Goal: Task Accomplishment & Management: Manage account settings

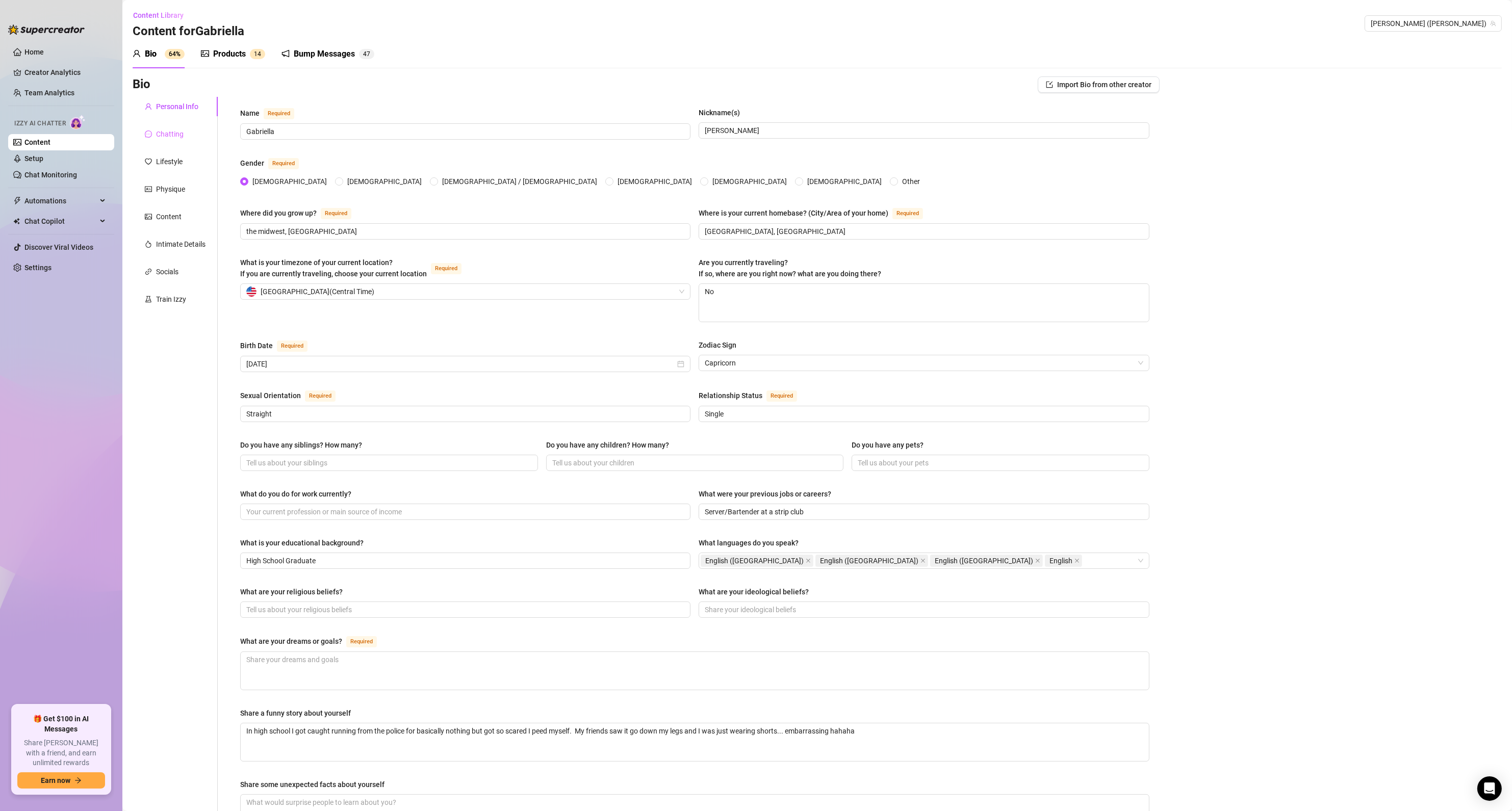
click at [166, 140] on div "Chatting" at bounding box center [175, 134] width 85 height 19
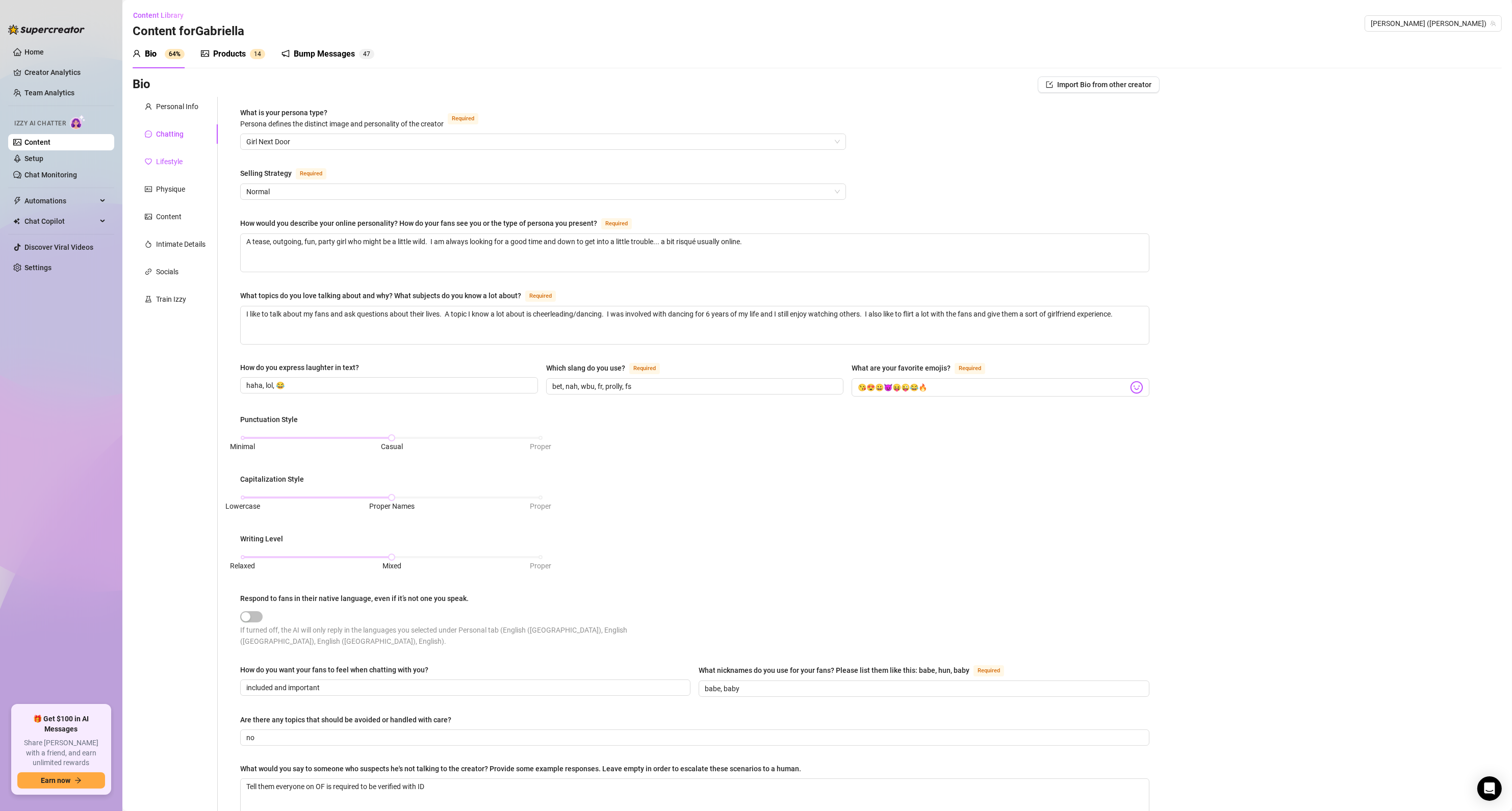
click at [167, 164] on div "Lifestyle" at bounding box center [169, 162] width 26 height 11
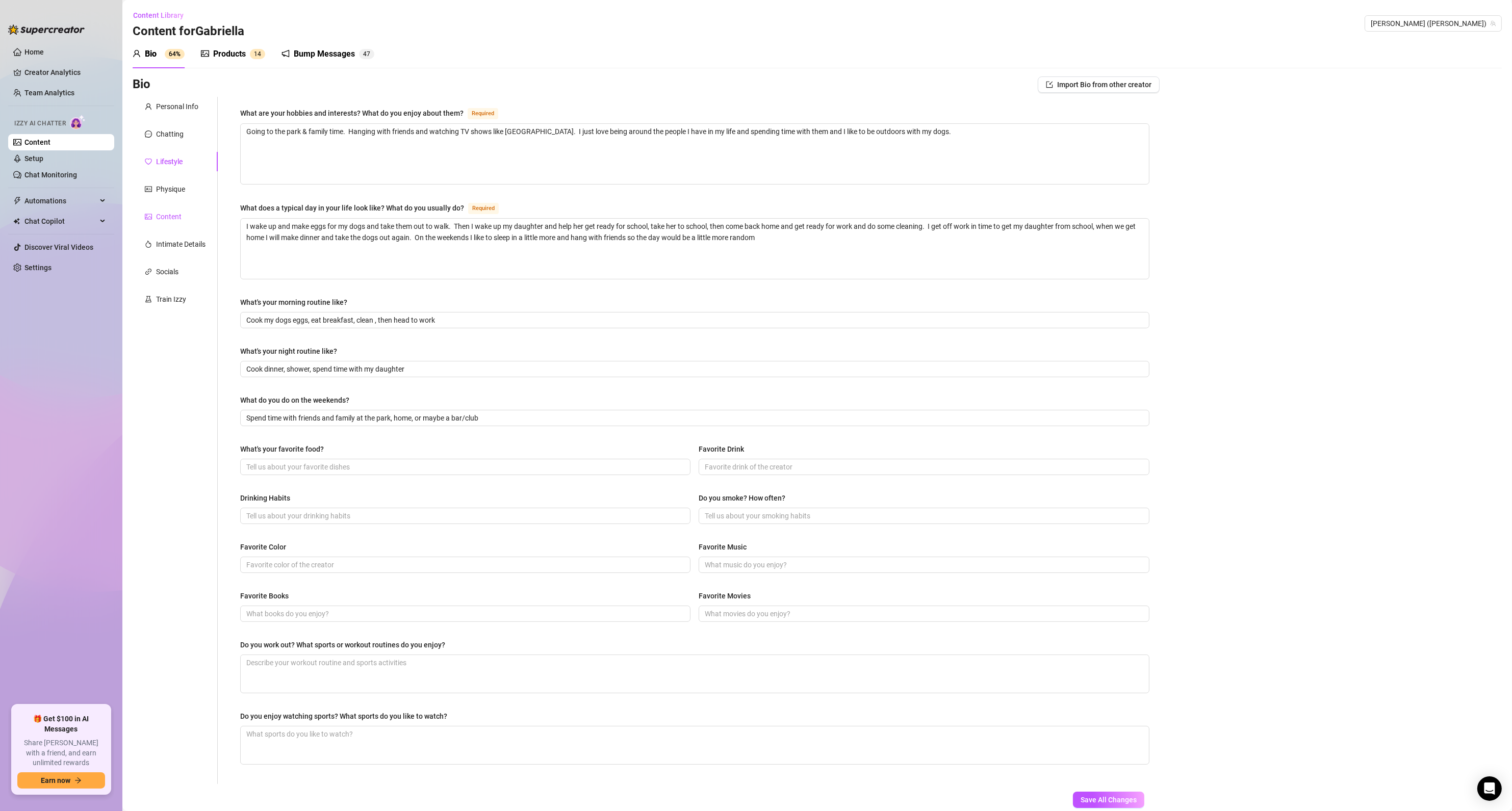
click at [166, 213] on div "Content" at bounding box center [169, 216] width 26 height 11
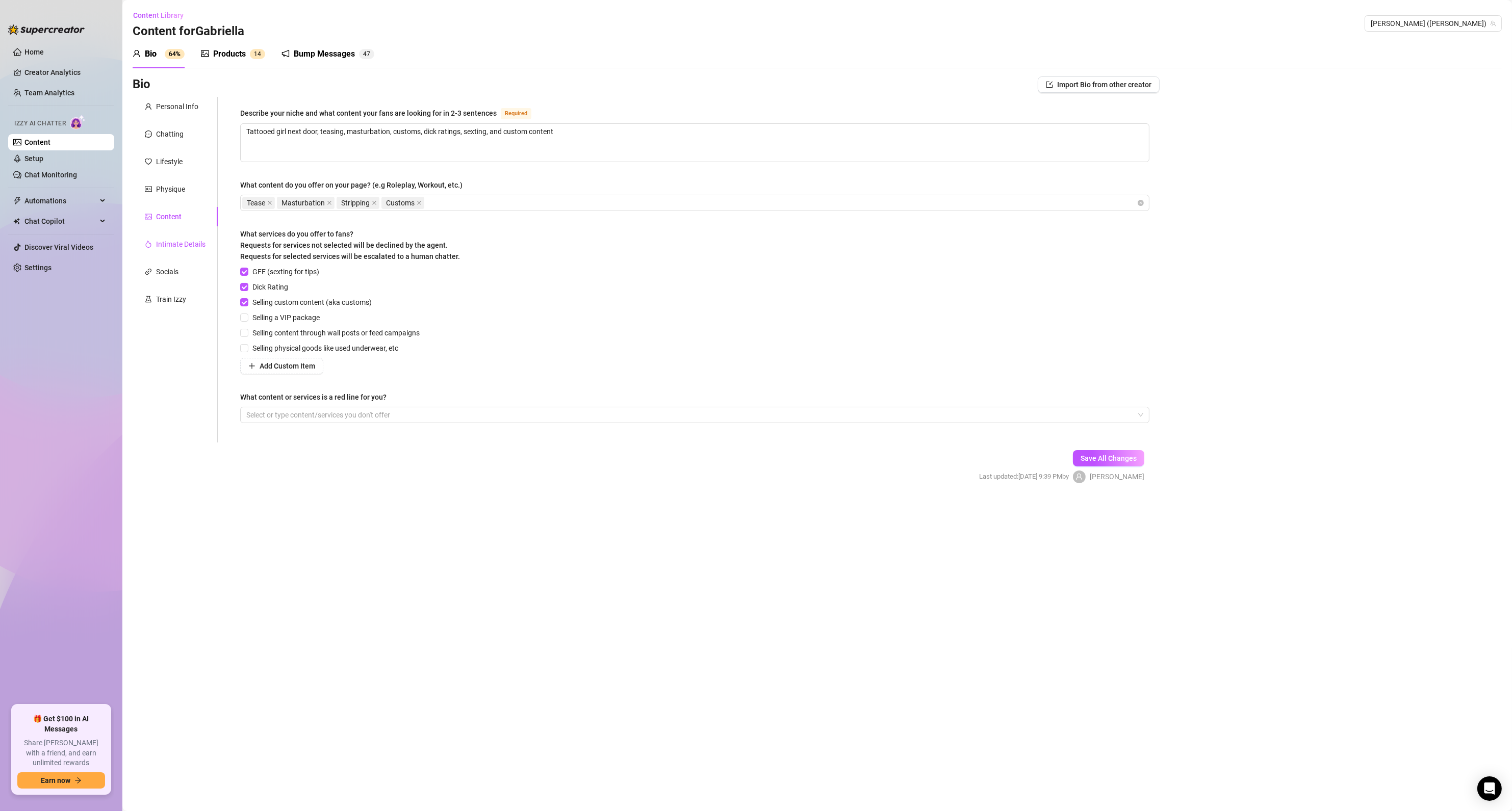
click at [176, 241] on div "Intimate Details" at bounding box center [181, 244] width 50 height 11
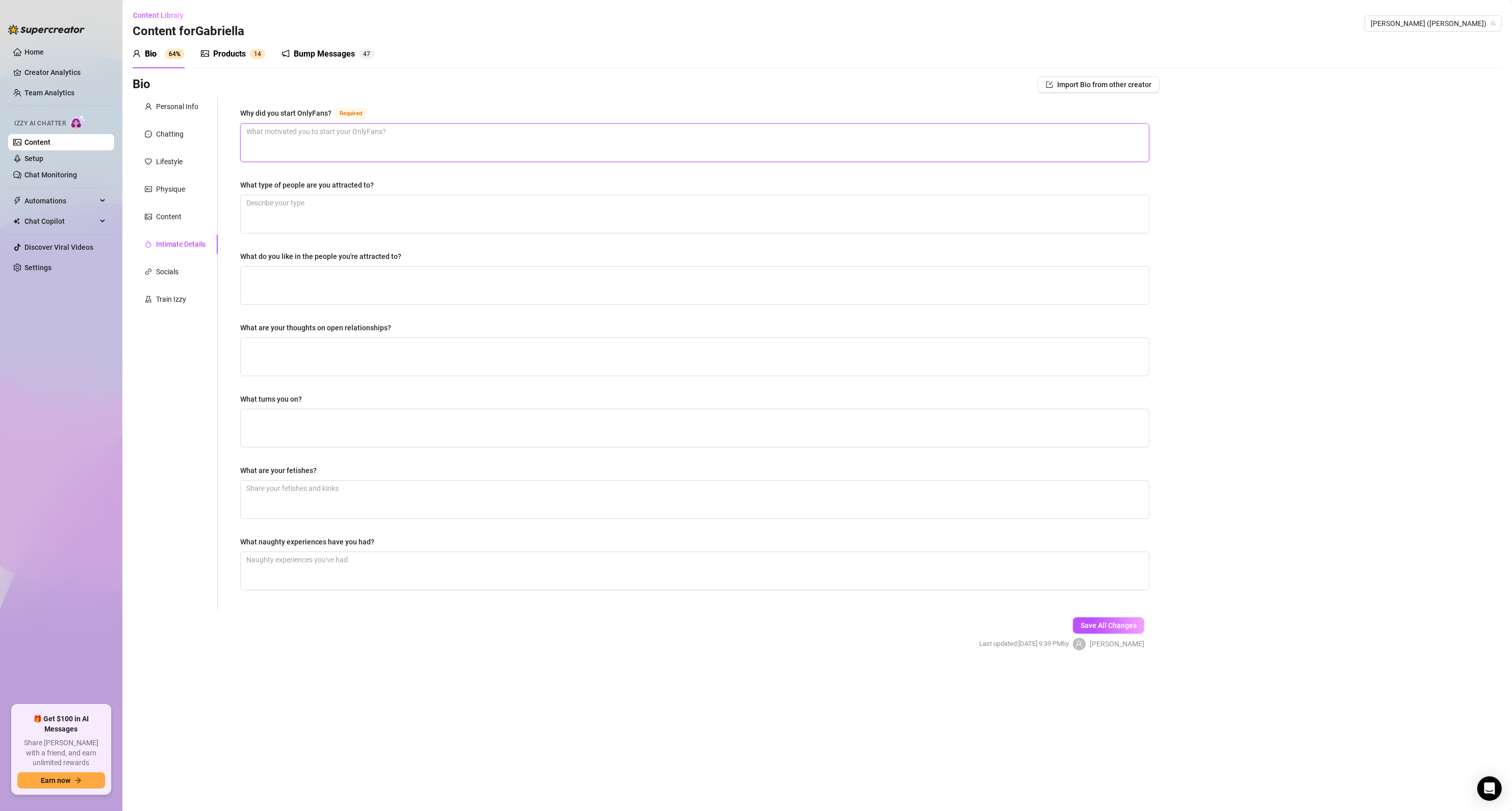
click at [287, 156] on textarea "Why did you start OnlyFans? Required" at bounding box center [695, 142] width 908 height 38
click at [369, 132] on textarea "Why did you start OnlyFans? Required" at bounding box center [695, 142] width 908 height 38
type textarea "n"
drag, startPoint x: 344, startPoint y: 146, endPoint x: 182, endPoint y: 143, distance: 162.0
click at [189, 143] on div "Personal Info Chatting Lifestyle Physique Content Intimate Details Socials Trai…" at bounding box center [646, 353] width 1027 height 513
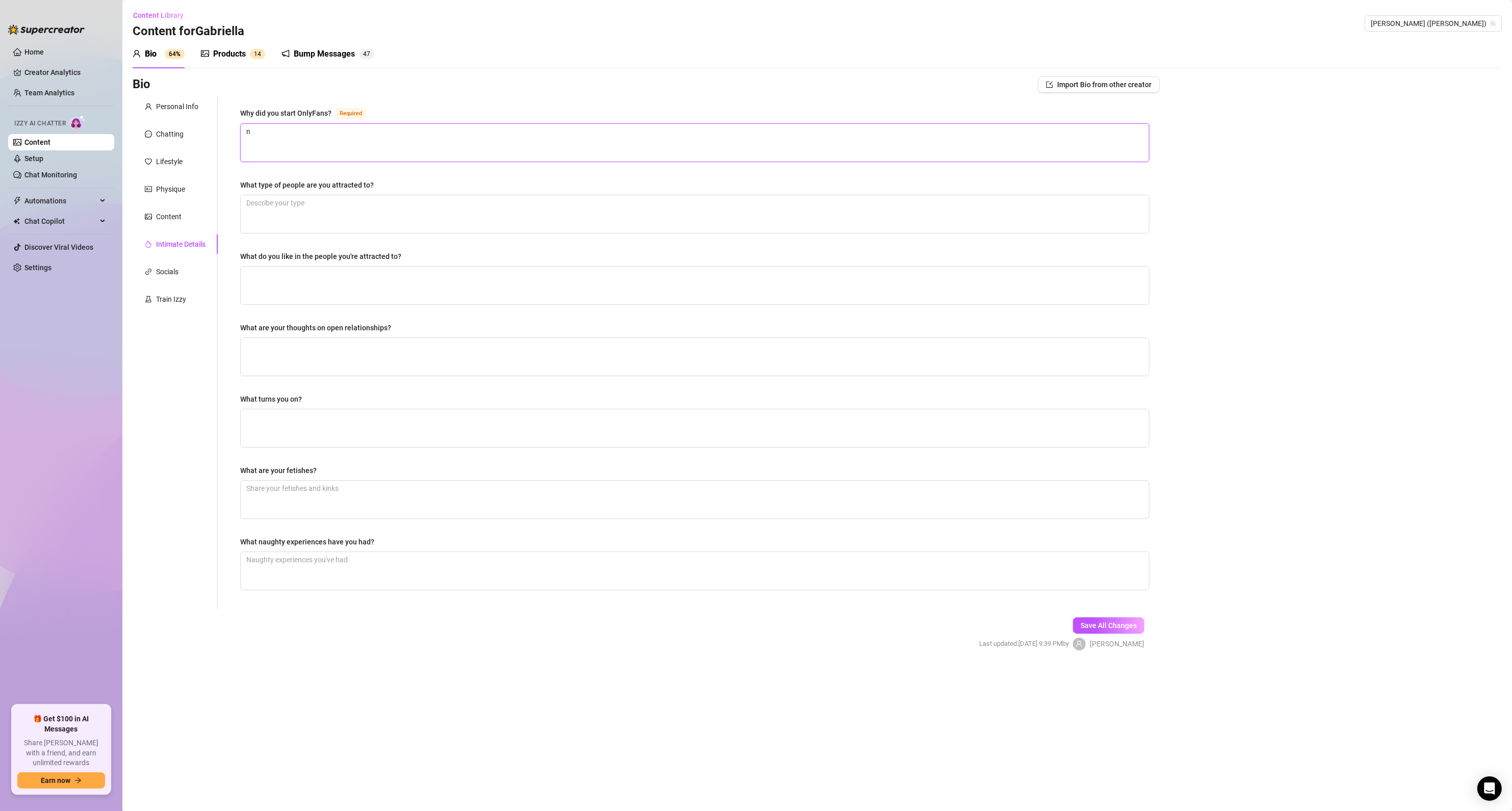
paste textarea "I’m a single mom and need the money"
type textarea "I’m a single mom and need the money"
click at [369, 208] on textarea "What type of people are you attracted to?" at bounding box center [695, 214] width 908 height 38
click at [393, 223] on textarea "What type of people are you attracted to?" at bounding box center [695, 214] width 908 height 38
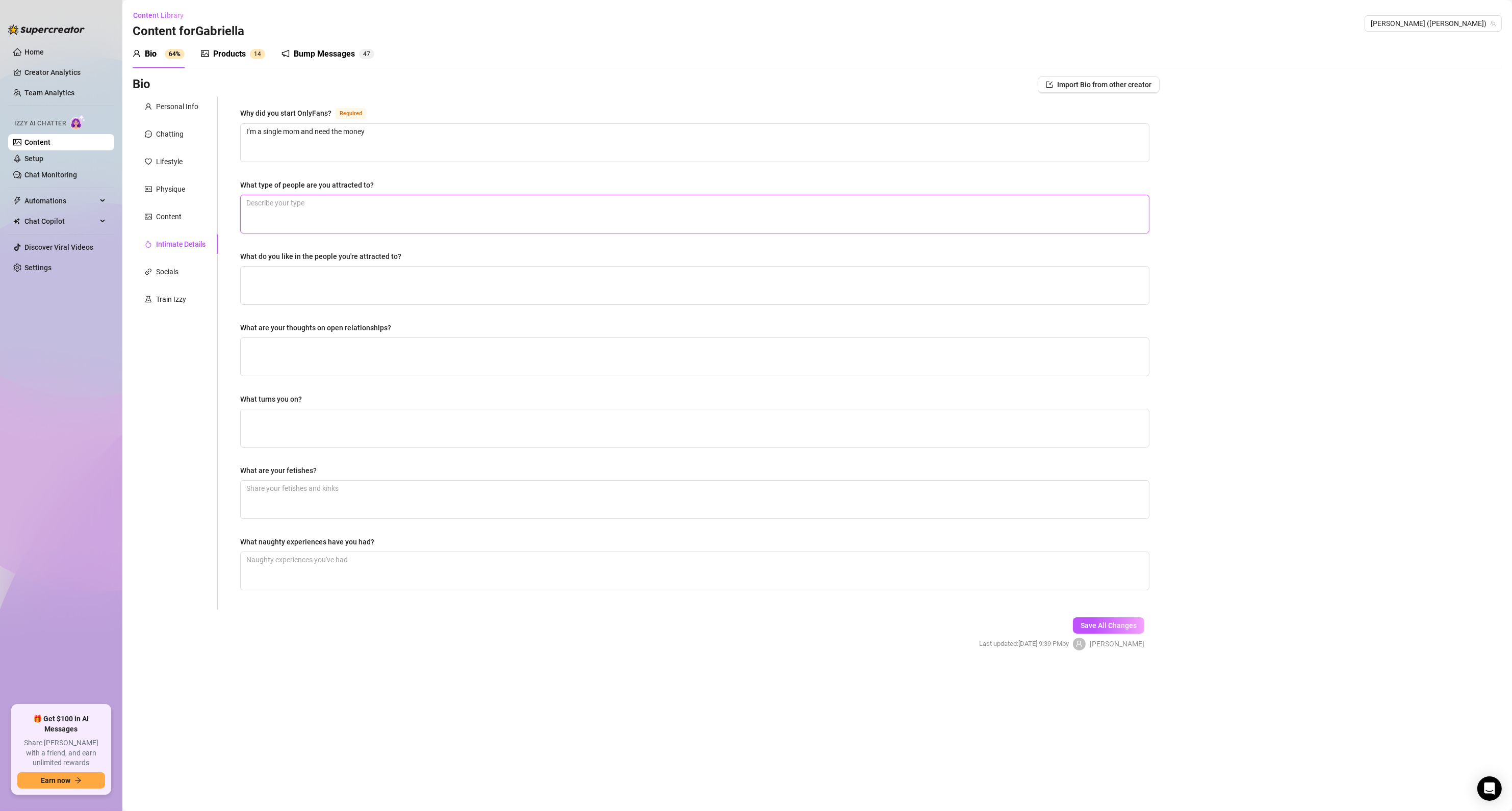
paste textarea "Free spirited and outgoing"
type textarea "Free spirited and outgoing"
click at [398, 279] on textarea "What do you like in the people you're attracted to?" at bounding box center [695, 285] width 908 height 38
drag, startPoint x: 1092, startPoint y: 626, endPoint x: 707, endPoint y: 618, distance: 385.1
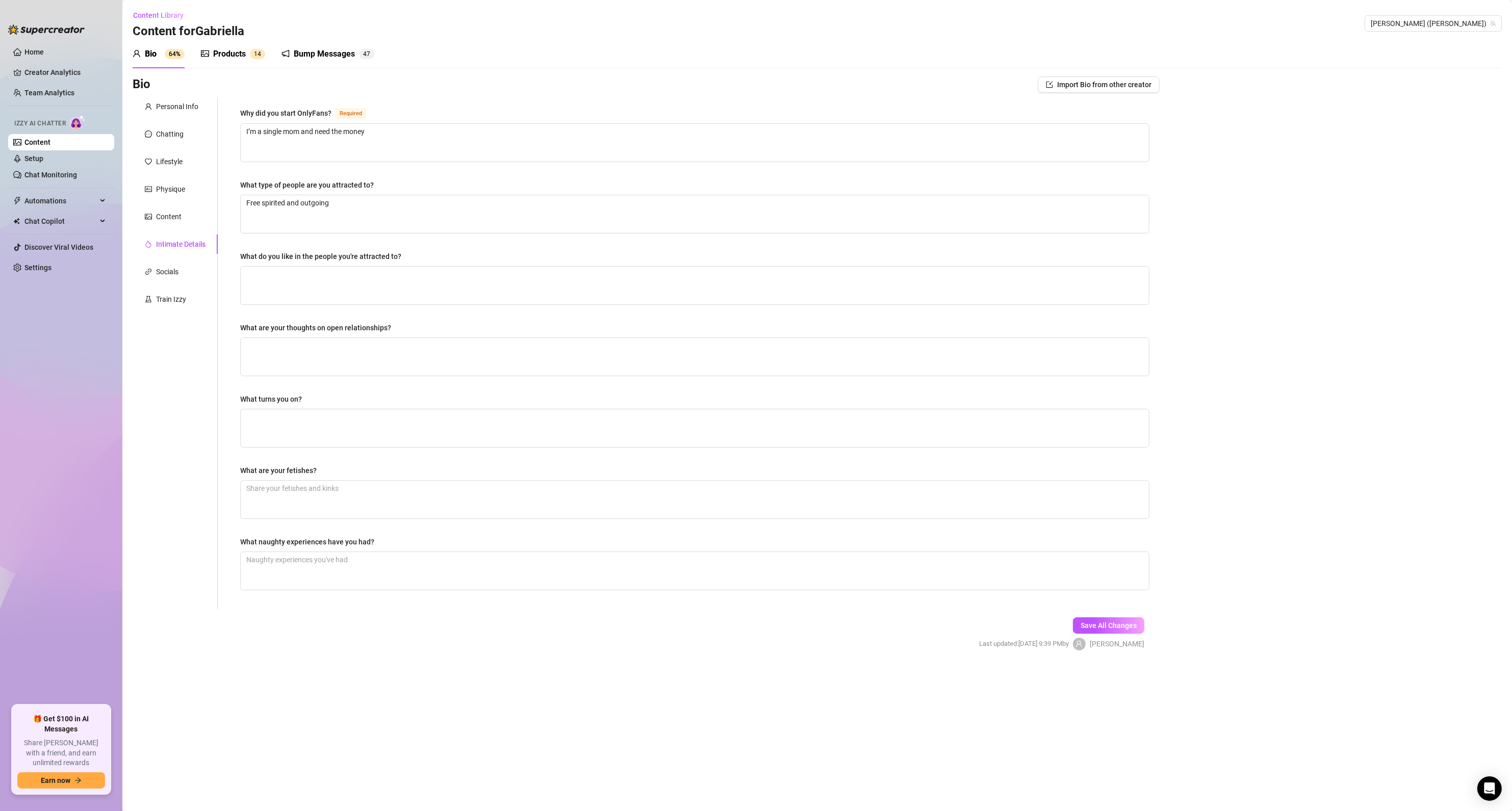
click at [1092, 626] on span "Save All Changes" at bounding box center [1108, 625] width 56 height 8
click at [159, 222] on div "Content" at bounding box center [175, 216] width 85 height 19
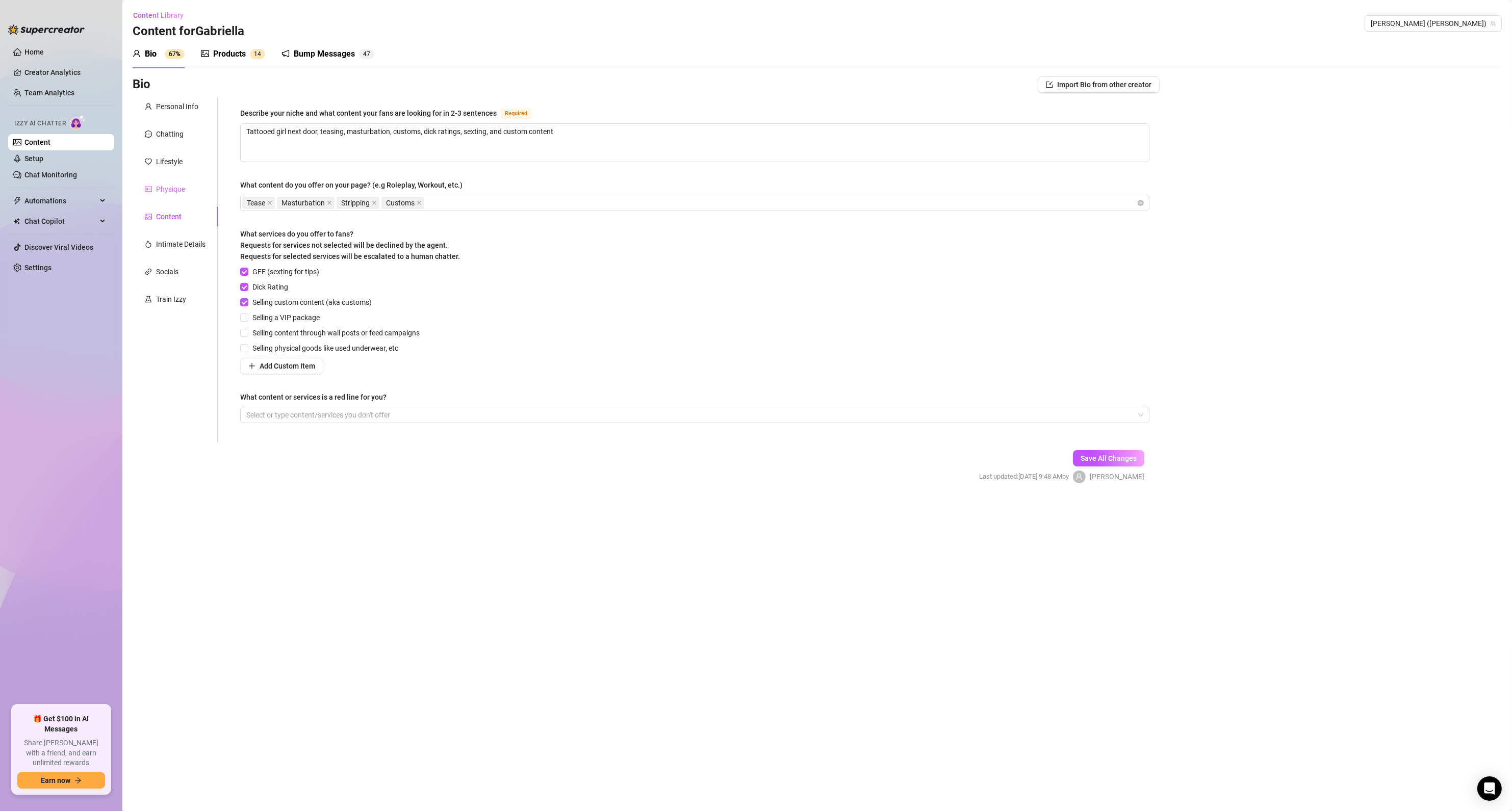
click at [162, 198] on div "Physique" at bounding box center [175, 189] width 85 height 19
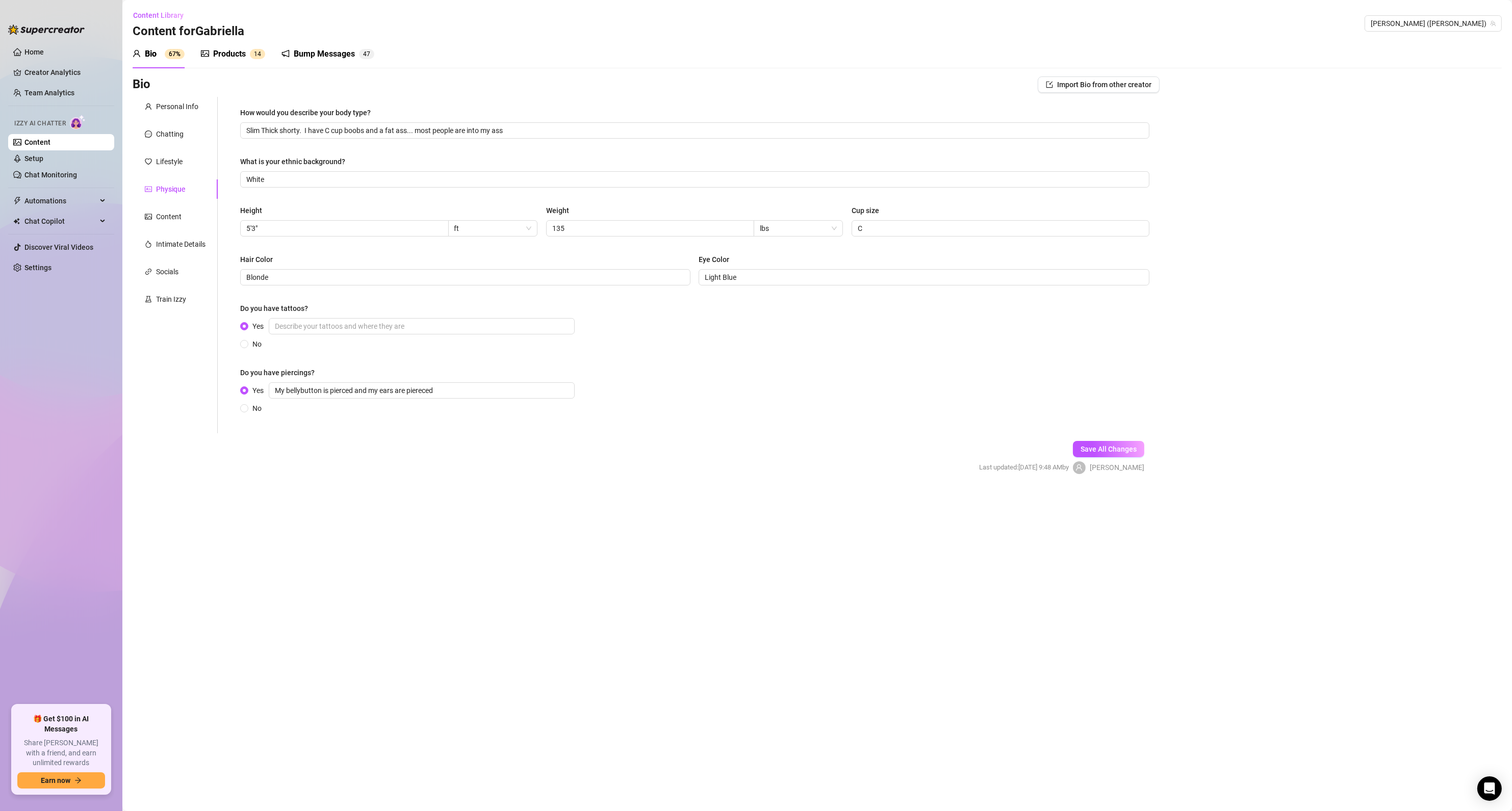
click at [167, 176] on div "Personal Info Chatting Lifestyle Physique Content Intimate Details Socials Trai…" at bounding box center [175, 265] width 85 height 336
click at [169, 167] on div "Lifestyle" at bounding box center [175, 161] width 85 height 19
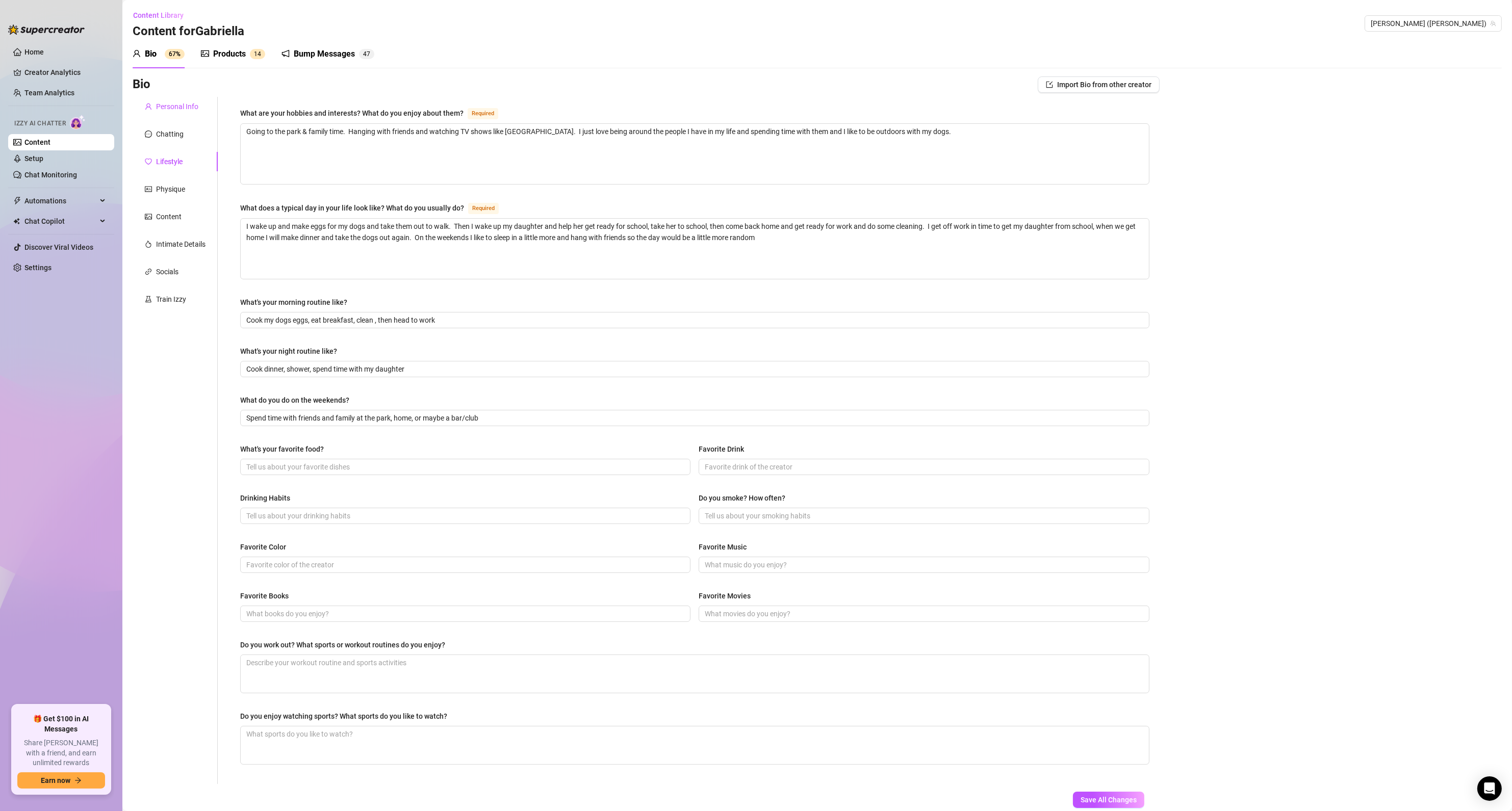
click at [179, 107] on div "Personal Info" at bounding box center [177, 107] width 42 height 11
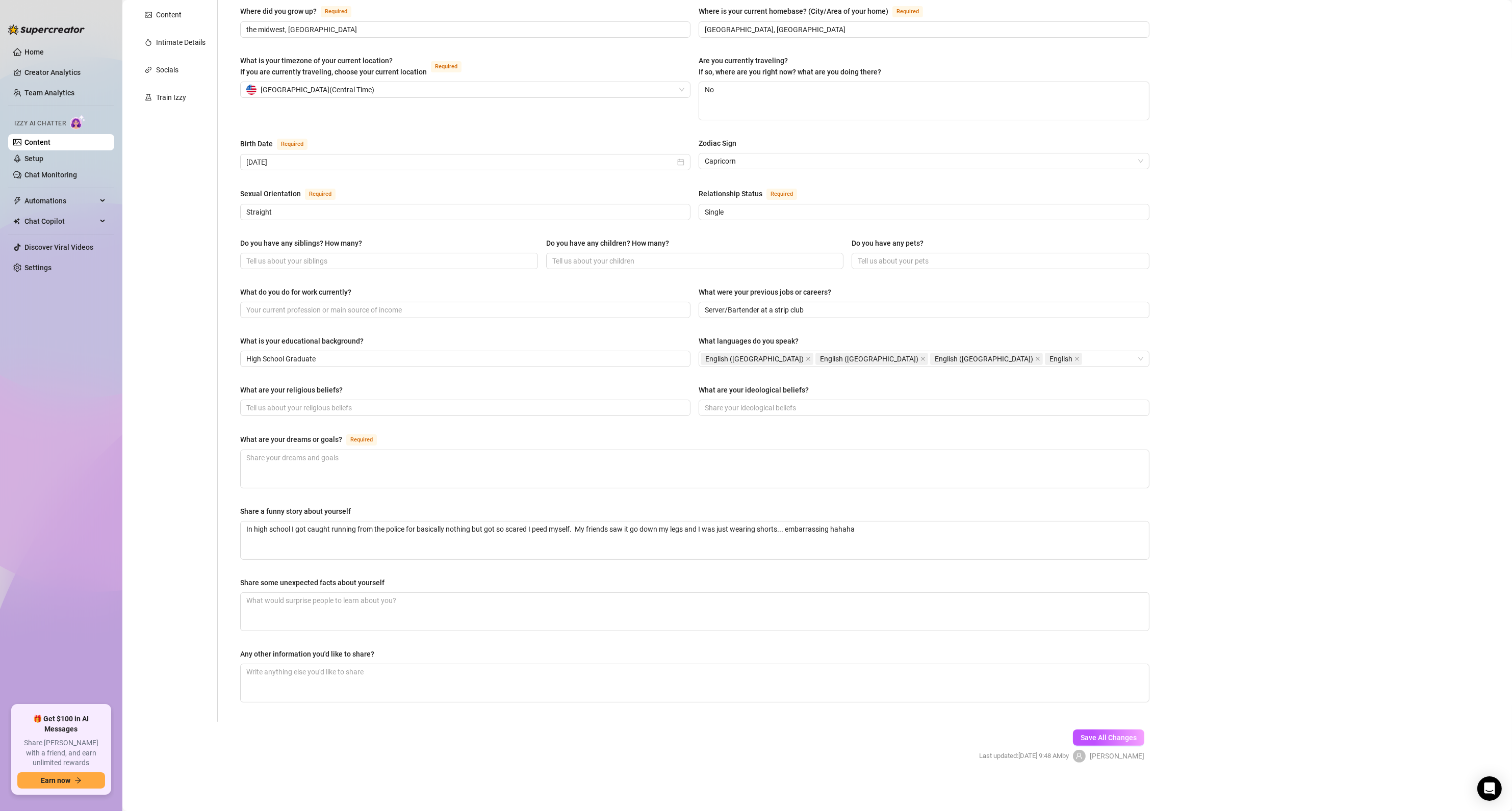
scroll to position [203, 0]
click at [294, 306] on input "What do you do for work currently?" at bounding box center [464, 310] width 436 height 11
paste input "Secretary at a rehab facility"
type input "Secretary at a rehab facility"
click at [1107, 739] on span "Save All Changes" at bounding box center [1108, 738] width 56 height 8
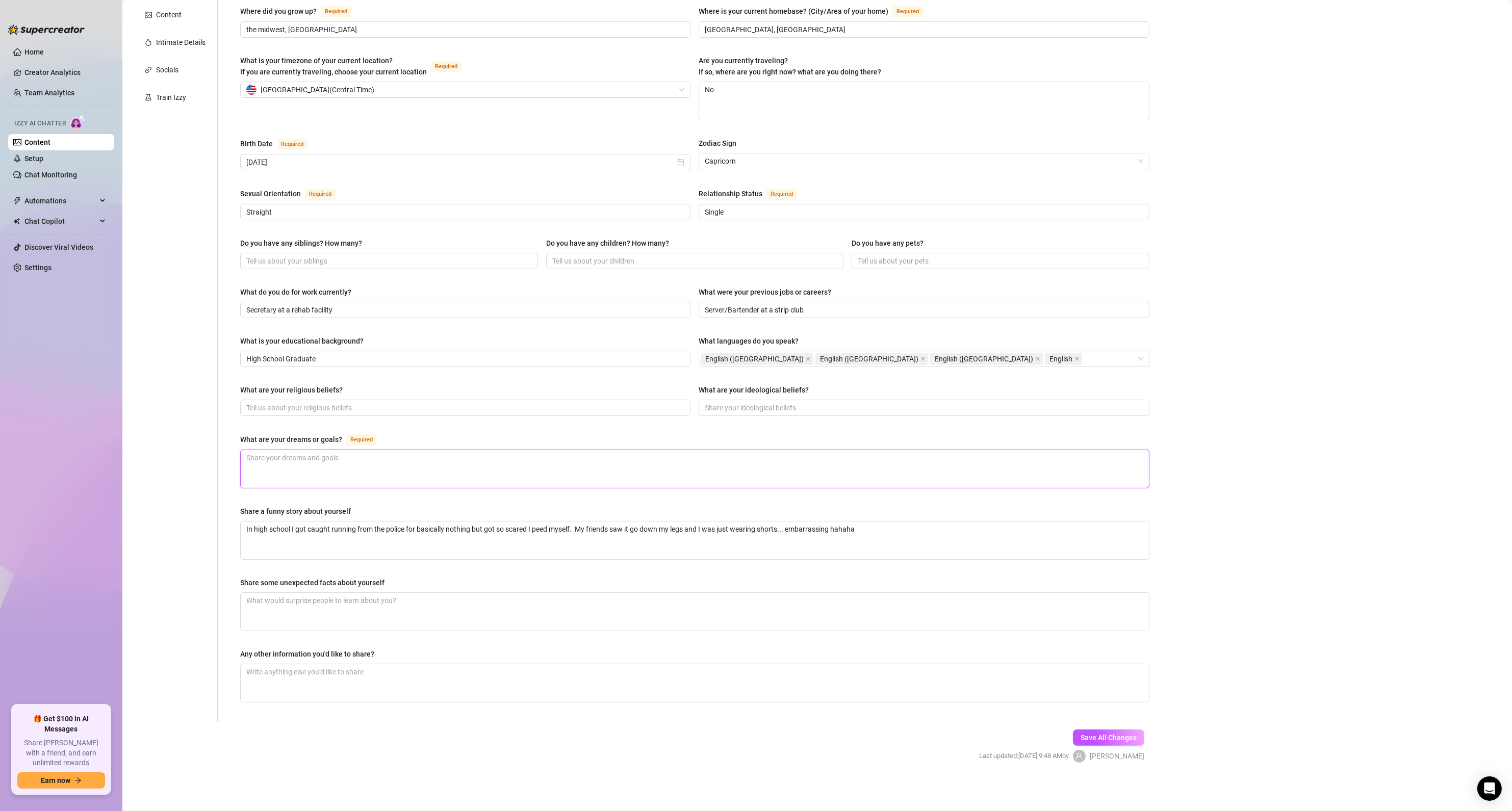
click at [363, 460] on textarea "What are your dreams or goals? Required" at bounding box center [695, 469] width 908 height 38
paste textarea "To travel the world, to live a comfortable live, to help others in some way"
type textarea "To travel the world, to live a comfortable live, to help others in some way"
drag, startPoint x: 863, startPoint y: 528, endPoint x: 28, endPoint y: 517, distance: 835.1
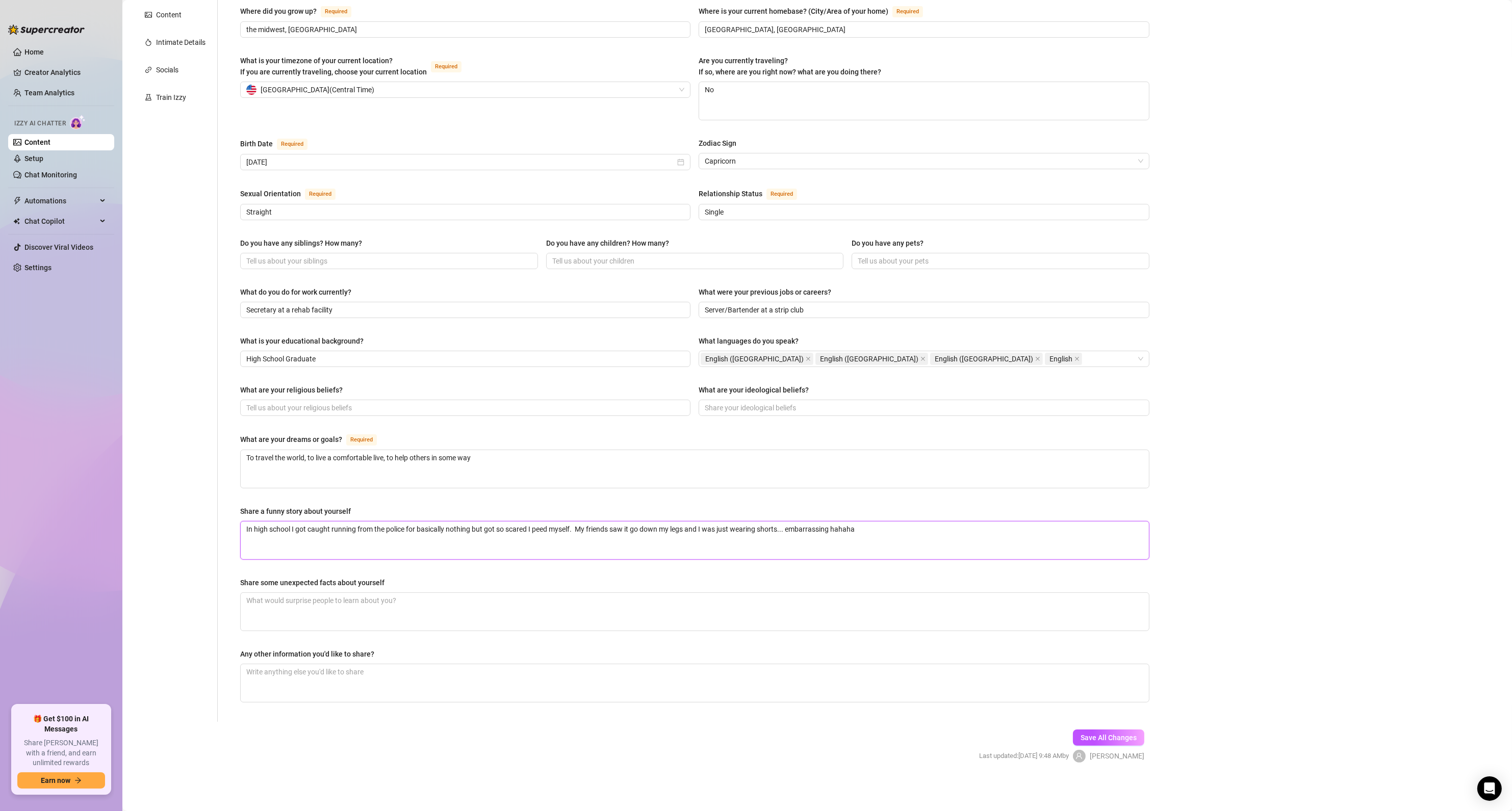
click at [18, 507] on div "Home Creator Analytics Team Analytics Izzy AI Chatter Content Setup Chat Monito…" at bounding box center [756, 405] width 1512 height 811
paste textarea "On [PERSON_NAME] one year we went downtown and I got really drunk my friend los…"
type textarea "On [PERSON_NAME] one year we went downtown and I got really drunk my friend los…"
click at [1087, 741] on span "Save All Changes" at bounding box center [1108, 738] width 56 height 8
drag, startPoint x: 451, startPoint y: 527, endPoint x: 445, endPoint y: 529, distance: 6.3
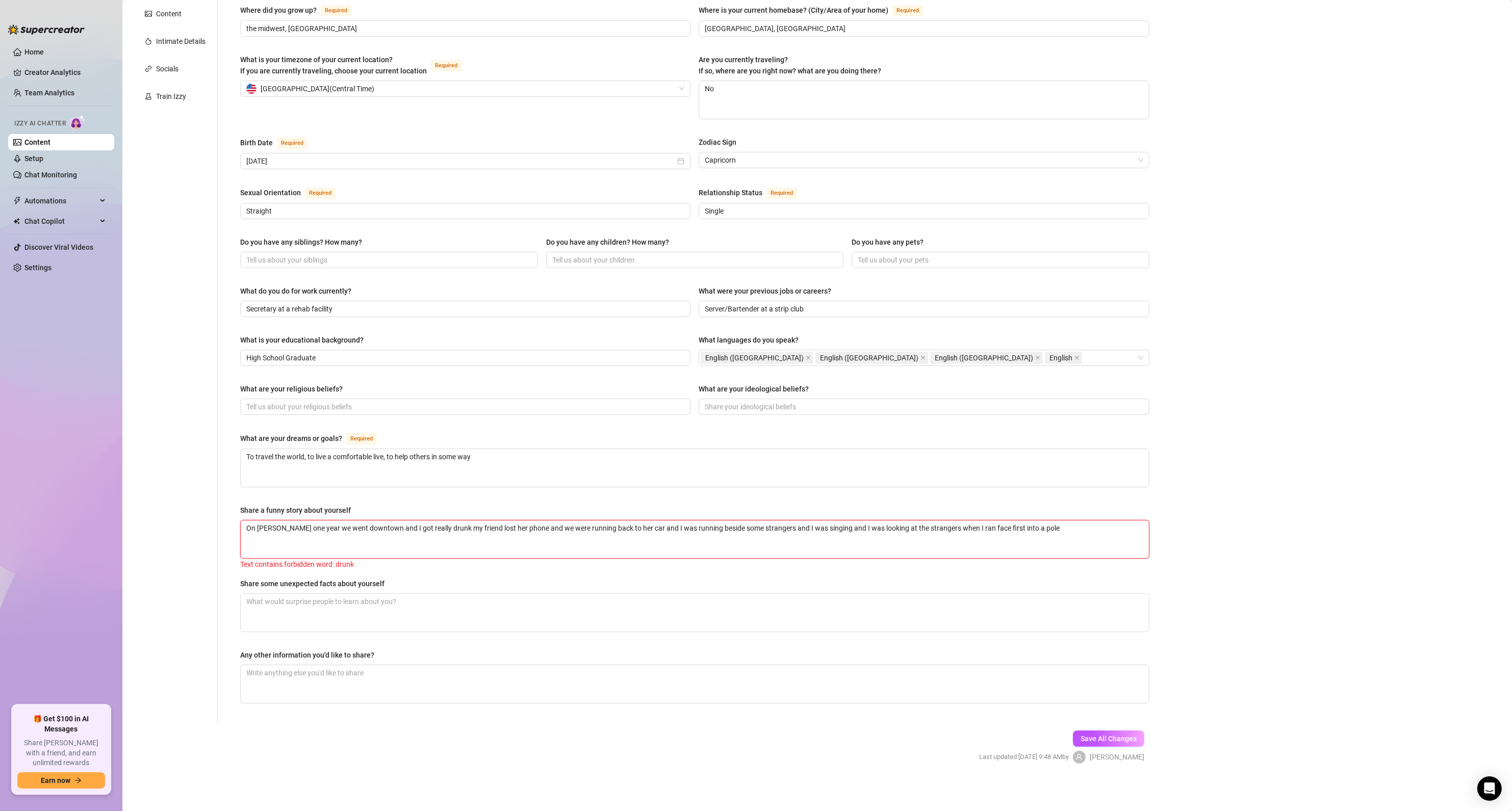
click at [436, 529] on textarea "On [PERSON_NAME] one year we went downtown and I got really drunk my friend los…" at bounding box center [695, 539] width 908 height 38
drag, startPoint x: 452, startPoint y: 529, endPoint x: 437, endPoint y: 529, distance: 15.0
click at [437, 529] on textarea "On [PERSON_NAME] one year we went downtown and I got really drunk my friend los…" at bounding box center [695, 539] width 908 height 38
drag, startPoint x: 455, startPoint y: 530, endPoint x: 405, endPoint y: 539, distance: 50.8
click at [405, 539] on textarea "On [PERSON_NAME] one year we went downtown and I got really drunk my friend los…" at bounding box center [695, 539] width 908 height 38
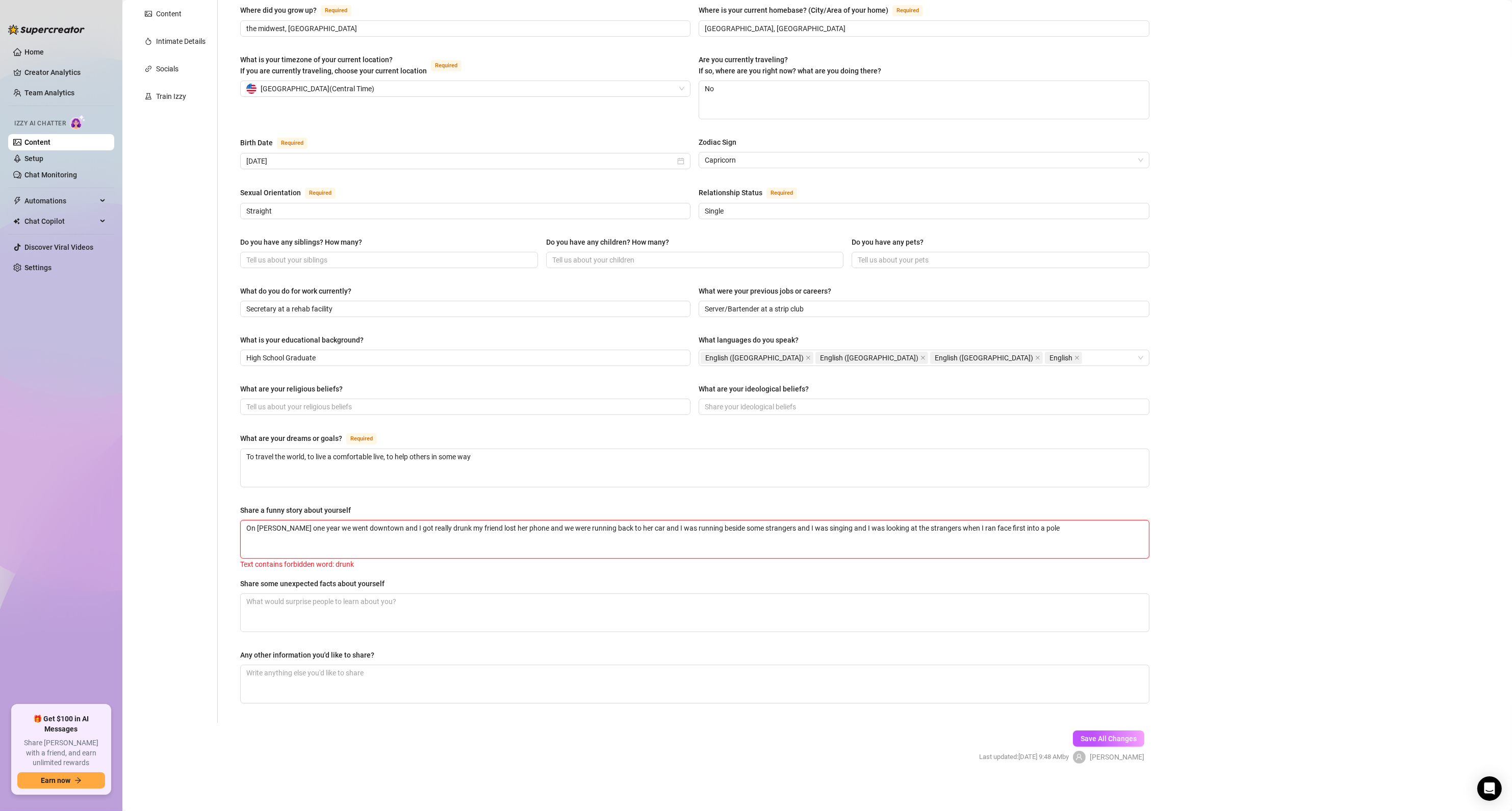
type textarea "On [PERSON_NAME] one year we went downtown and I [DEMOGRAPHIC_DATA] friend lost…"
type textarea "On [PERSON_NAME] one year we went downtown and I hamy friend lost her phone and…"
type textarea "On [PERSON_NAME] one year we went downtown and I hadmy friend lost her phone an…"
type textarea "On [PERSON_NAME] one year we went downtown and I had my friend lost her phone a…"
type textarea "On [PERSON_NAME] one year we went downtown and I had [PERSON_NAME] lost her pho…"
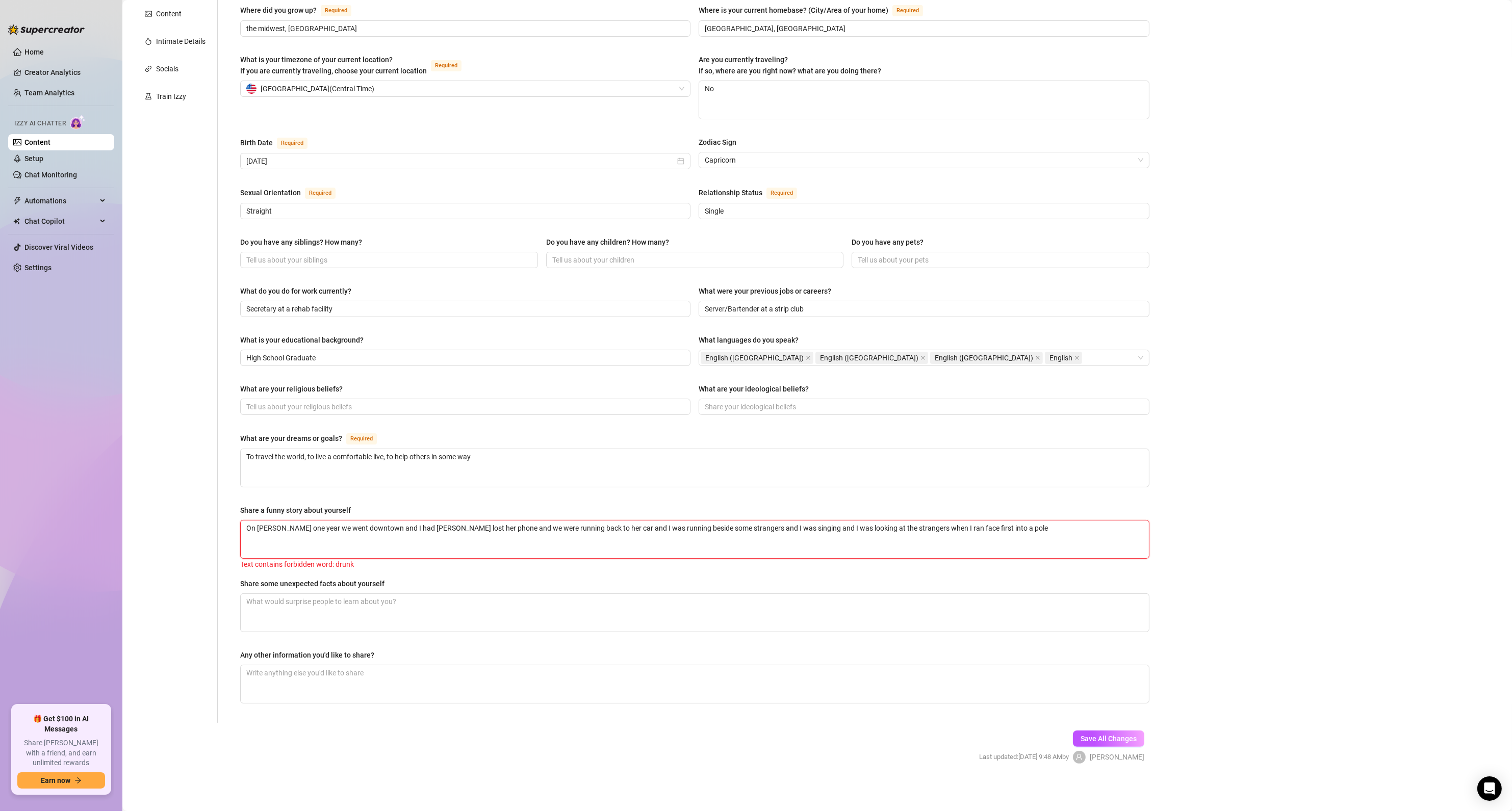
type textarea "On [PERSON_NAME] one year we went downtown and I had [PERSON_NAME] friend lost …"
type textarea "On [PERSON_NAME] one year we went downtown and I had alomy friend lost her phon…"
type textarea "On [PERSON_NAME] one year we went downtown and I had alotmy friend lost her pho…"
type textarea "On [PERSON_NAME] one year we went downtown and I had alot my friend lost her ph…"
type textarea "On [PERSON_NAME] one year we went downtown and I had alot tmy friend lost her p…"
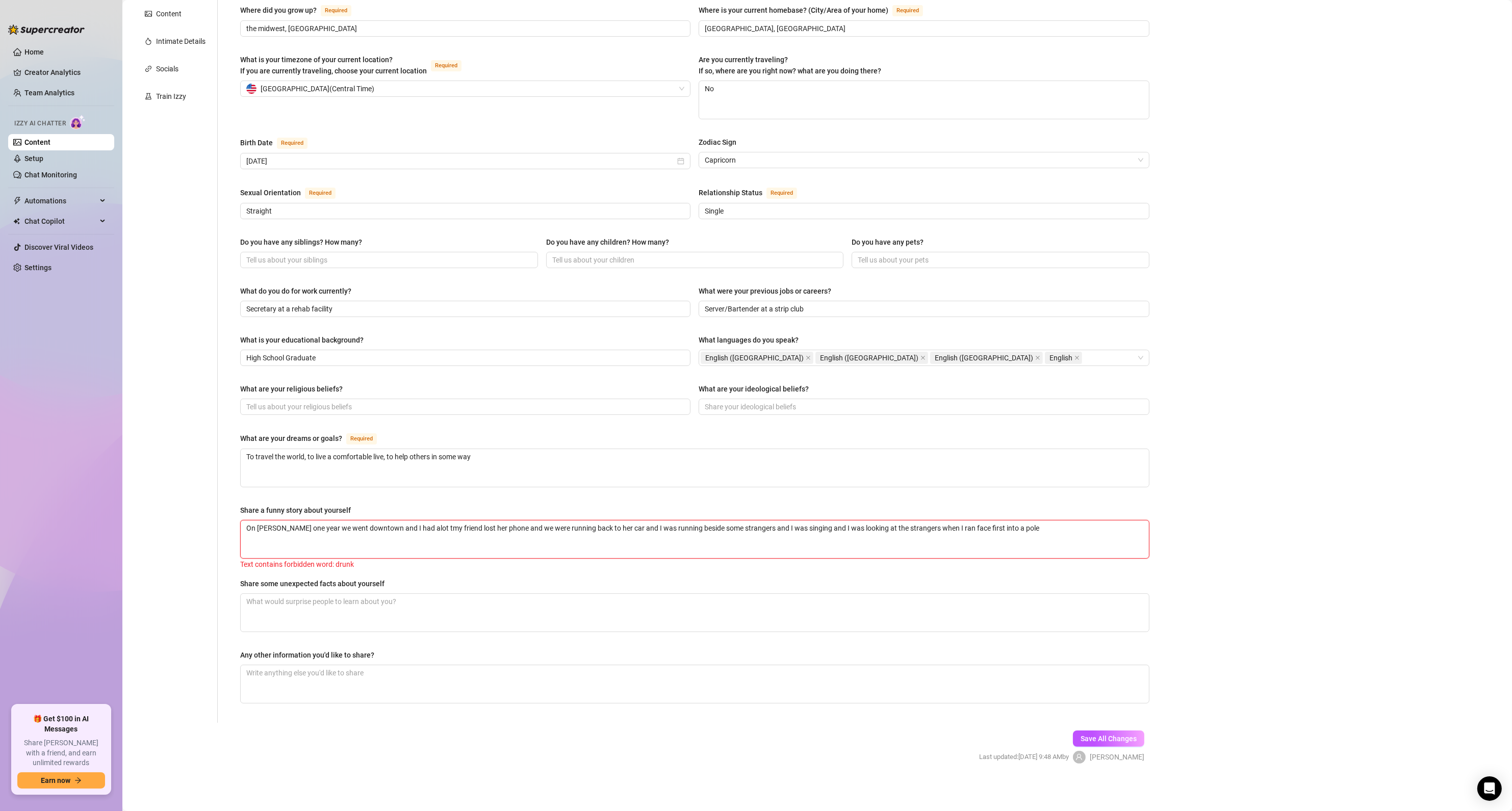
type textarea "On [PERSON_NAME] one year we went downtown and I had alot [PERSON_NAME] friend …"
type textarea "On [PERSON_NAME] one year we went downtown and I had alot to my friend lost her…"
type textarea "On [PERSON_NAME] one year we went downtown and I had alot to dmy friend lost he…"
type textarea "On [PERSON_NAME] one year we went downtown and I had alot to drmy friend lost h…"
type textarea "On [PERSON_NAME] one year we went downtown and I had alot to drimy friend lost …"
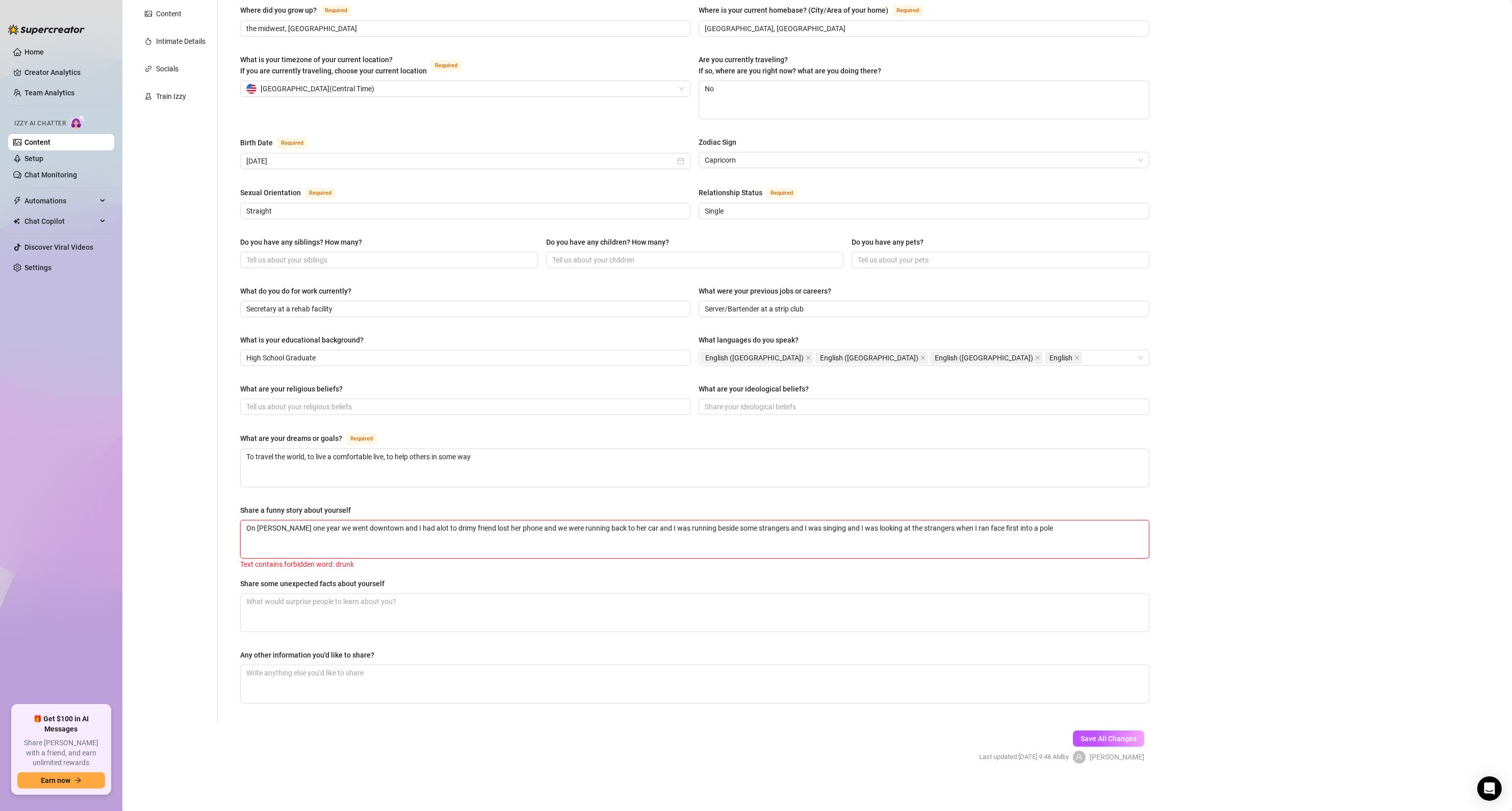
type textarea "On [PERSON_NAME] one year we went downtown and I had alot to drinmy friend lost…"
type textarea "On [PERSON_NAME] one year we went downtown and I had alot to drinkmy friend los…"
type textarea "On [PERSON_NAME] one year we went downtown and I had alot to drink,my friend lo…"
type textarea "On [PERSON_NAME] one year we went downtown and I had alot to drink, my friend l…"
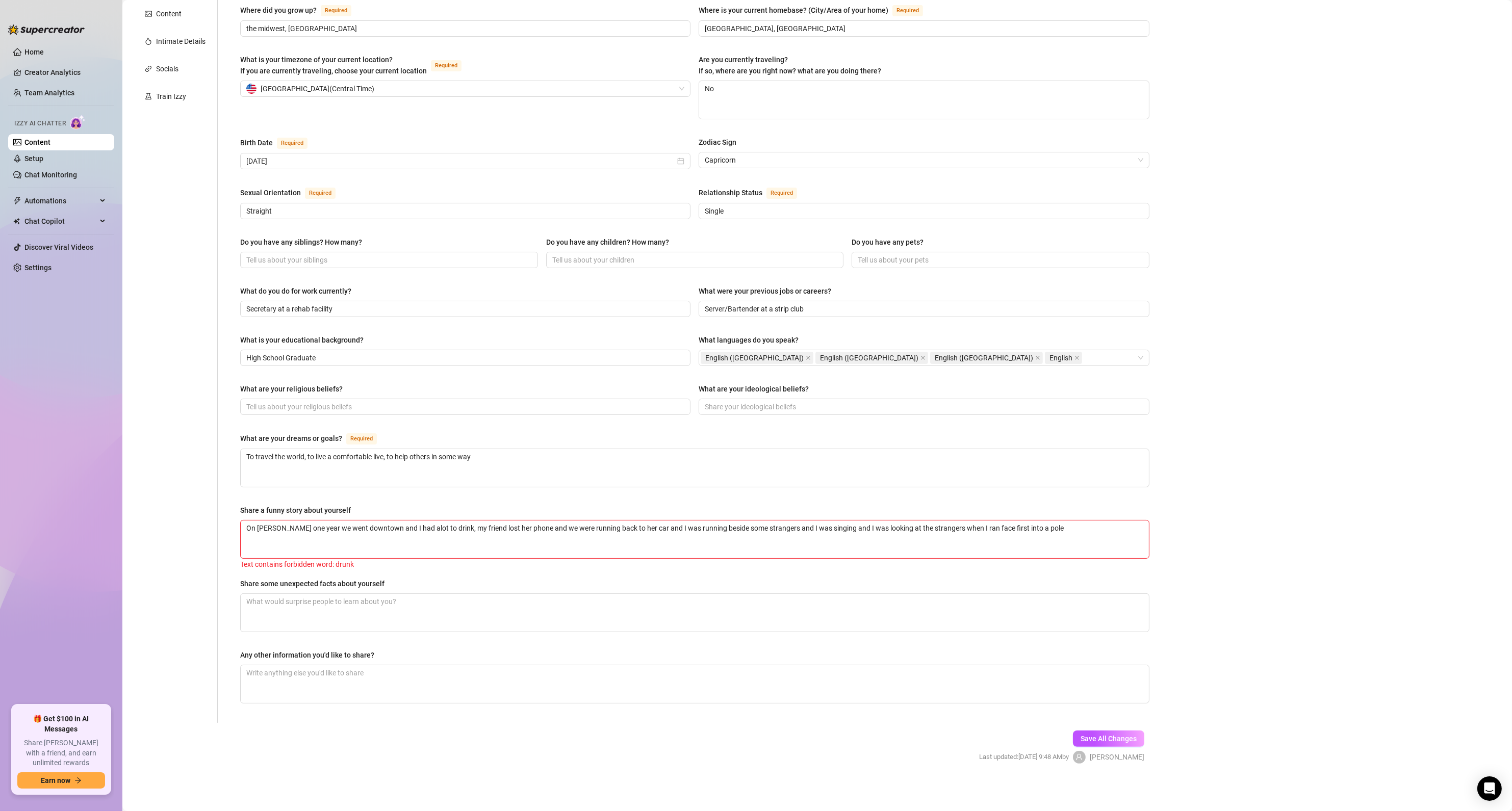
click at [1080, 742] on span "Save All Changes" at bounding box center [1108, 738] width 56 height 8
click at [380, 610] on textarea "Share some unexpected facts about yourself" at bounding box center [695, 612] width 908 height 38
paste textarea "I was a gymnast for 11 years. I am good at art. I am a mother. Earlier this yea…"
type textarea "I was a gymnast for 11 years. I am good at art. I am a mother. Earlier this yea…"
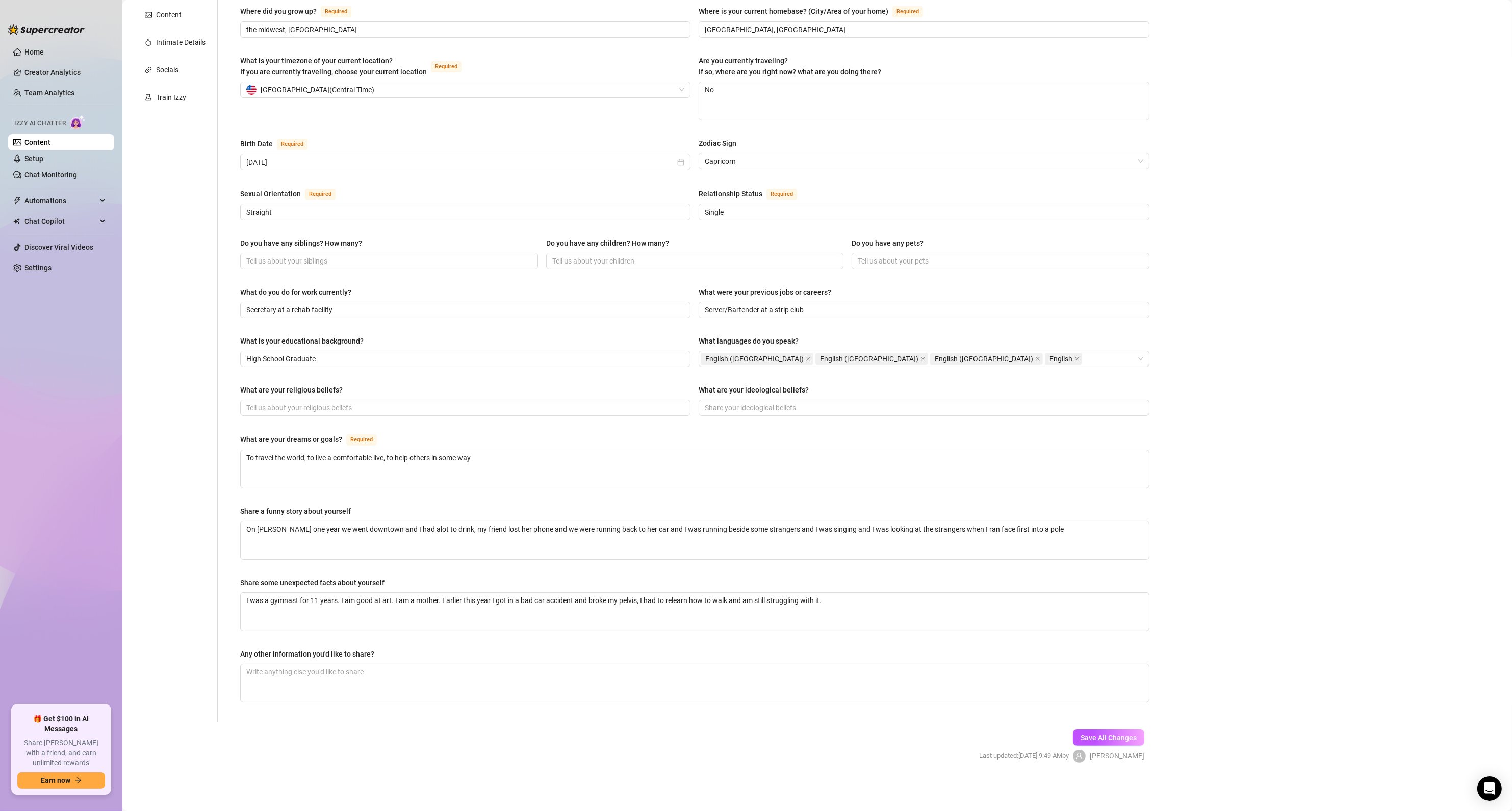
drag, startPoint x: 1080, startPoint y: 739, endPoint x: 617, endPoint y: 758, distance: 463.4
click at [1080, 739] on span "Save All Changes" at bounding box center [1108, 738] width 56 height 8
click at [1111, 740] on span "Save All Changes" at bounding box center [1108, 738] width 56 height 8
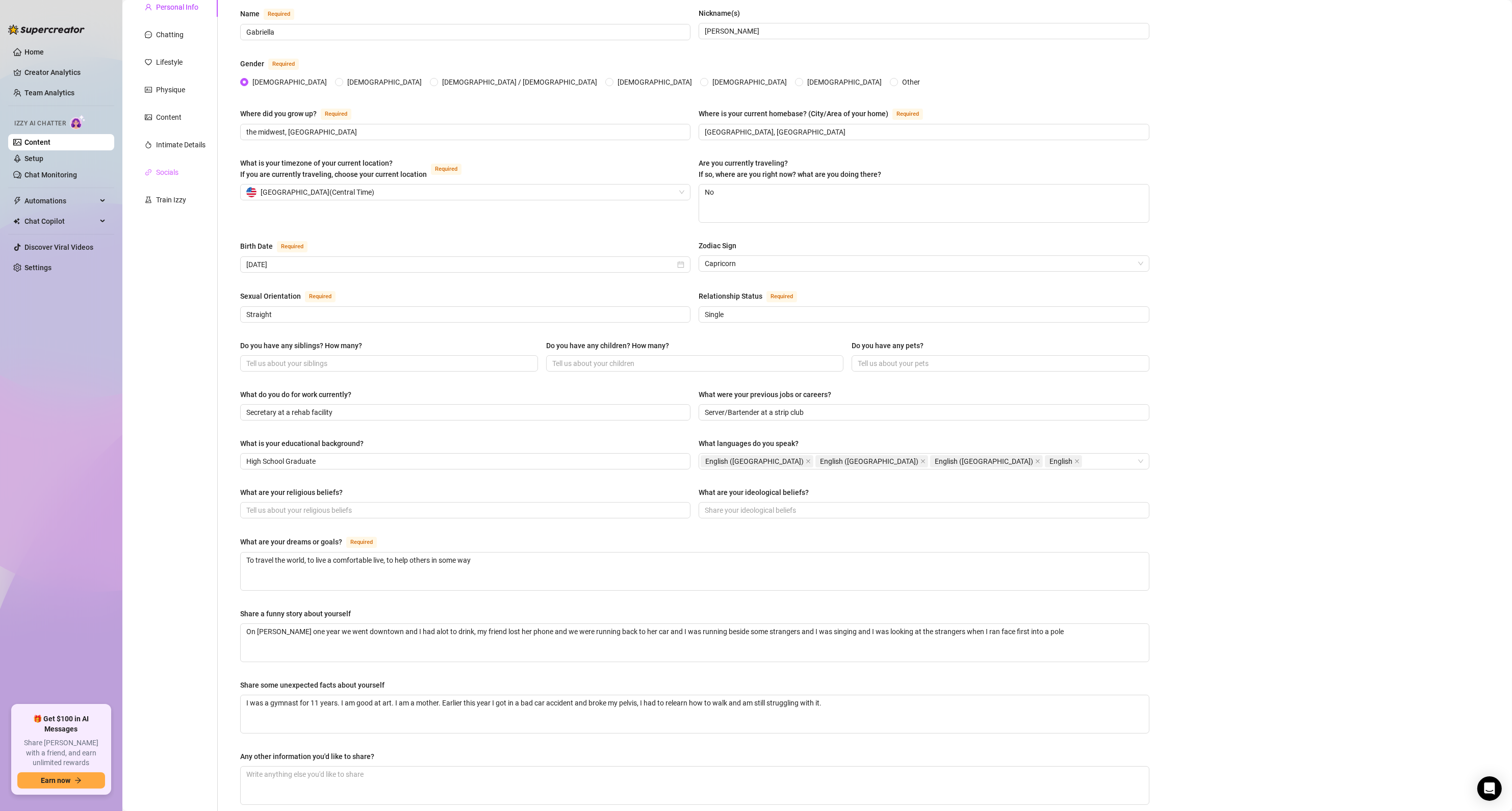
scroll to position [19, 0]
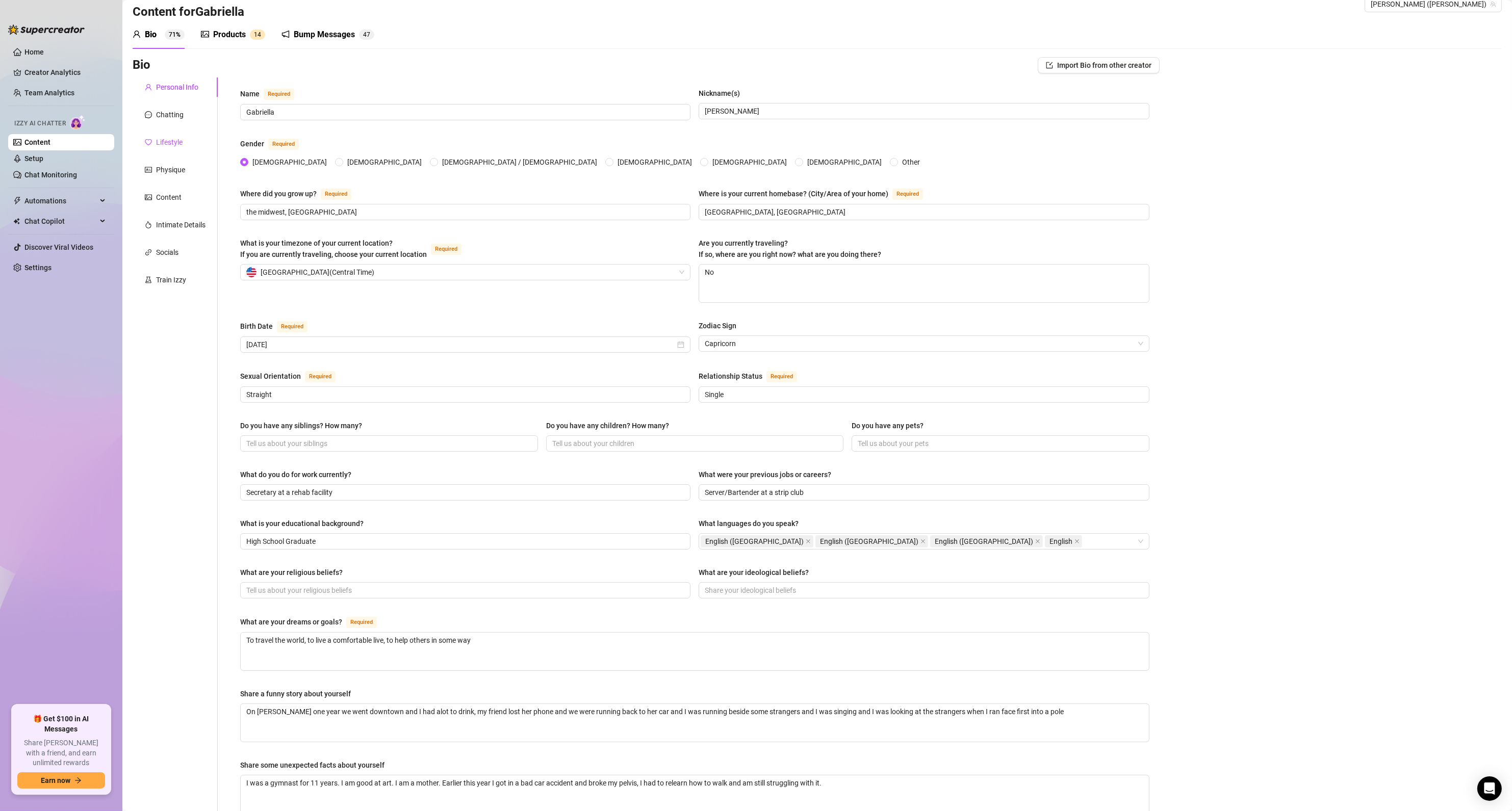
click at [173, 140] on div "Lifestyle" at bounding box center [169, 142] width 26 height 11
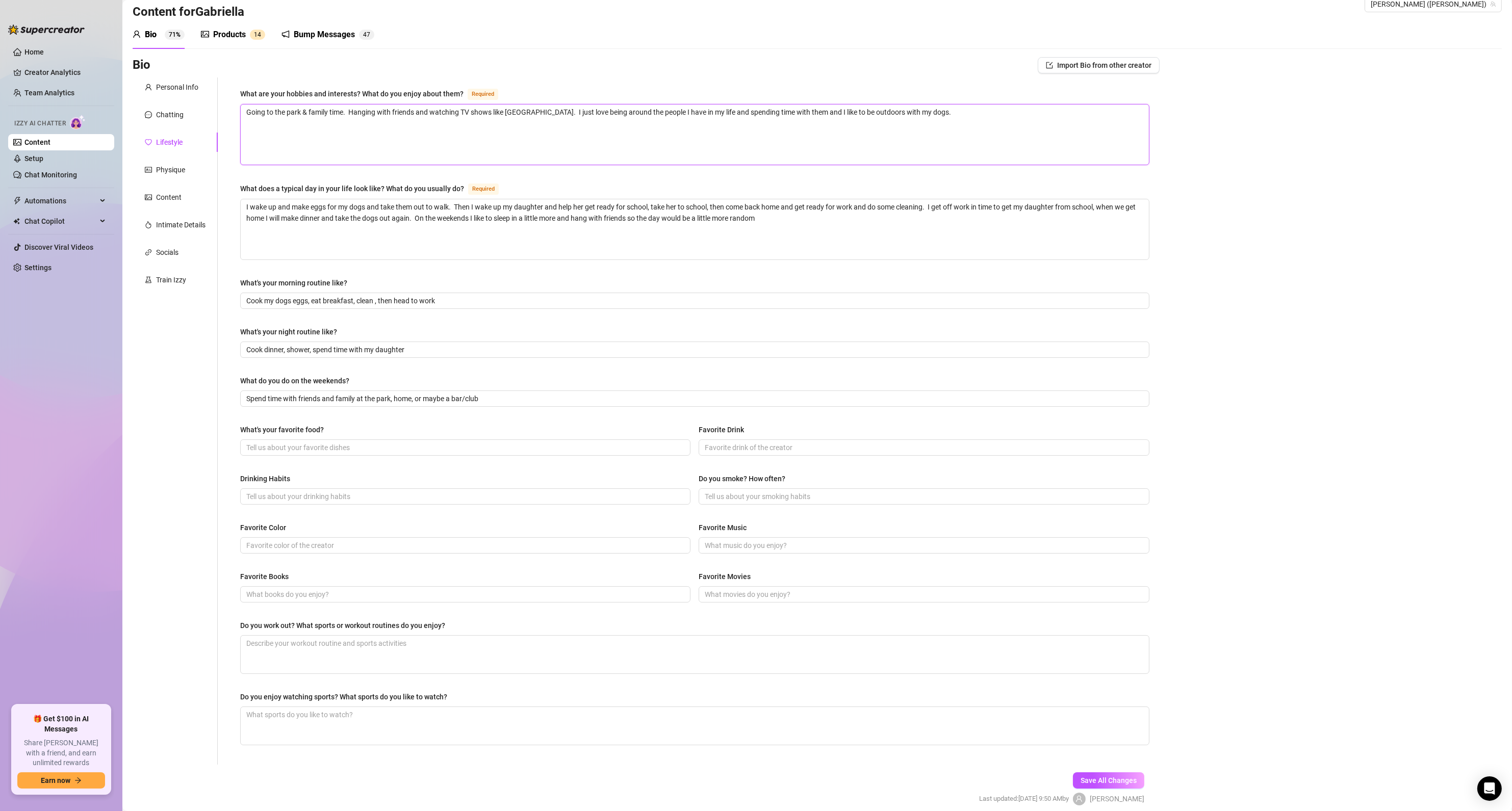
drag, startPoint x: 949, startPoint y: 119, endPoint x: 35, endPoint y: 104, distance: 914.1
click at [26, 104] on div "Home Creator Analytics Team Analytics Izzy AI Chatter Content Setup Chat Monito…" at bounding box center [756, 405] width 1512 height 811
paste textarea "I like to be outdoors because it gives me peace . I love water as in being in w…"
type textarea "I like to be outdoors because it gives me peace . I love water as in being in w…"
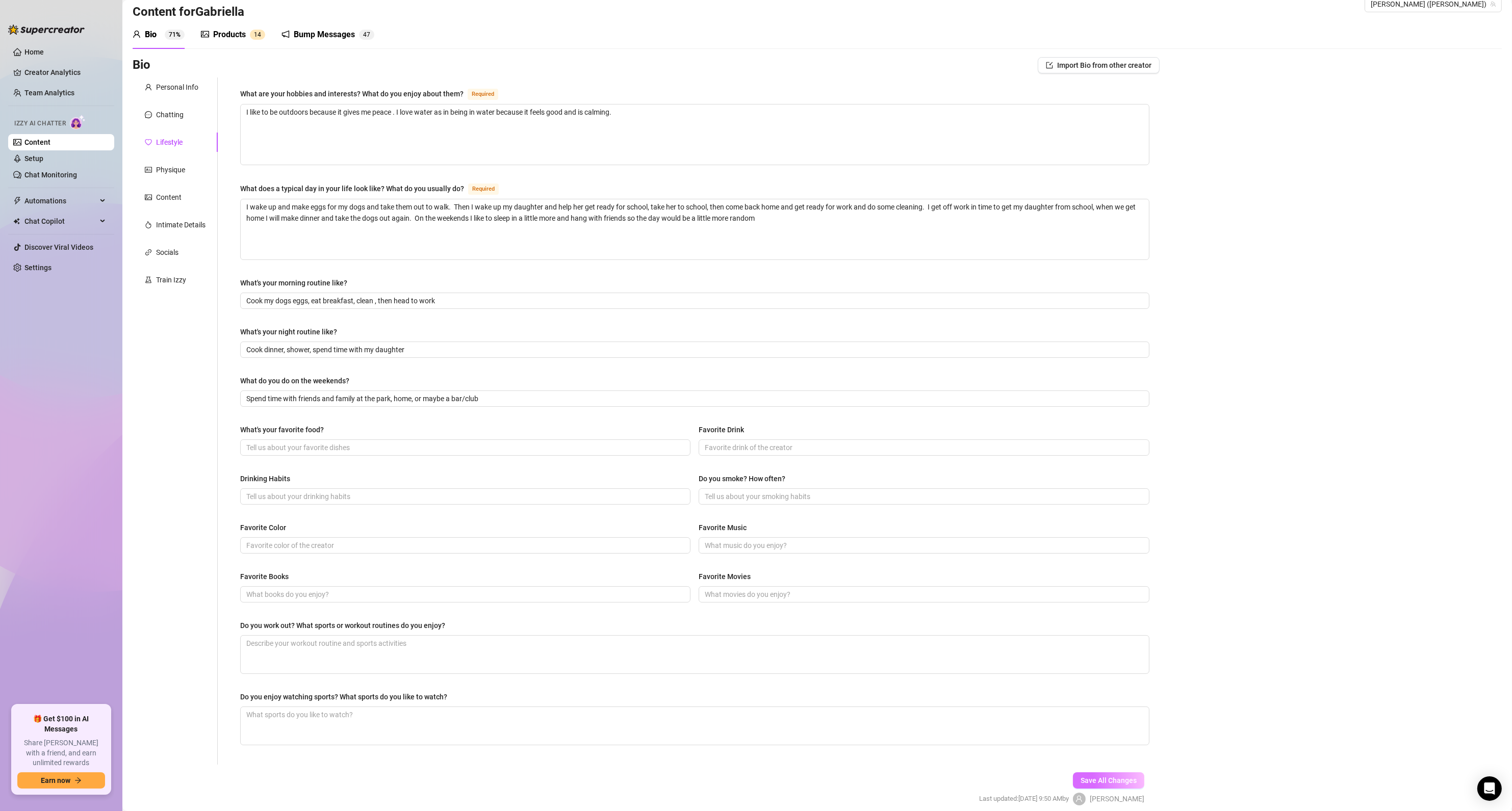
click at [1090, 783] on span "Save All Changes" at bounding box center [1108, 780] width 56 height 8
drag, startPoint x: 797, startPoint y: 225, endPoint x: -45, endPoint y: 137, distance: 846.6
click at [0, 137] on html "Home Creator Analytics Team Analytics Izzy AI Chatter Content Setup Chat Monito…" at bounding box center [756, 405] width 1512 height 811
paste textarea "get my daughter ready and take her to school, then I go to work, then I come ho…"
type textarea "I wake up get my daughter ready and take her to school, then I go to work, then…"
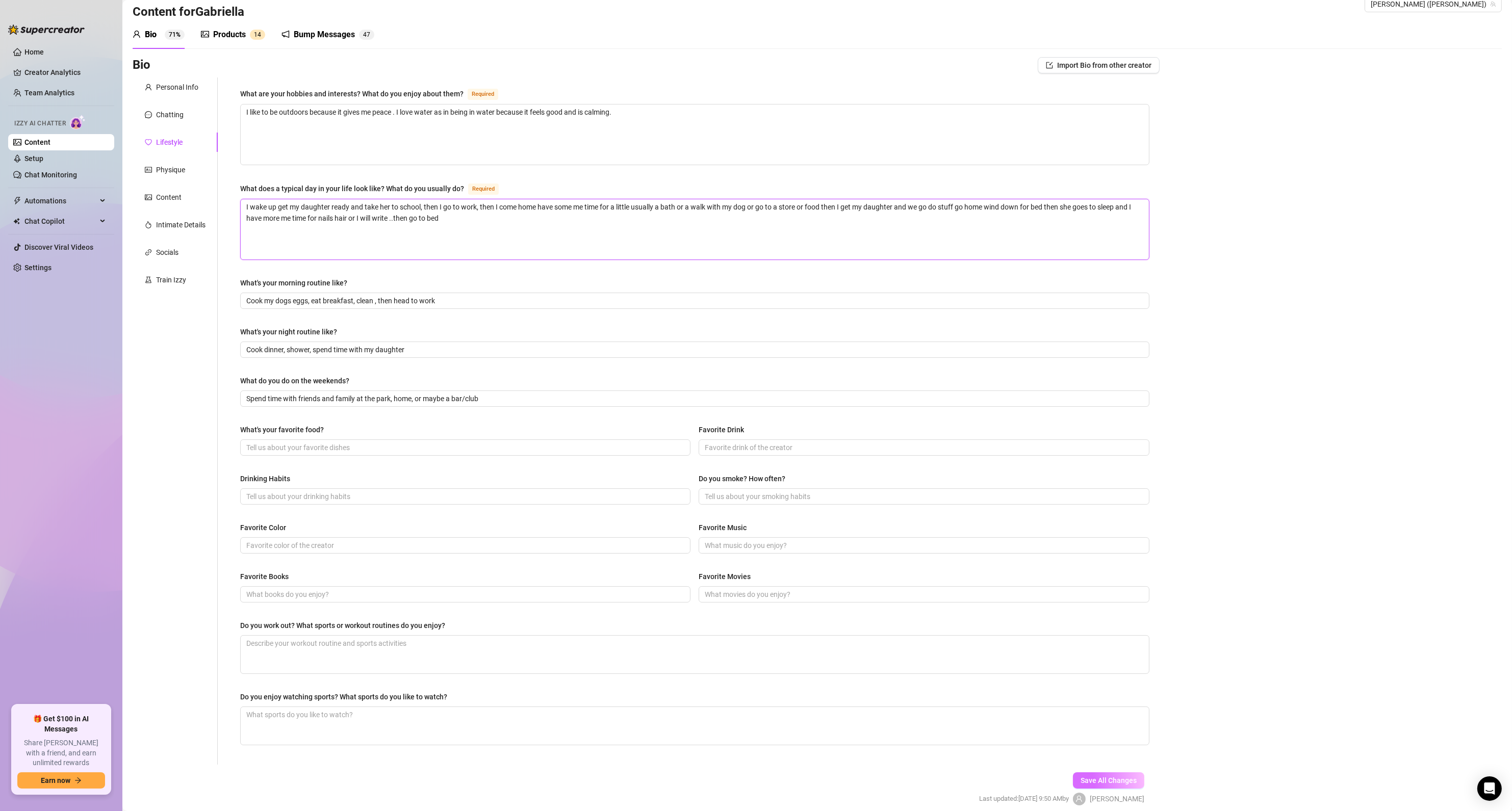
type textarea "I wake up get my daughter ready and take her to school, then I go to work, then…"
click at [1094, 781] on span "Save All Changes" at bounding box center [1108, 780] width 56 height 8
drag, startPoint x: 459, startPoint y: 297, endPoint x: 111, endPoint y: 301, distance: 348.0
click at [111, 301] on div "Home Creator Analytics Team Analytics Izzy AI Chatter Content Setup Chat Monito…" at bounding box center [756, 405] width 1512 height 811
paste input "Wake up handle responsibilities then I take a shower or wash my face brush my t…"
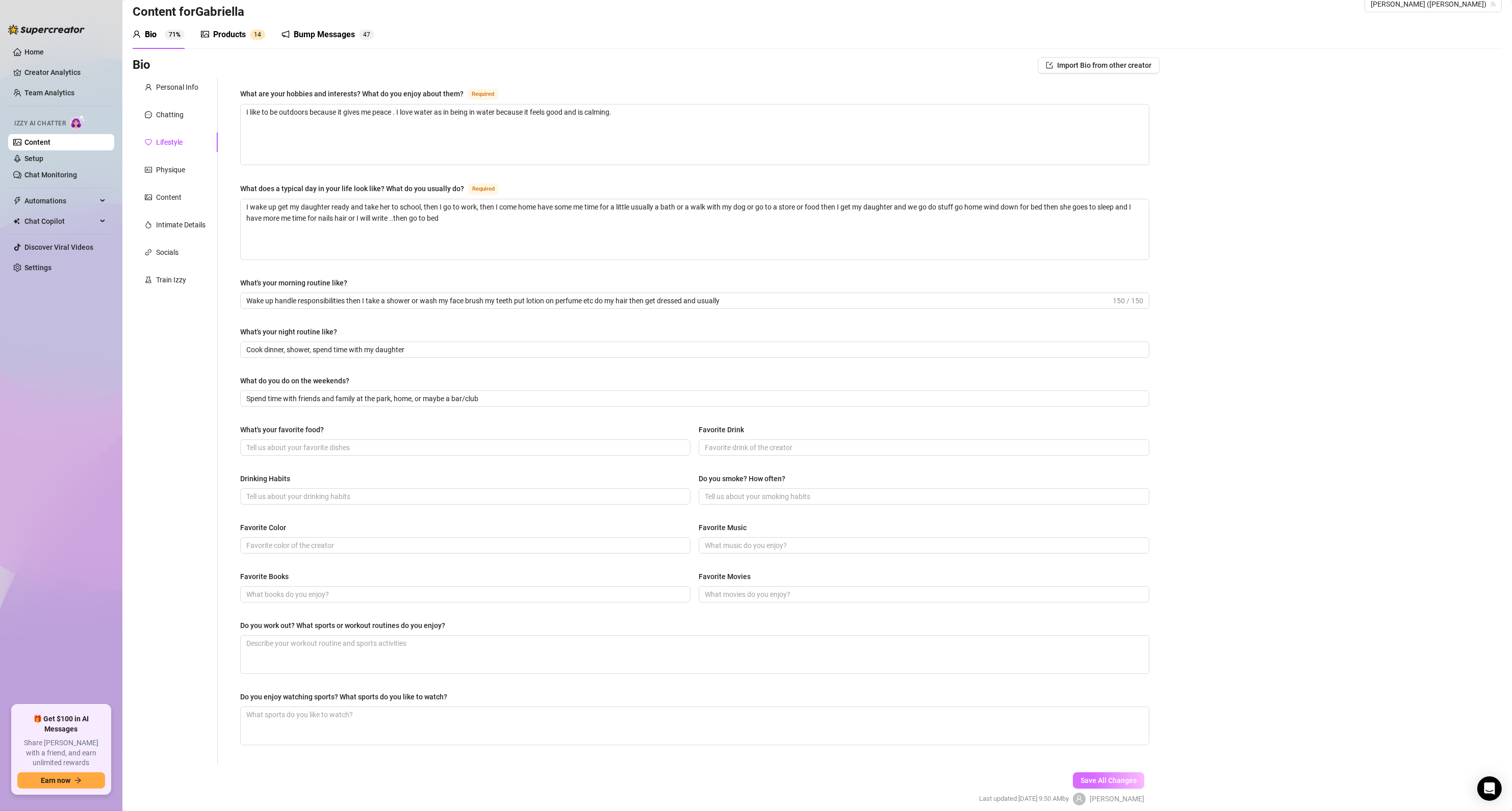
click at [1091, 777] on button "Save All Changes" at bounding box center [1109, 780] width 72 height 16
type input "Wake up handle responsibilities then I take a shower or wash my face brush my t…"
drag, startPoint x: 442, startPoint y: 351, endPoint x: 44, endPoint y: 352, distance: 398.0
click at [42, 352] on div "Home Creator Analytics Team Analytics Izzy AI Chatter Content Setup Chat Monito…" at bounding box center [756, 405] width 1512 height 811
paste input "Take a bath or shower then oil lotion perfume . Light a candle turn my lights d…"
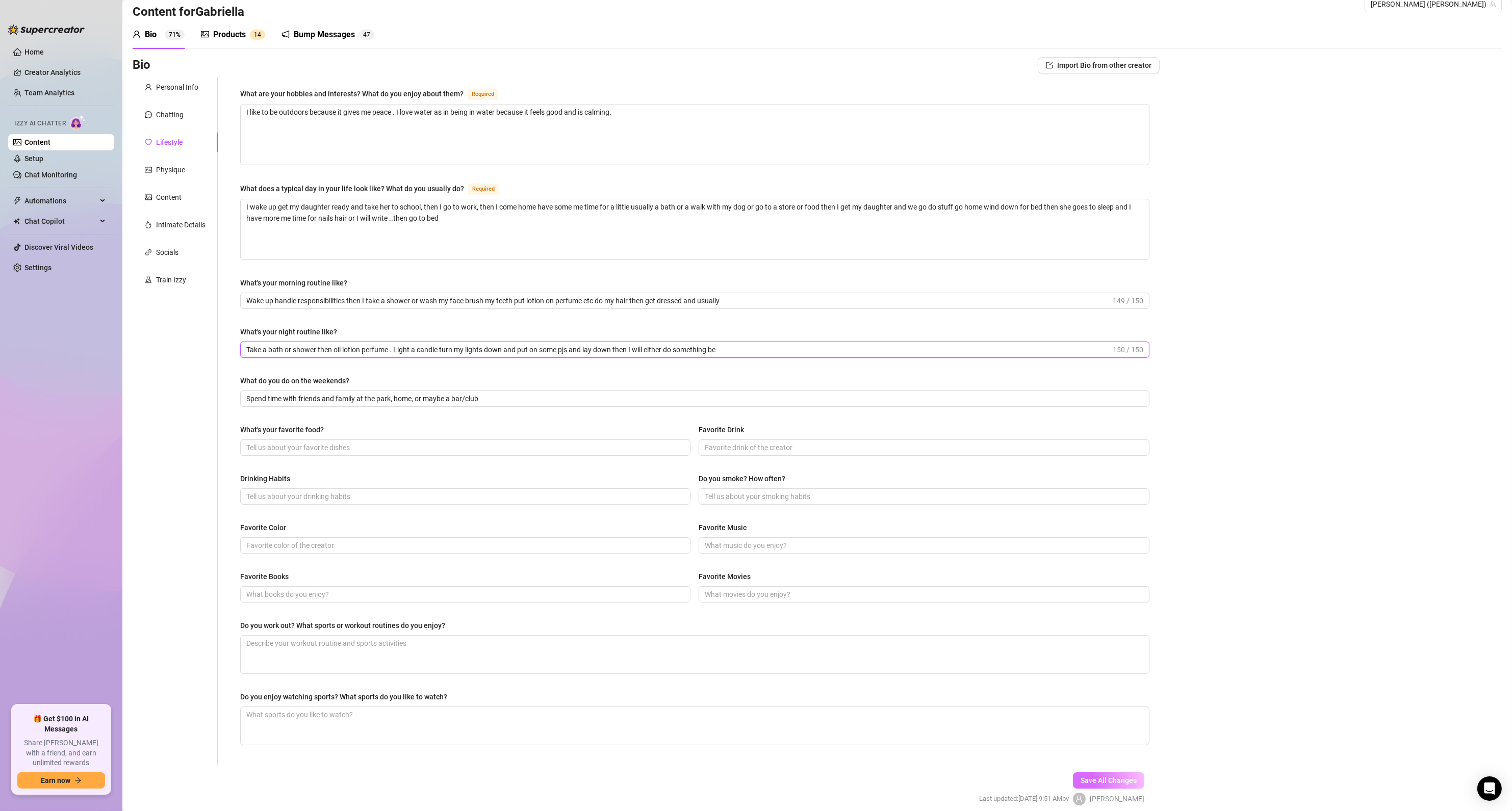
type input "Take a bath or shower then oil lotion perfume . Light a candle turn my lights d…"
click at [1085, 778] on span "Save All Changes" at bounding box center [1108, 780] width 56 height 8
drag, startPoint x: 496, startPoint y: 401, endPoint x: -45, endPoint y: 408, distance: 541.0
click at [0, 408] on html "Home Creator Analytics Team Analytics Izzy AI Chatter Content Setup Chat Monito…" at bounding box center [756, 405] width 1512 height 811
paste input "I usually hangout with my best friend/sister and take our kids somewhere or hav…"
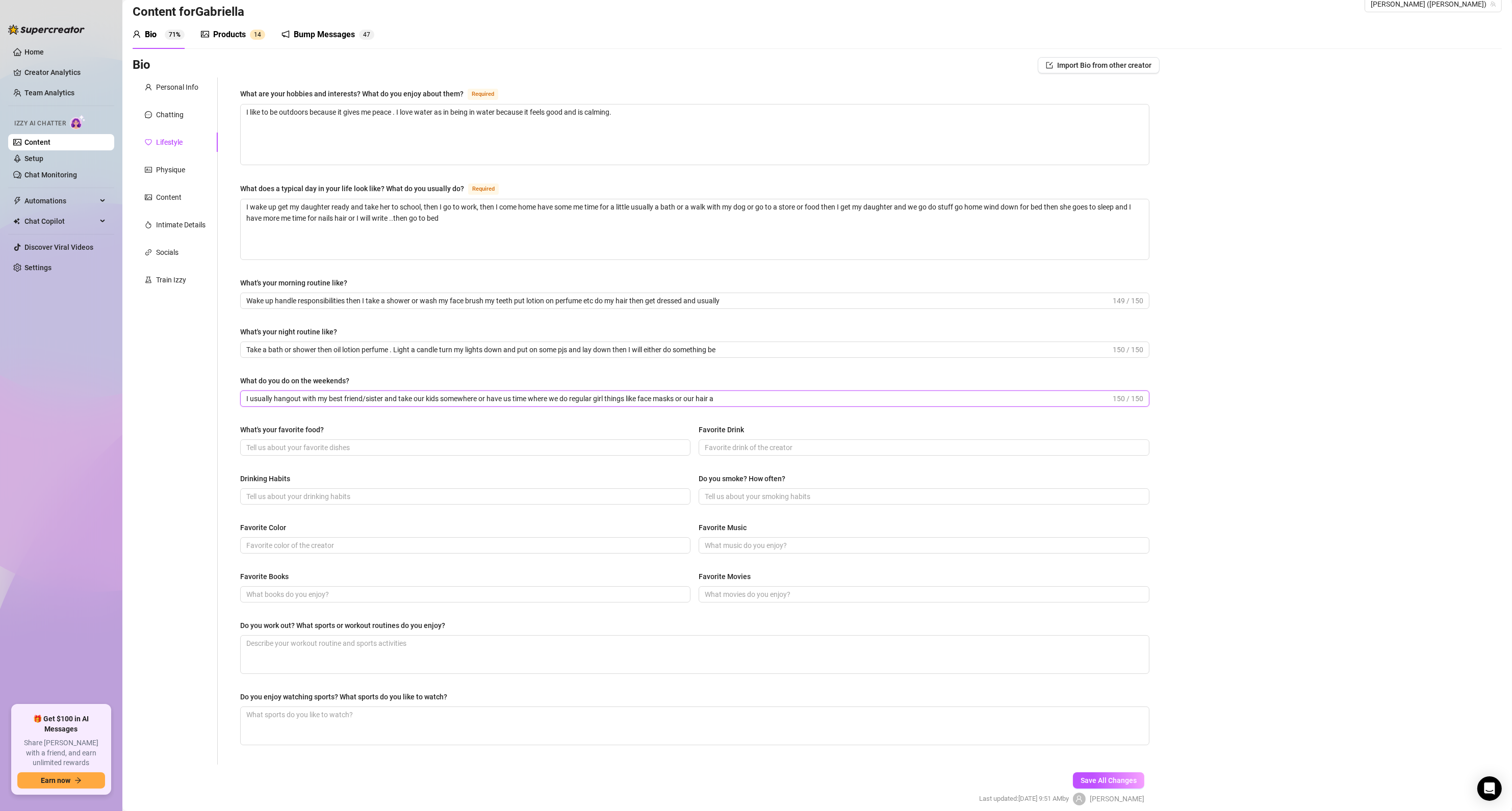
type input "I usually hangout with my best friend/sister and take our kids somewhere or hav…"
drag, startPoint x: 408, startPoint y: 337, endPoint x: 381, endPoint y: 352, distance: 30.9
click at [381, 352] on input "Take a bath or shower then oil lotion perfume . Light a candle turn my lights d…" at bounding box center [679, 350] width 865 height 11
drag, startPoint x: 686, startPoint y: 349, endPoint x: 629, endPoint y: 349, distance: 57.0
click at [629, 349] on input "Take a bath or shower then oil lotion perfume . Light a candle turn my lights d…" at bounding box center [679, 350] width 865 height 11
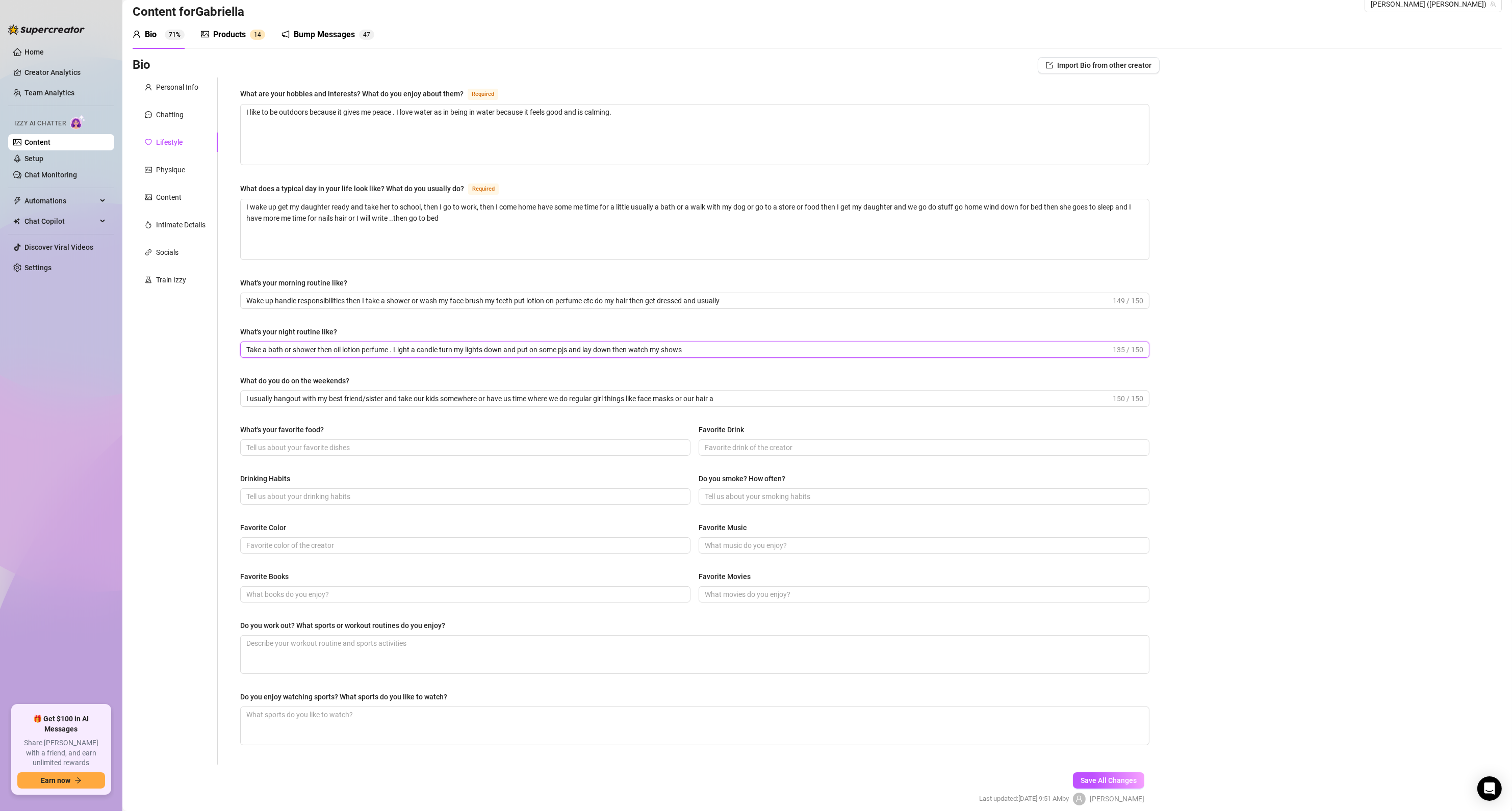
type input "Take a bath or shower then oil lotion perfume . Light a candle turn my lights d…"
click at [741, 399] on input "I usually hangout with my best friend/sister and take our kids somewhere or hav…" at bounding box center [679, 399] width 865 height 11
click at [383, 396] on input "I usually hangout with my best friend/sister and take our kids somewhere or hav…" at bounding box center [679, 399] width 865 height 11
drag, startPoint x: 274, startPoint y: 401, endPoint x: 176, endPoint y: 405, distance: 98.1
click at [173, 405] on div "Personal Info Chatting Lifestyle Physique Content Intimate Details Socials Trai…" at bounding box center [646, 421] width 1027 height 687
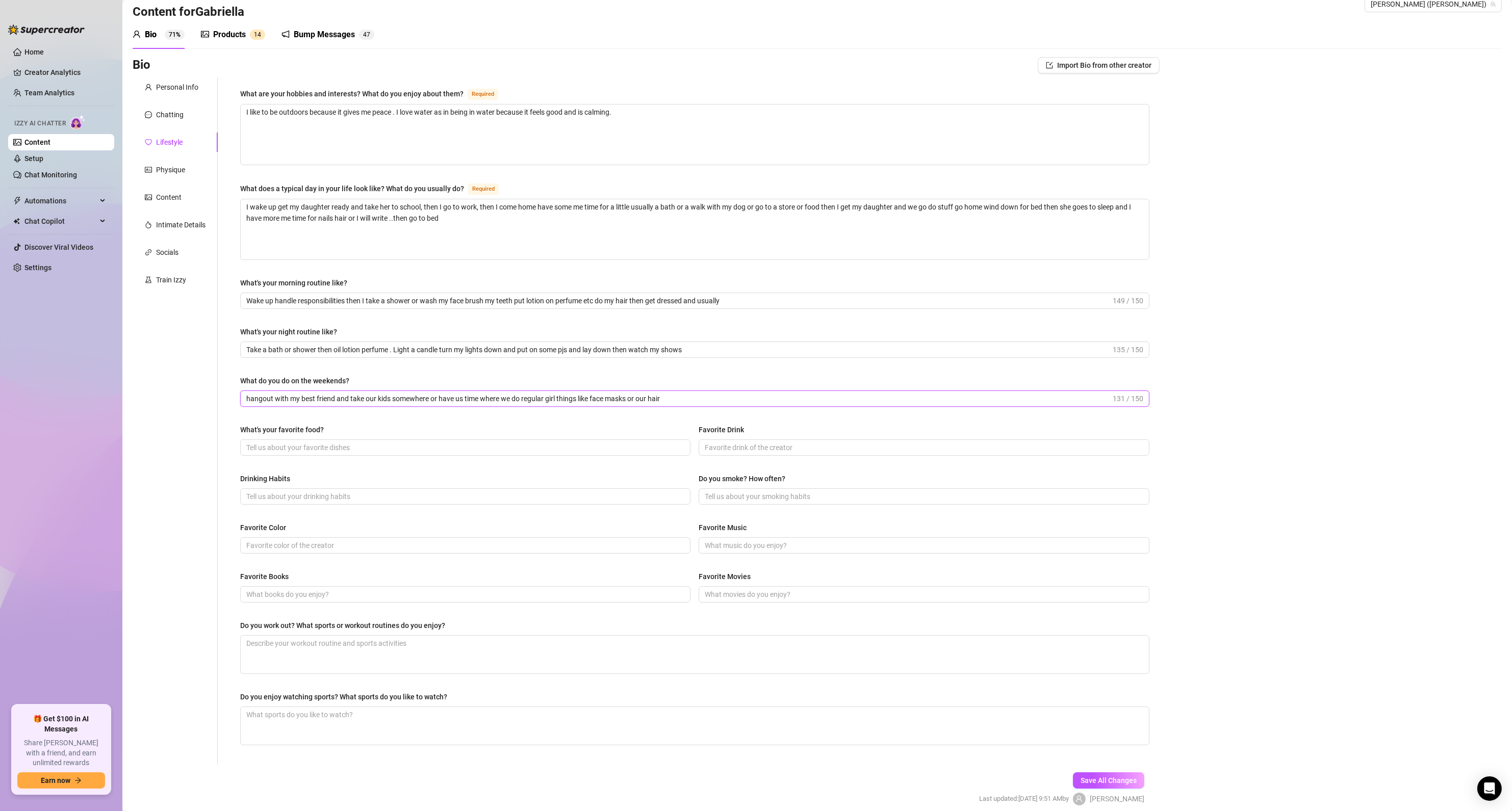
click at [679, 399] on input "hangout with my best friend and take our kids somewhere or have us time where w…" at bounding box center [679, 399] width 865 height 11
type input "hangout with my best friend and take our kids somewhere or have us time where w…"
click at [1083, 785] on span "Save All Changes" at bounding box center [1108, 780] width 56 height 8
click at [260, 453] on span at bounding box center [466, 448] width 450 height 16
type input "Pasta"
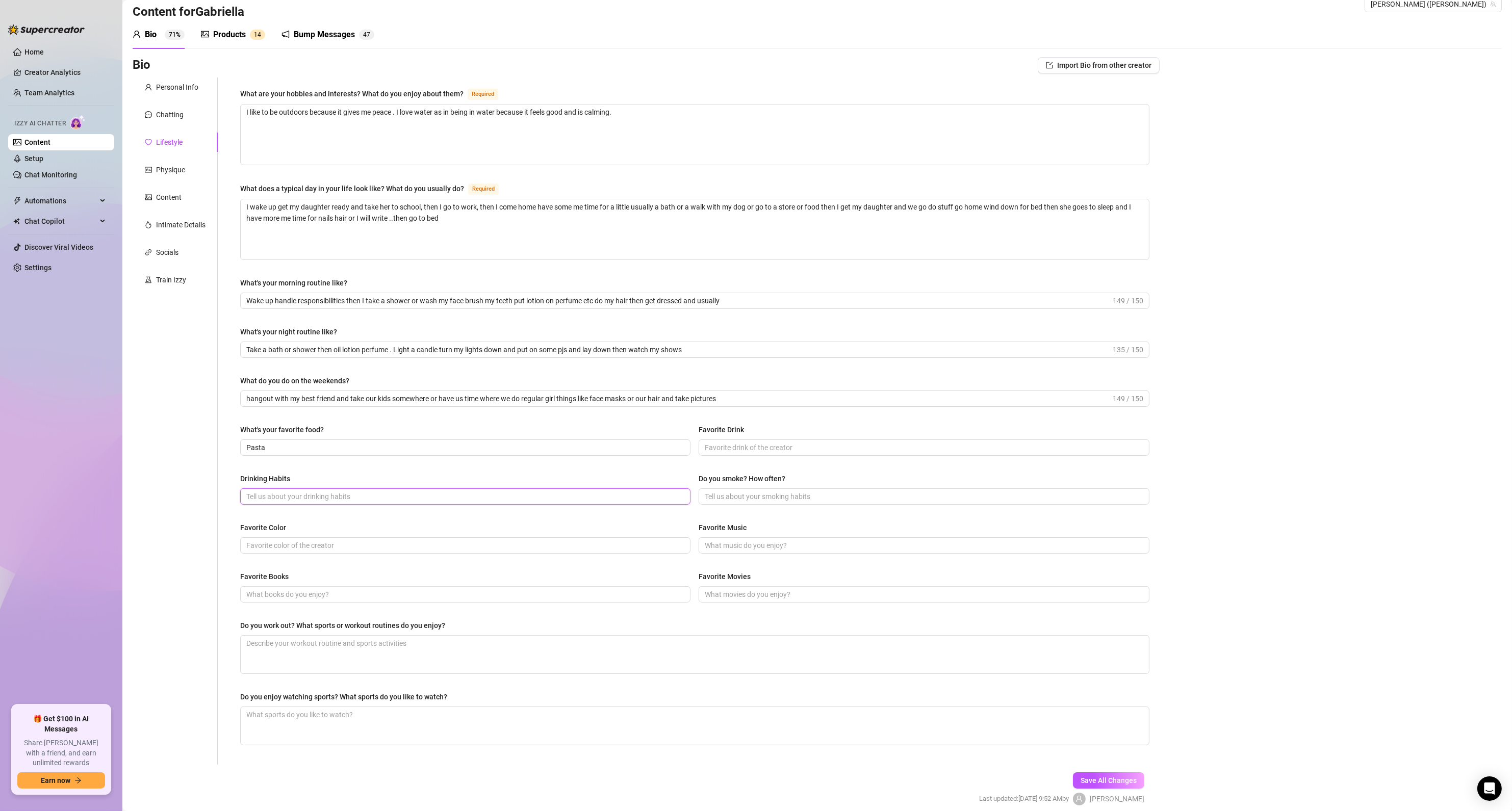
click at [285, 496] on input "Drinking Habits" at bounding box center [464, 497] width 436 height 11
type input "I drink socially"
type input "Smoke weed to go to sleep"
click at [736, 445] on input "Favorite Drink" at bounding box center [922, 448] width 436 height 11
paste input "Sweat tea or coffee"
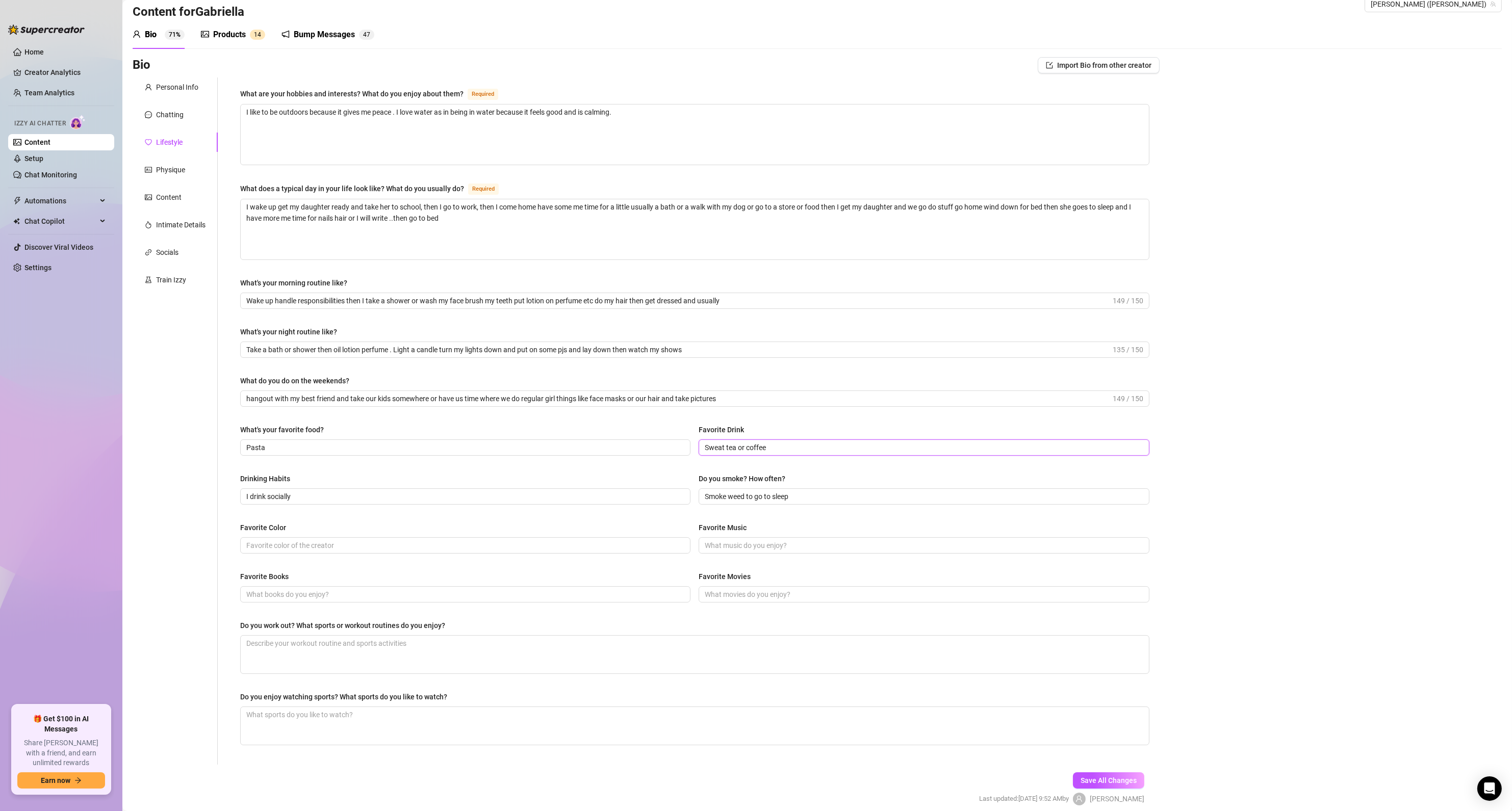
type input "Sweat tea or coffee"
click at [317, 549] on input "Favorite Color" at bounding box center [464, 546] width 436 height 11
paste input "Pink"
type input "Pink"
click at [760, 546] on input "Favorite Music" at bounding box center [922, 546] width 436 height 11
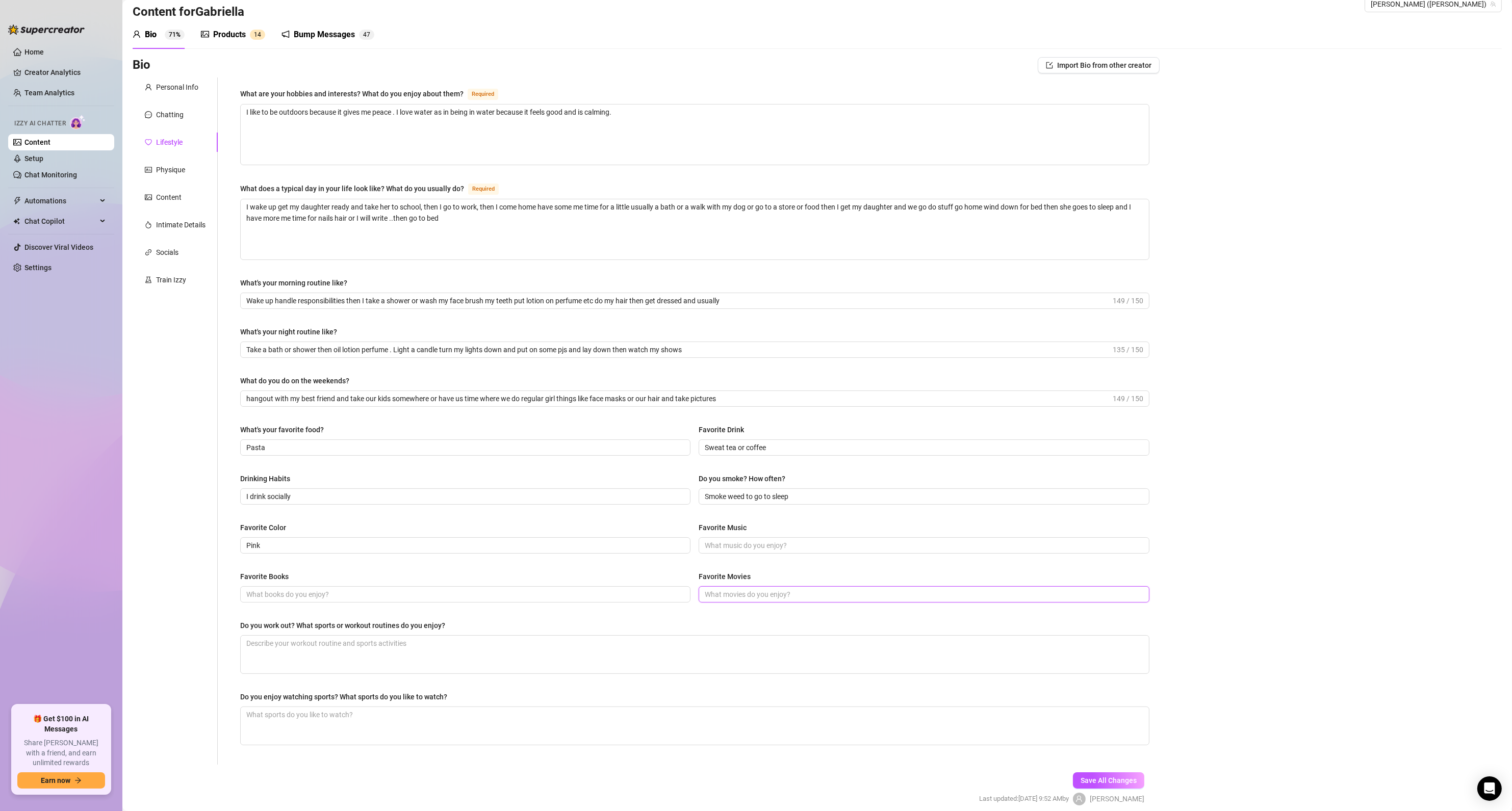
click at [708, 592] on input "Favorite Movies" at bounding box center [922, 595] width 436 height 11
paste input "Love after lock up"
type input "Love after lock up"
click at [765, 546] on input "Favorite Music" at bounding box center [922, 546] width 436 height 11
paste input "Hip hop/rnb"
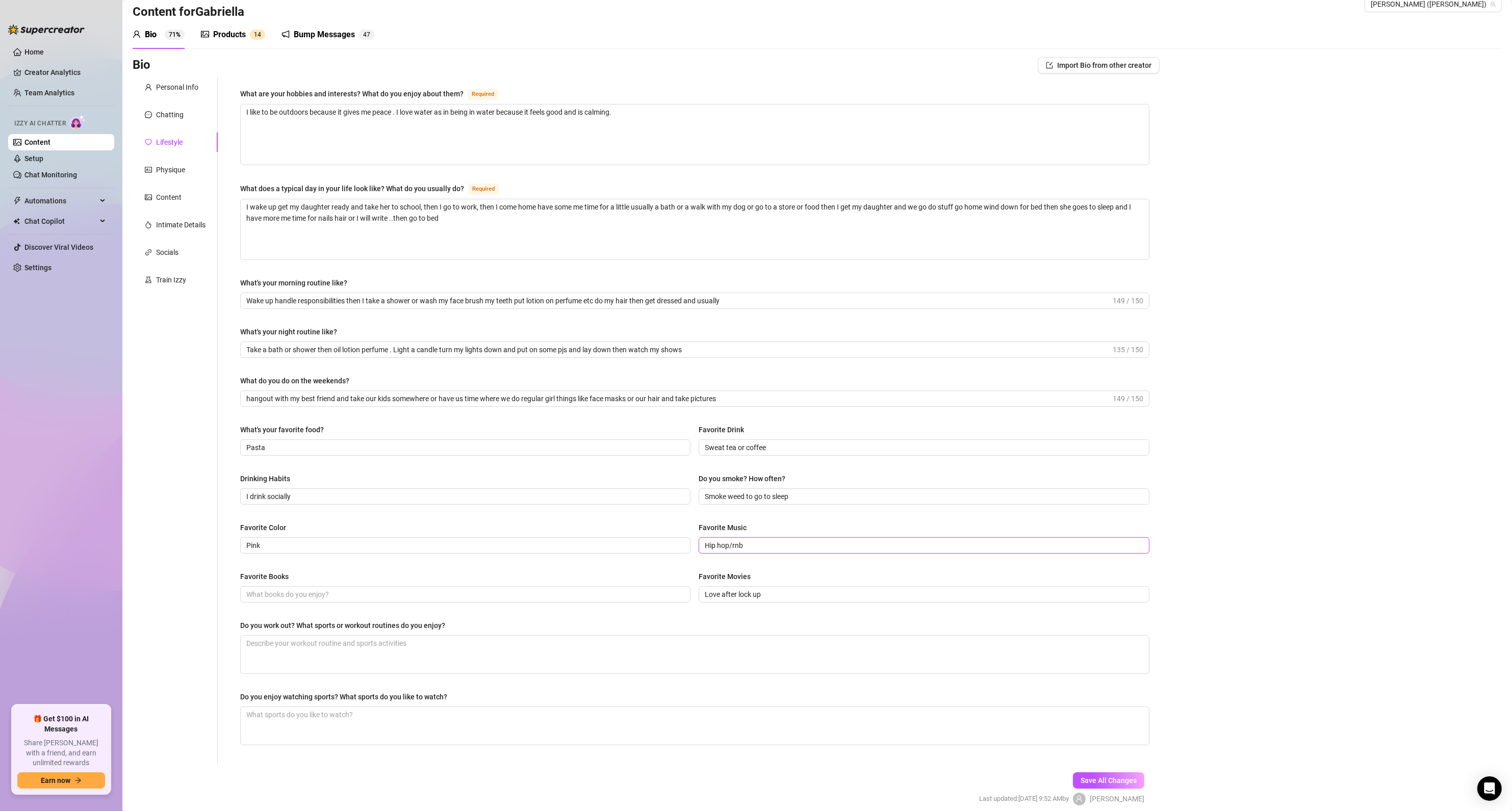
type input "Hip hop/rnb"
click at [303, 598] on input "Favorite Books" at bounding box center [464, 595] width 436 height 11
paste input "Fifty shades of grey series"
type input "Fifty shades of grey series"
click at [361, 667] on textarea "Do you work out? What sports or workout routines do you enjoy?" at bounding box center [695, 654] width 908 height 38
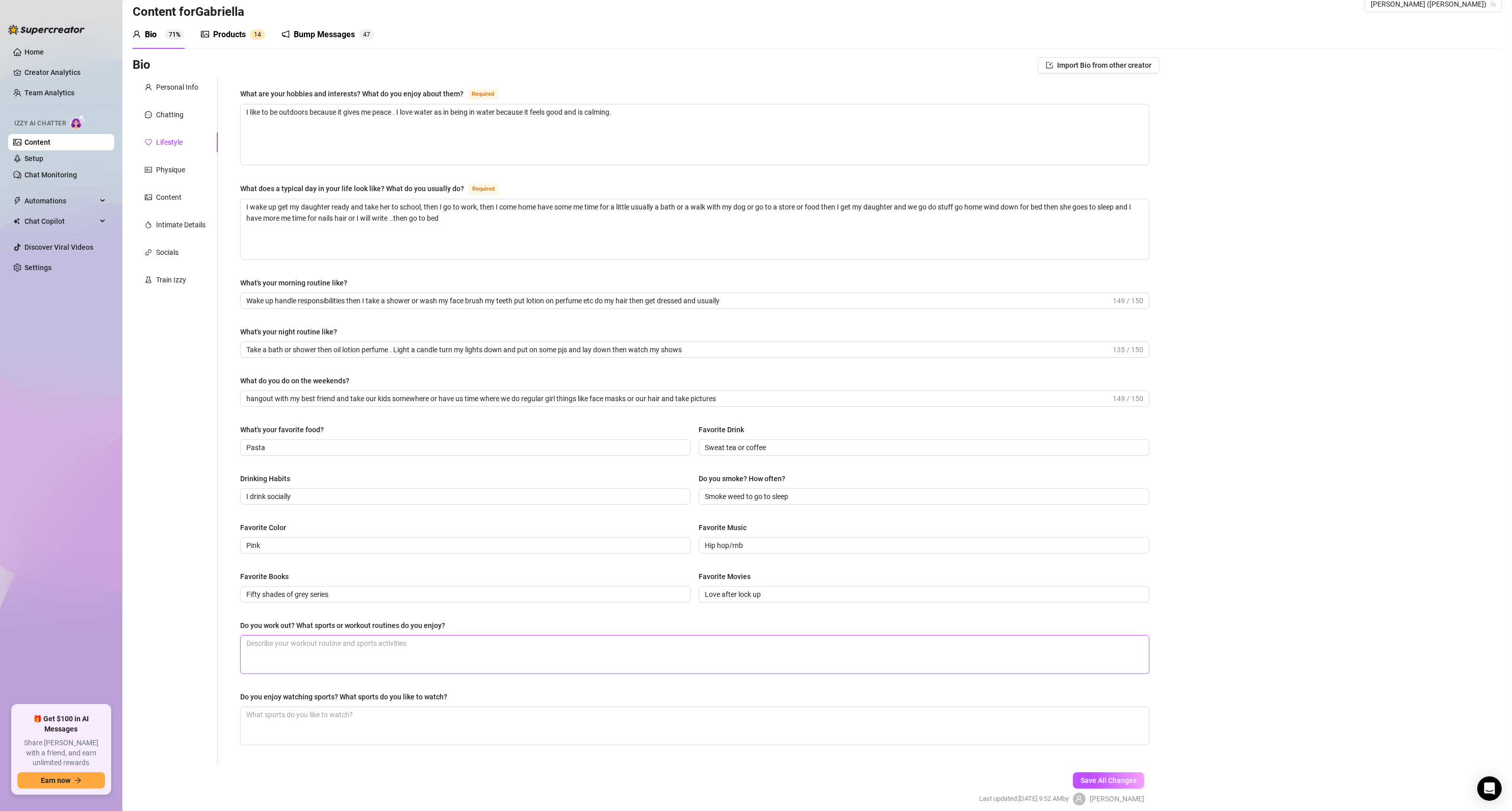
paste textarea "Yes every now n then I like yoga, Pilates or walks"
type textarea "Yes every now n then I like yoga, Pilates or walks"
click at [503, 714] on textarea "Do you enjoy watching sports? What sports do you like to watch?" at bounding box center [695, 726] width 908 height 38
click at [437, 729] on textarea "Do you enjoy watching sports? What sports do you like to watch?" at bounding box center [695, 726] width 908 height 38
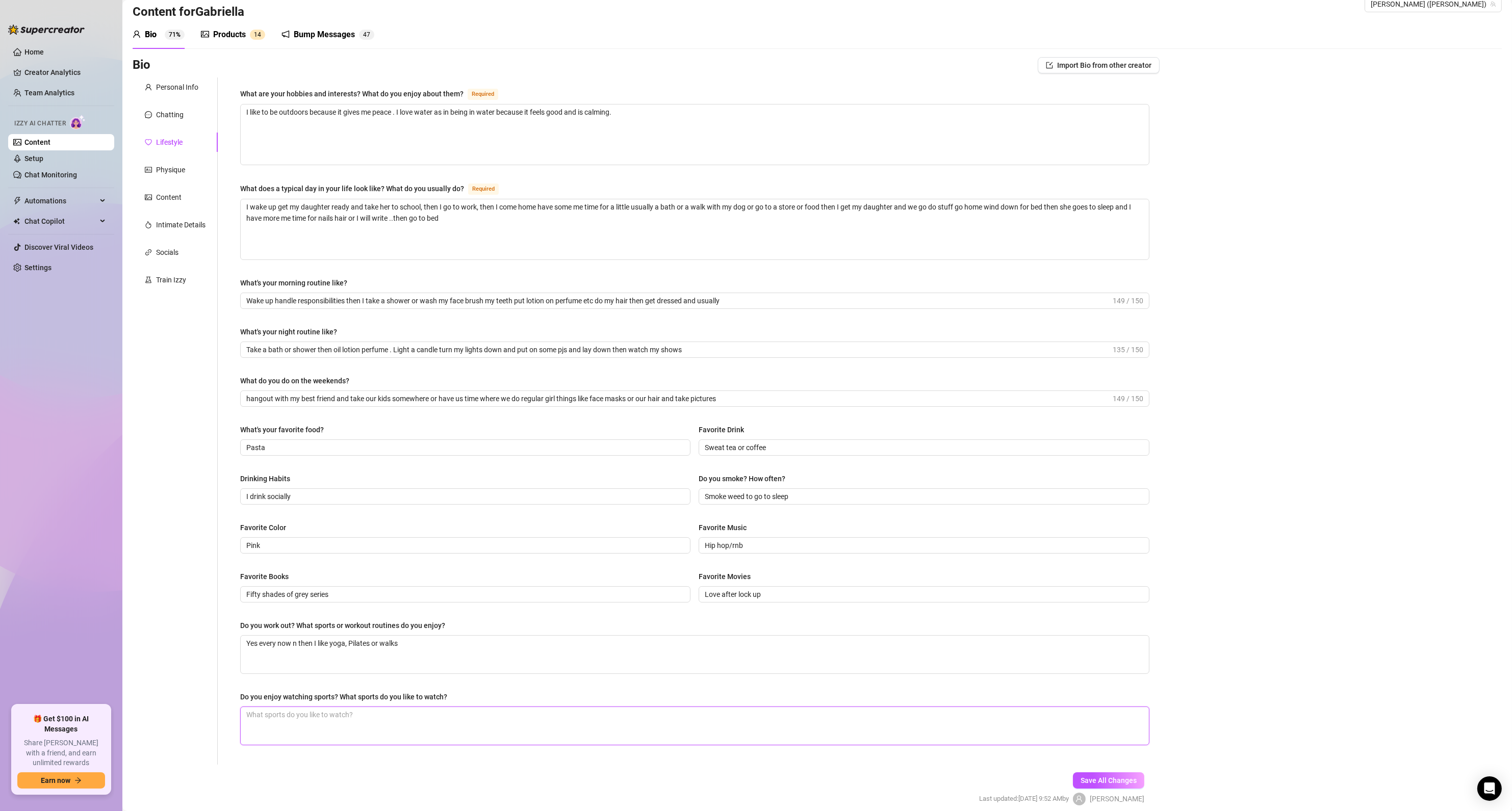
paste textarea "Yes. Football and basketball"
type textarea "Yes. Football and basketball"
click at [1094, 779] on span "Save All Changes" at bounding box center [1108, 780] width 56 height 8
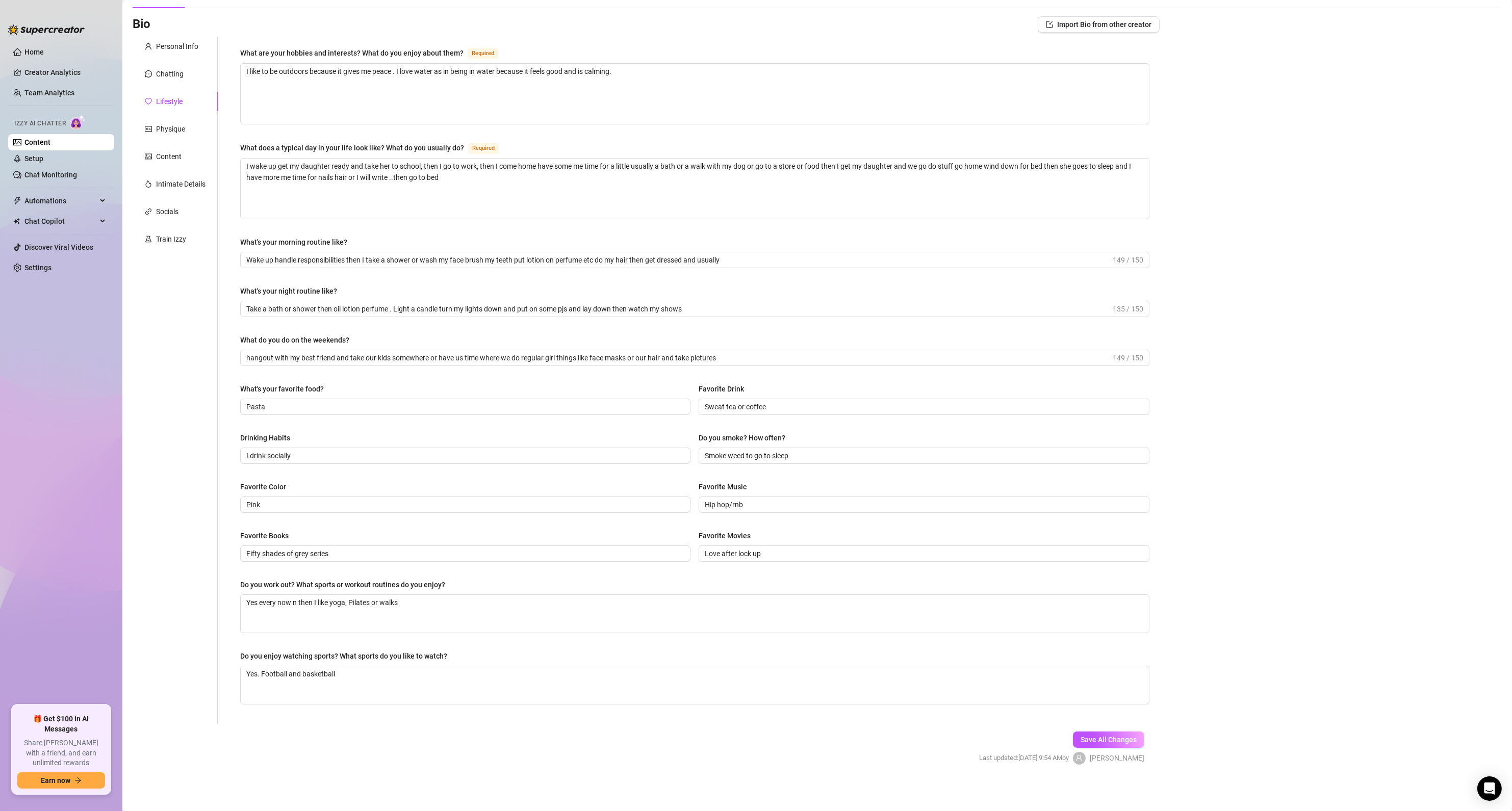
scroll to position [63, 0]
click at [1099, 739] on span "Save All Changes" at bounding box center [1108, 738] width 56 height 8
click at [170, 125] on div "Physique" at bounding box center [171, 127] width 29 height 11
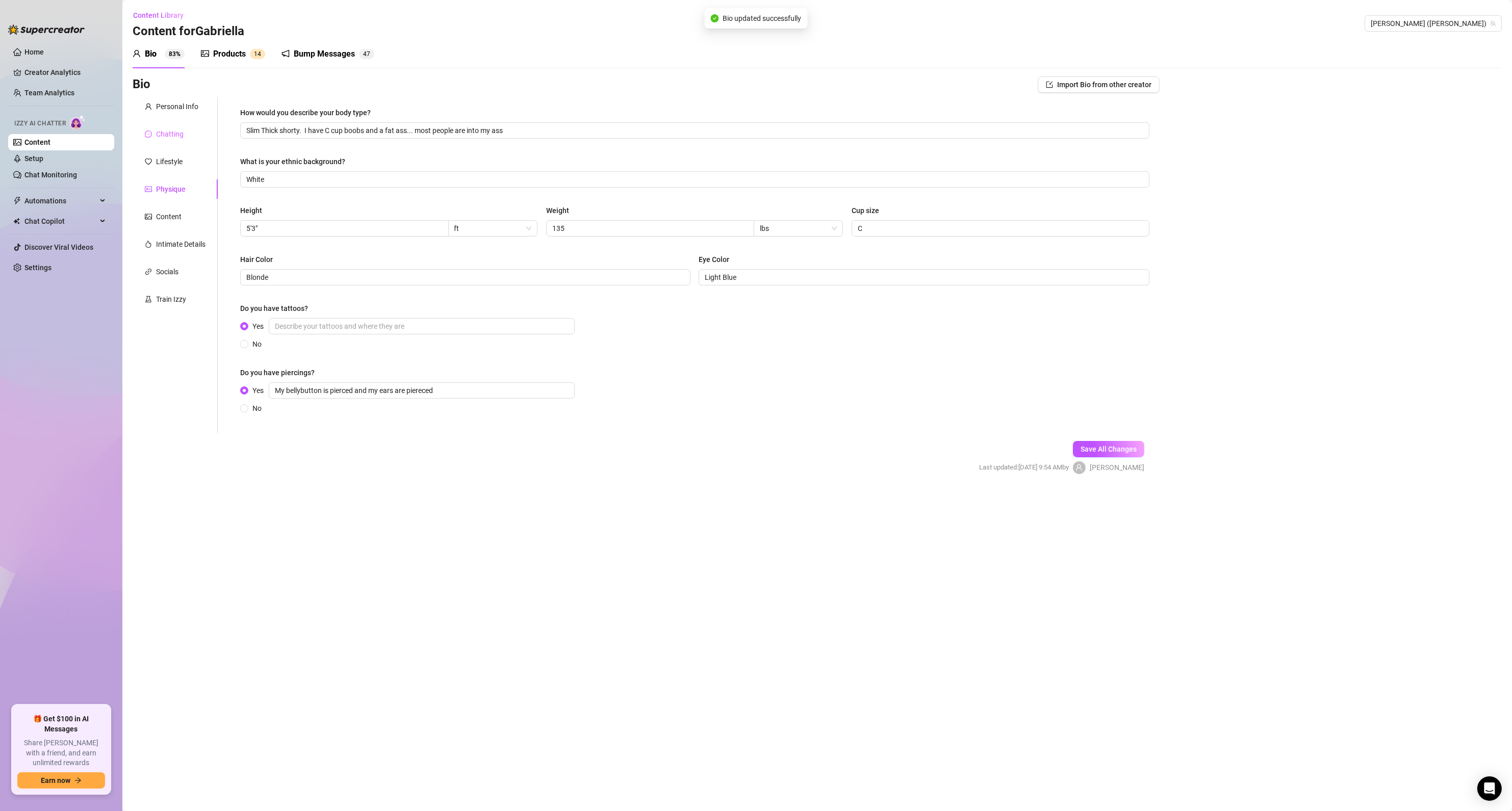
scroll to position [0, 0]
click at [203, 246] on div "Intimate Details" at bounding box center [181, 244] width 50 height 11
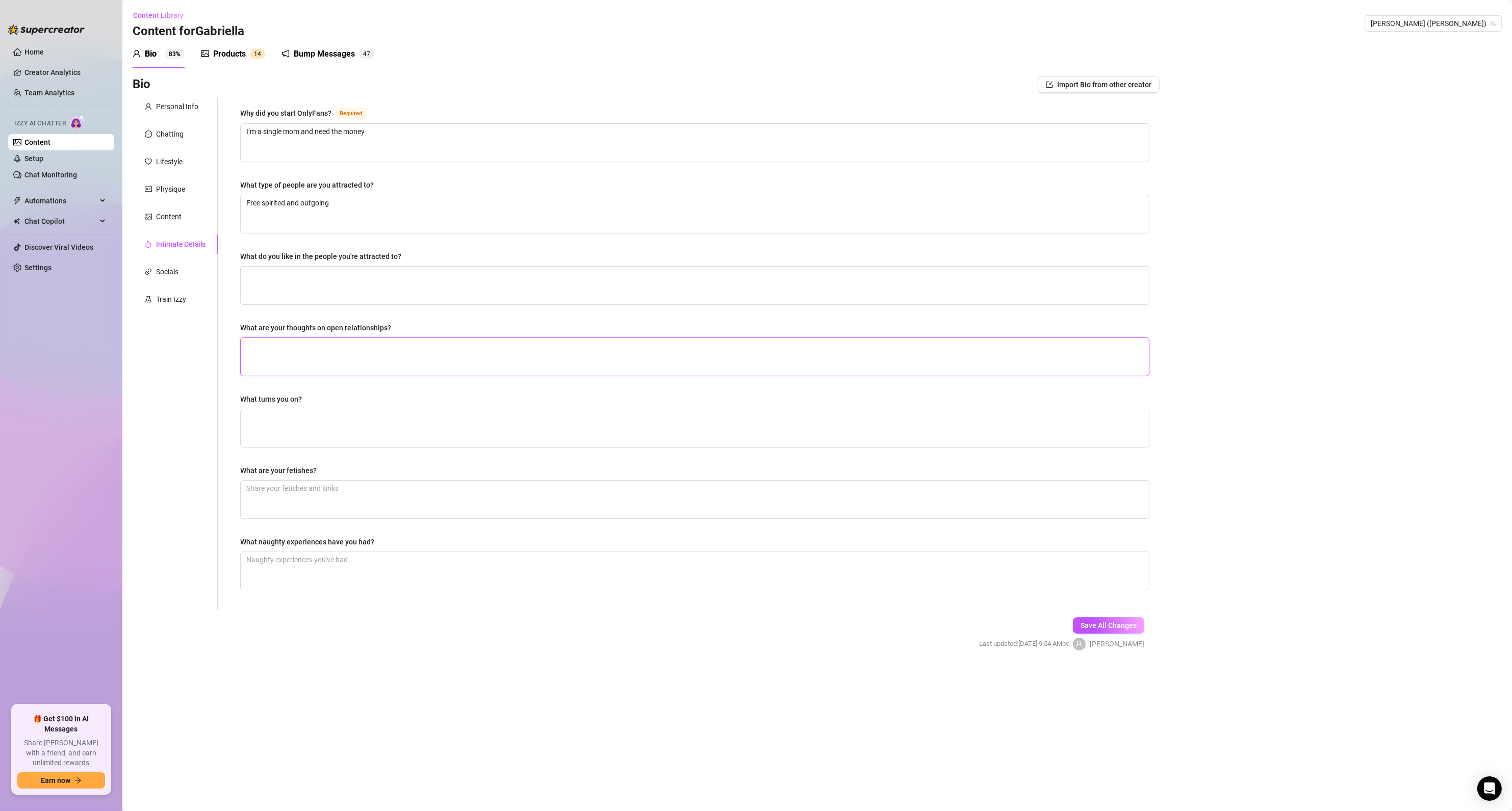
click at [293, 342] on textarea "What are your thoughts on open relationships?" at bounding box center [695, 357] width 908 height 38
paste textarea "I’m too jealous lolllll gmfu"
type textarea "I’m too jealous lolllll gmfu"
click at [1086, 632] on button "Save All Changes" at bounding box center [1109, 625] width 72 height 16
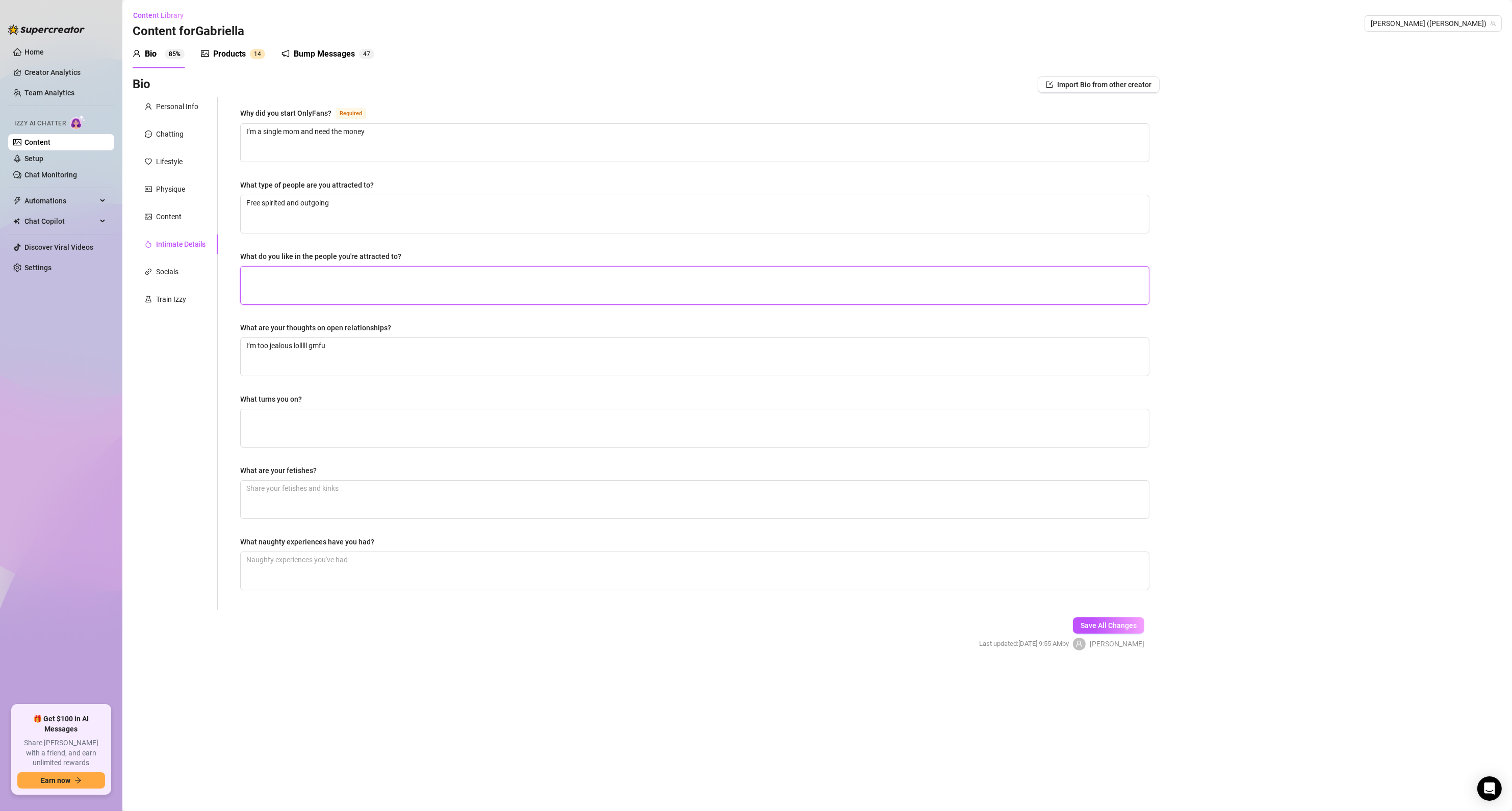
click at [327, 295] on textarea "What do you like in the people you're attracted to?" at bounding box center [695, 285] width 908 height 38
click at [303, 418] on textarea "What turns you on?" at bounding box center [695, 428] width 908 height 38
paste textarea "Being nutted in, bondage, roleplay, submission/dominate however u say that lol"
type textarea "Being nutted in, bondage, roleplay, submission/dominate however u say that lol"
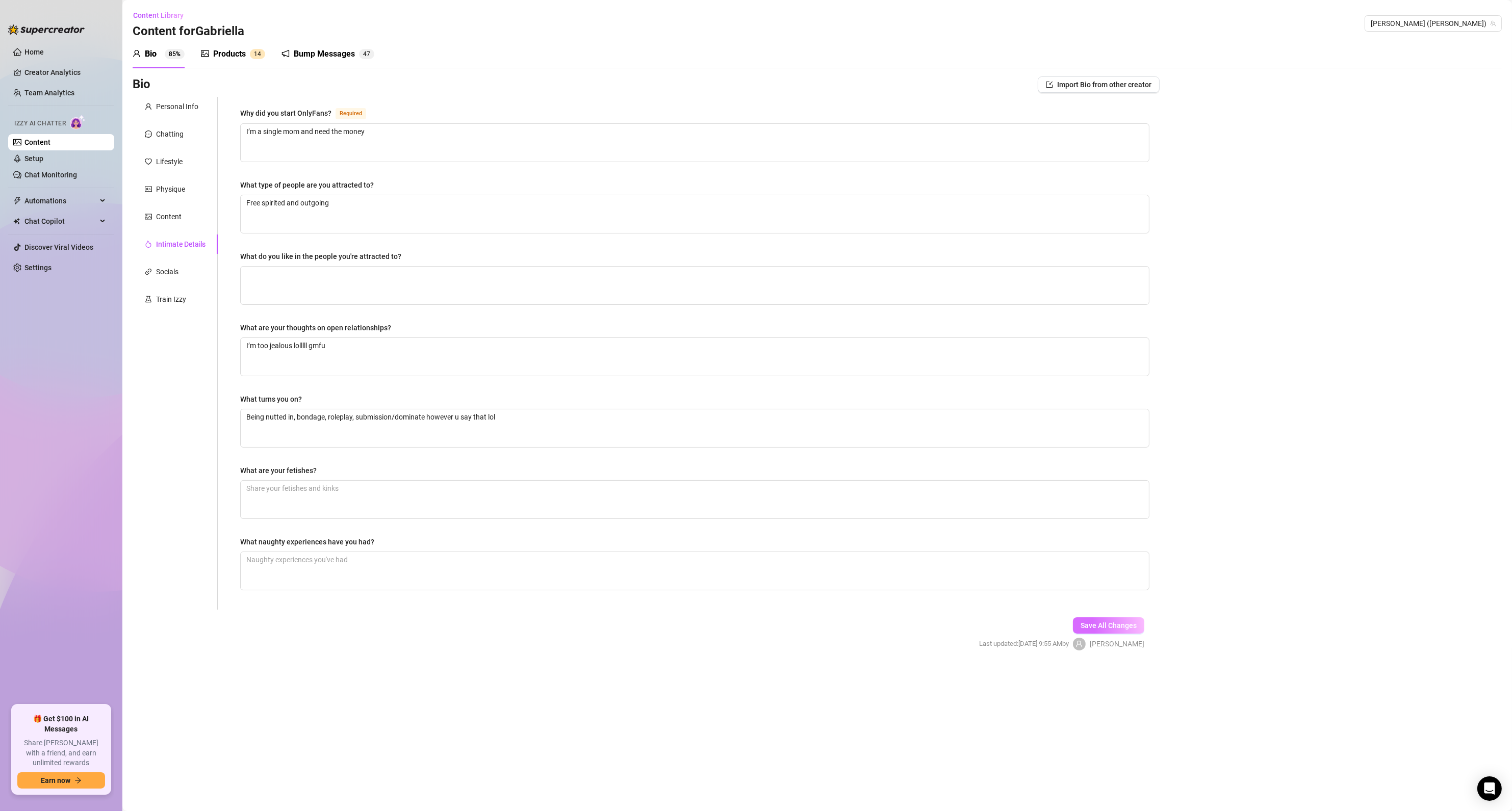
click at [1090, 628] on span "Save All Changes" at bounding box center [1108, 625] width 56 height 8
click at [946, 682] on main "Content Library Content for [PERSON_NAME] ([PERSON_NAME]) Bio 85% Products 1 4 …" at bounding box center [817, 405] width 1390 height 811
click at [334, 502] on textarea "What are your fetishes?" at bounding box center [695, 499] width 908 height 38
click at [322, 566] on textarea "What naughty experiences have you had?" at bounding box center [695, 571] width 908 height 38
paste textarea "A lot lol Being tied up and pussy ate till squirt"
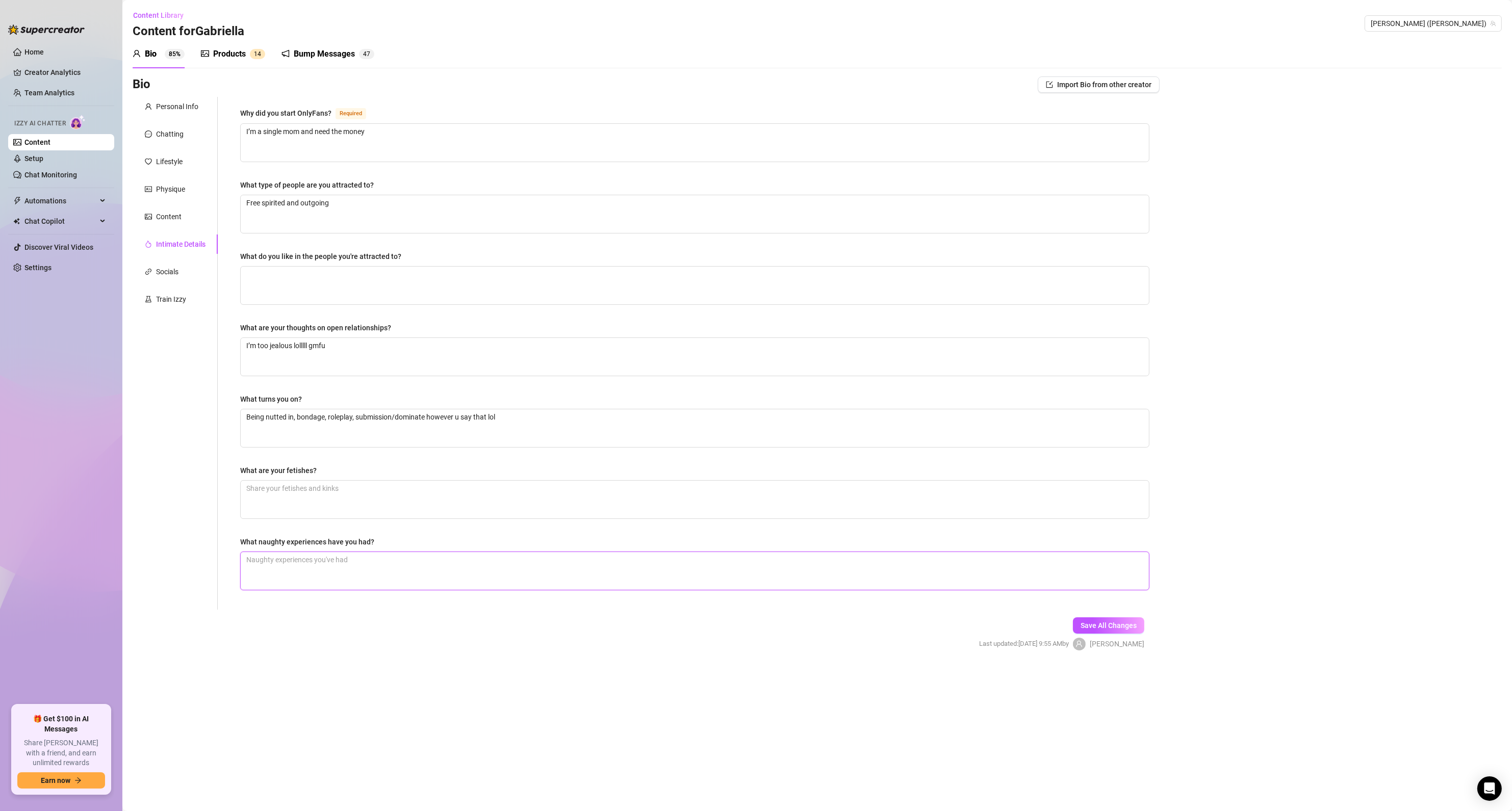
type textarea "A lot lol Being tied up and pussy ate till squirt"
click at [320, 505] on textarea "What are your fetishes?" at bounding box center [695, 499] width 908 height 38
click at [289, 493] on textarea "What are your fetishes?" at bounding box center [695, 499] width 908 height 38
type textarea "C"
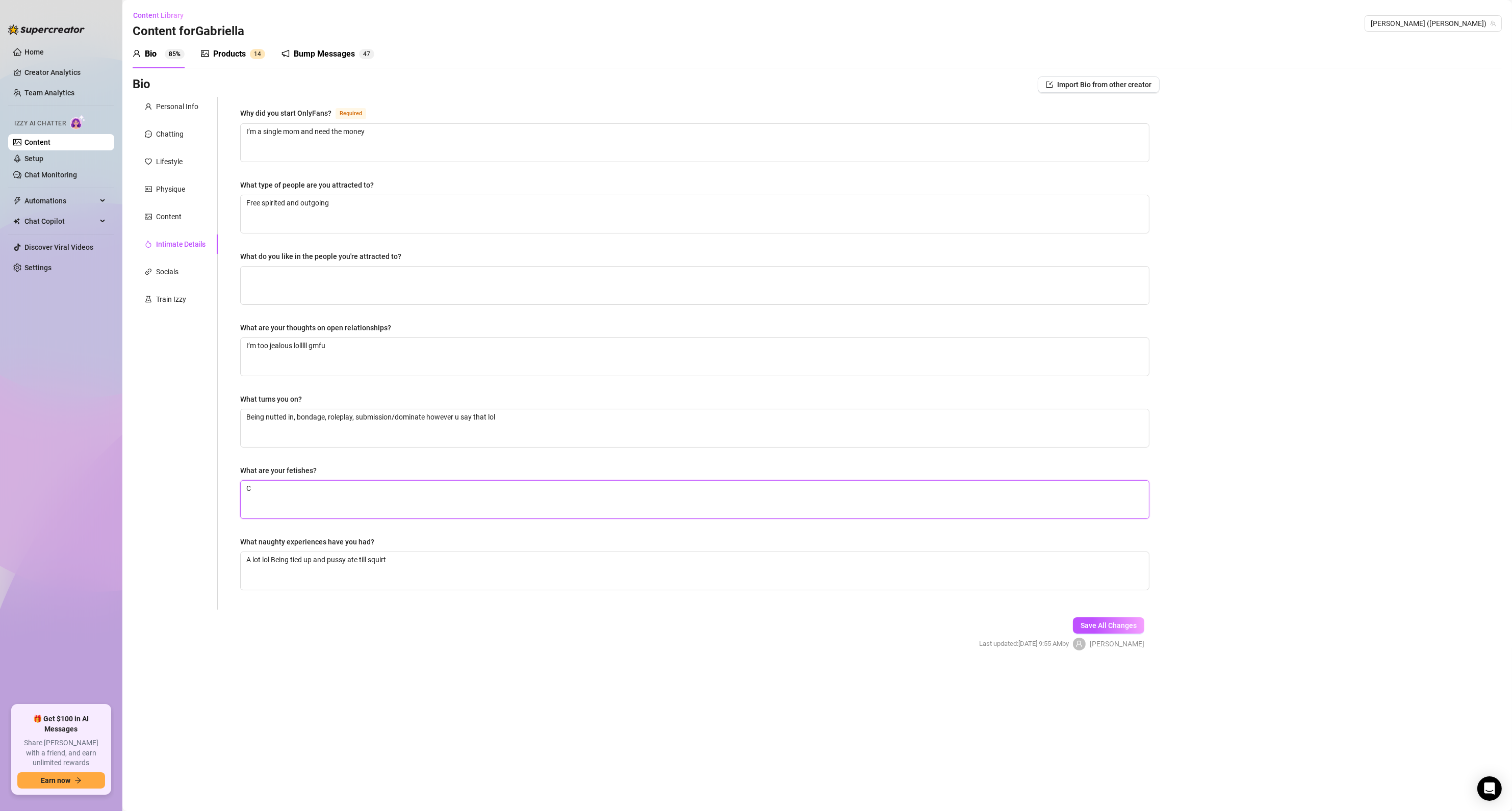
type textarea "Cr"
type textarea "Cre"
type textarea "Crea"
type textarea "Cream"
type textarea "Creamp"
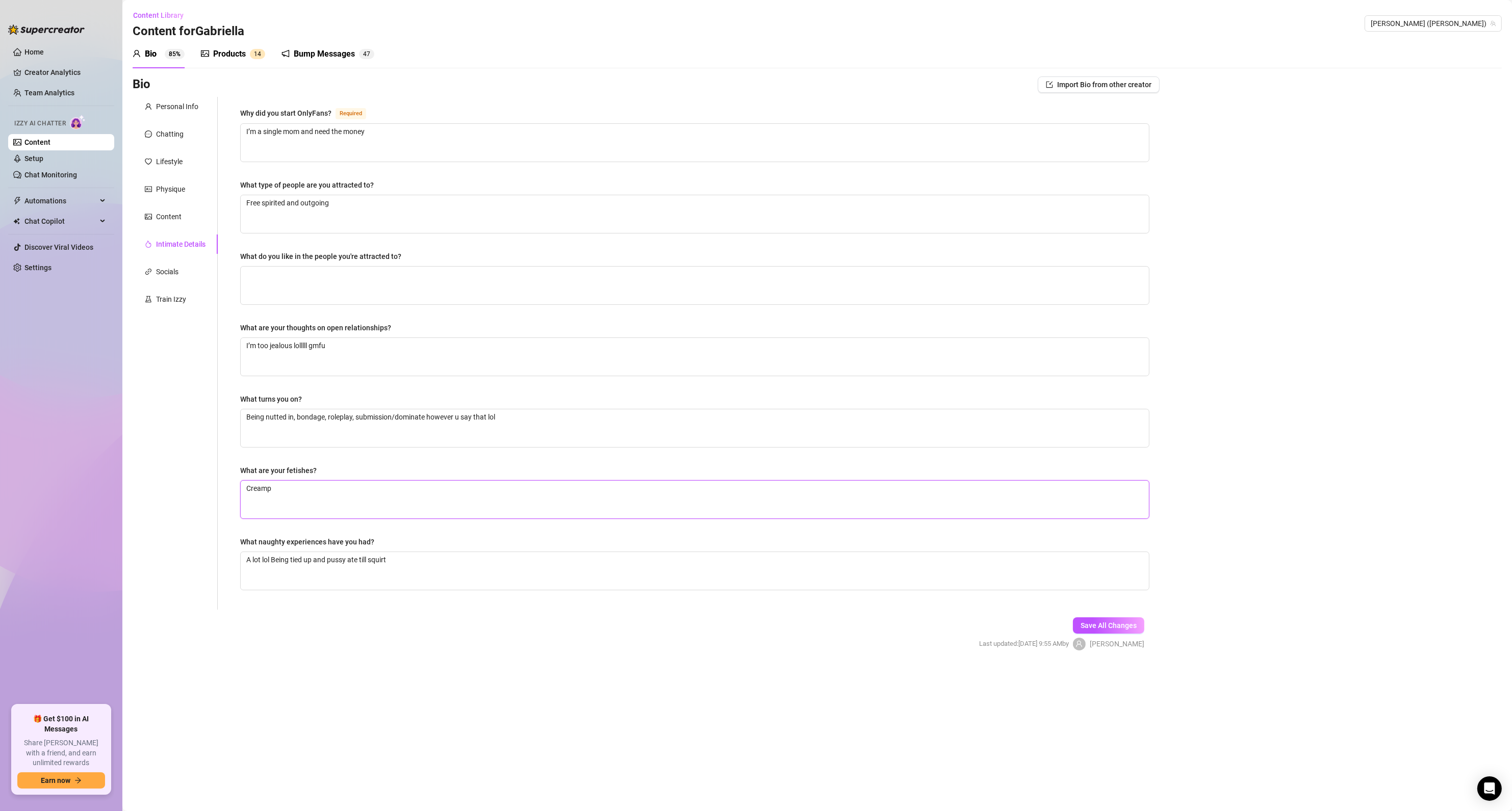
type textarea "Creampi"
type textarea "Creampie"
type textarea "Creampies"
type textarea "Creampies,"
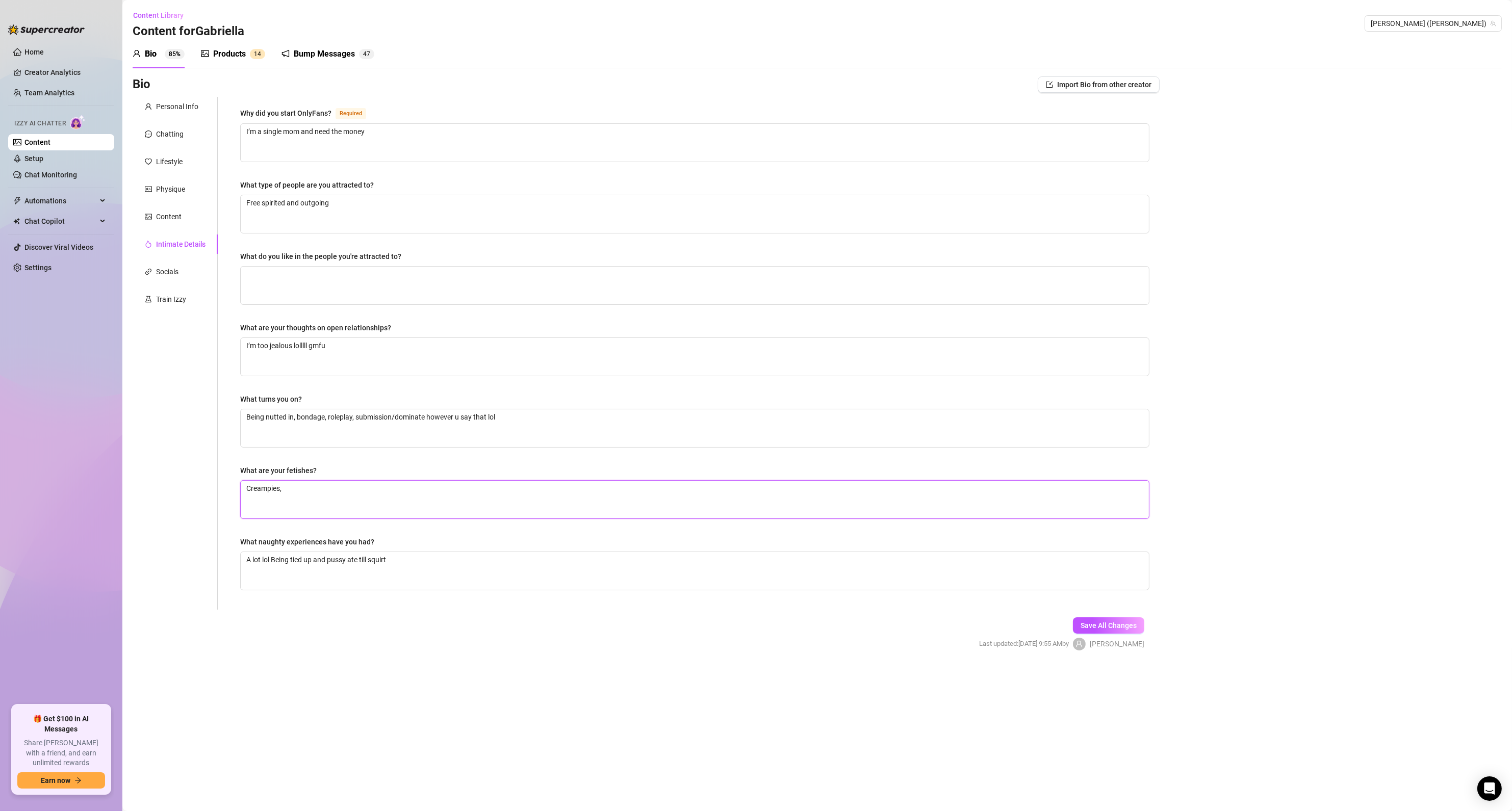
type textarea "Creampies, b"
type textarea "Creampies, bo"
type textarea "Creampies, bon"
type textarea "Creampies, bond"
type textarea "Creampies, bonda"
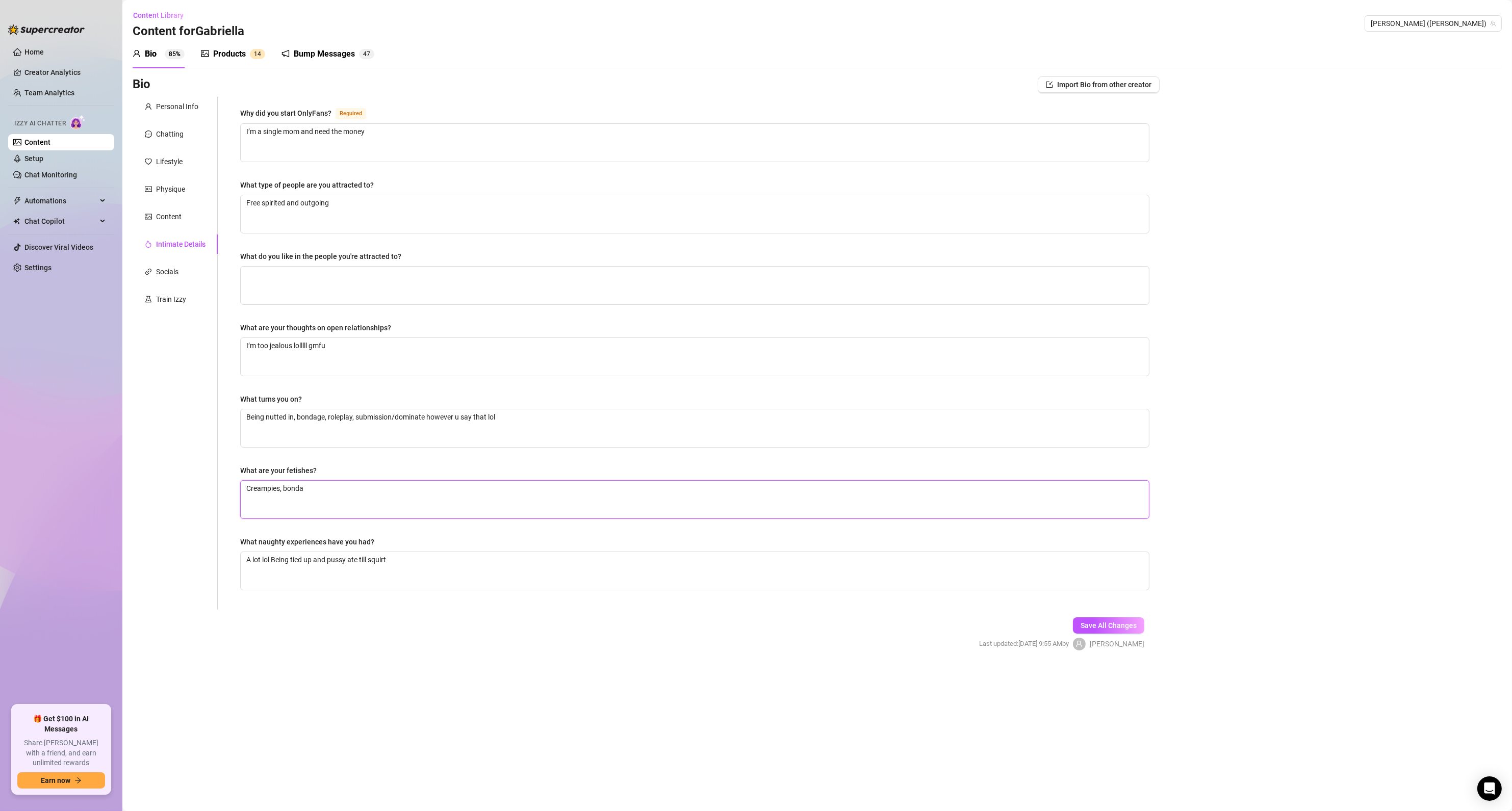
type textarea "Creampies, bondag"
type textarea "Creampies, bondage"
type textarea "Creampies, bondage,"
type textarea "Creampies, bondage, r"
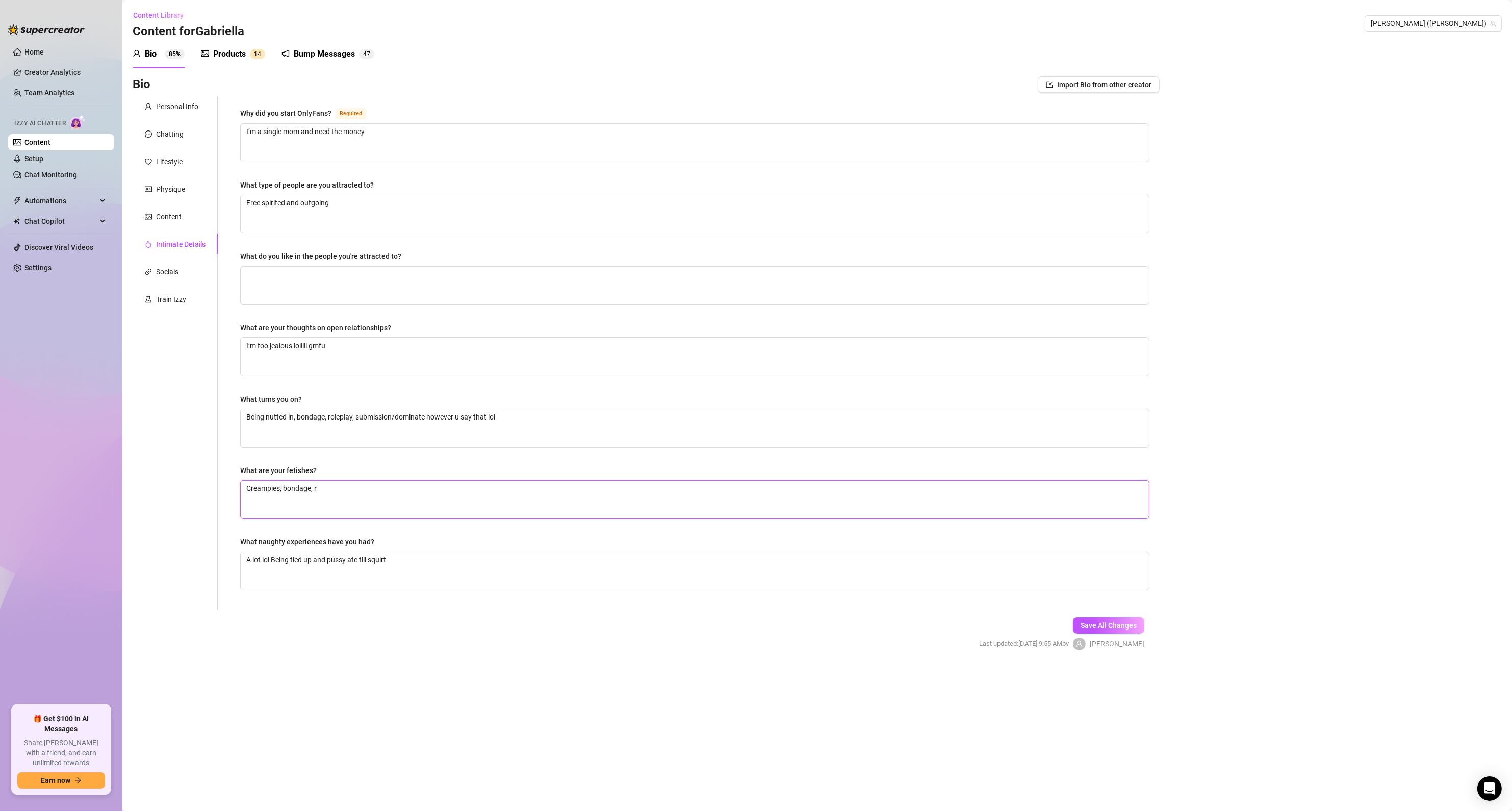
type textarea "Creampies, bondage, ro"
type textarea "Creampies, bondage, rol"
type textarea "Creampies, bondage, role"
type textarea "Creampies, bondage, role p"
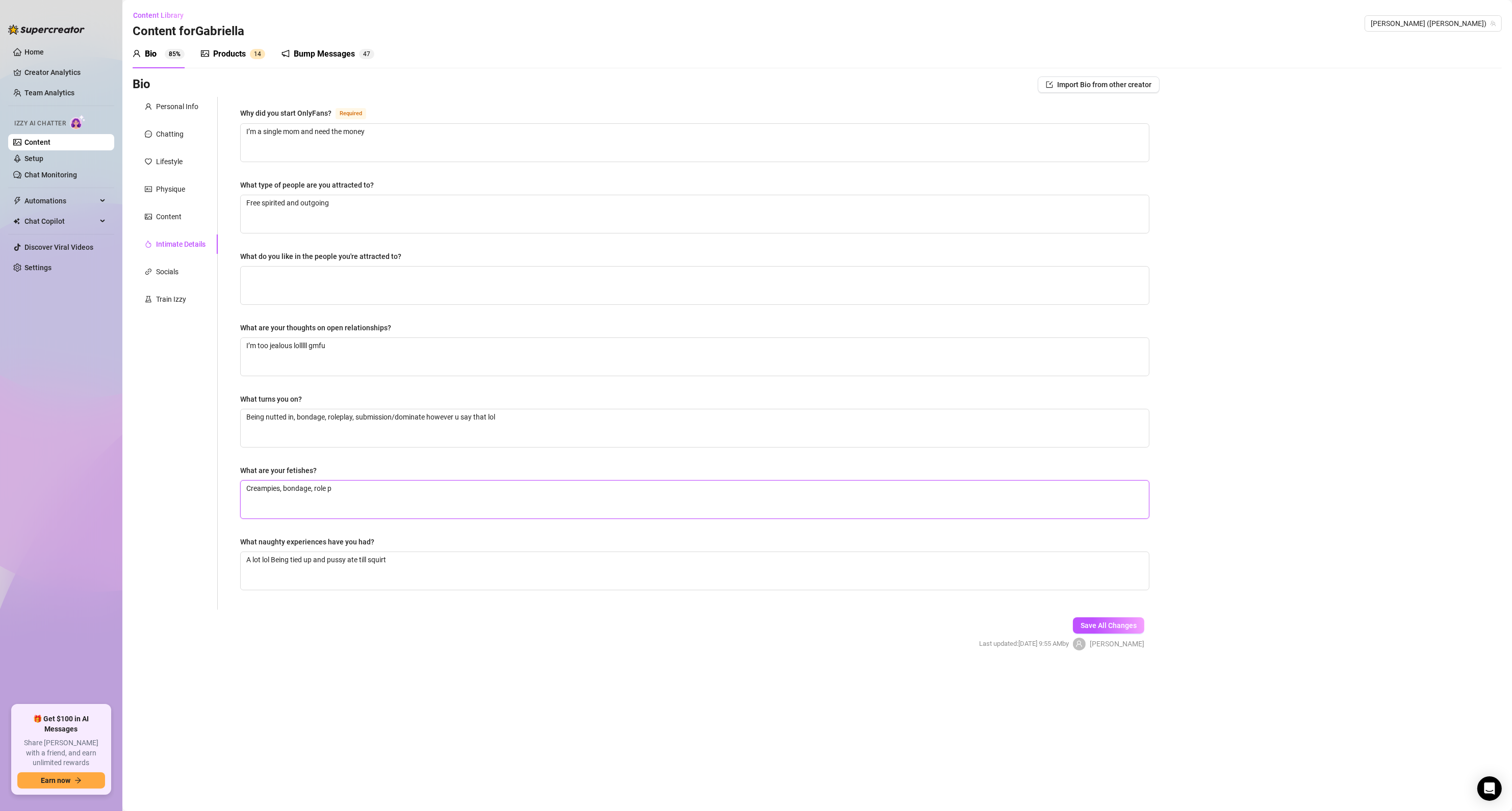
type textarea "Creampies, bondage, role pl"
type textarea "Creampies, bondage, role pla"
type textarea "Creampies, bondage, role play"
type textarea "Creampies, bondage, role pla"
type textarea "Creampies, bondage, role pl"
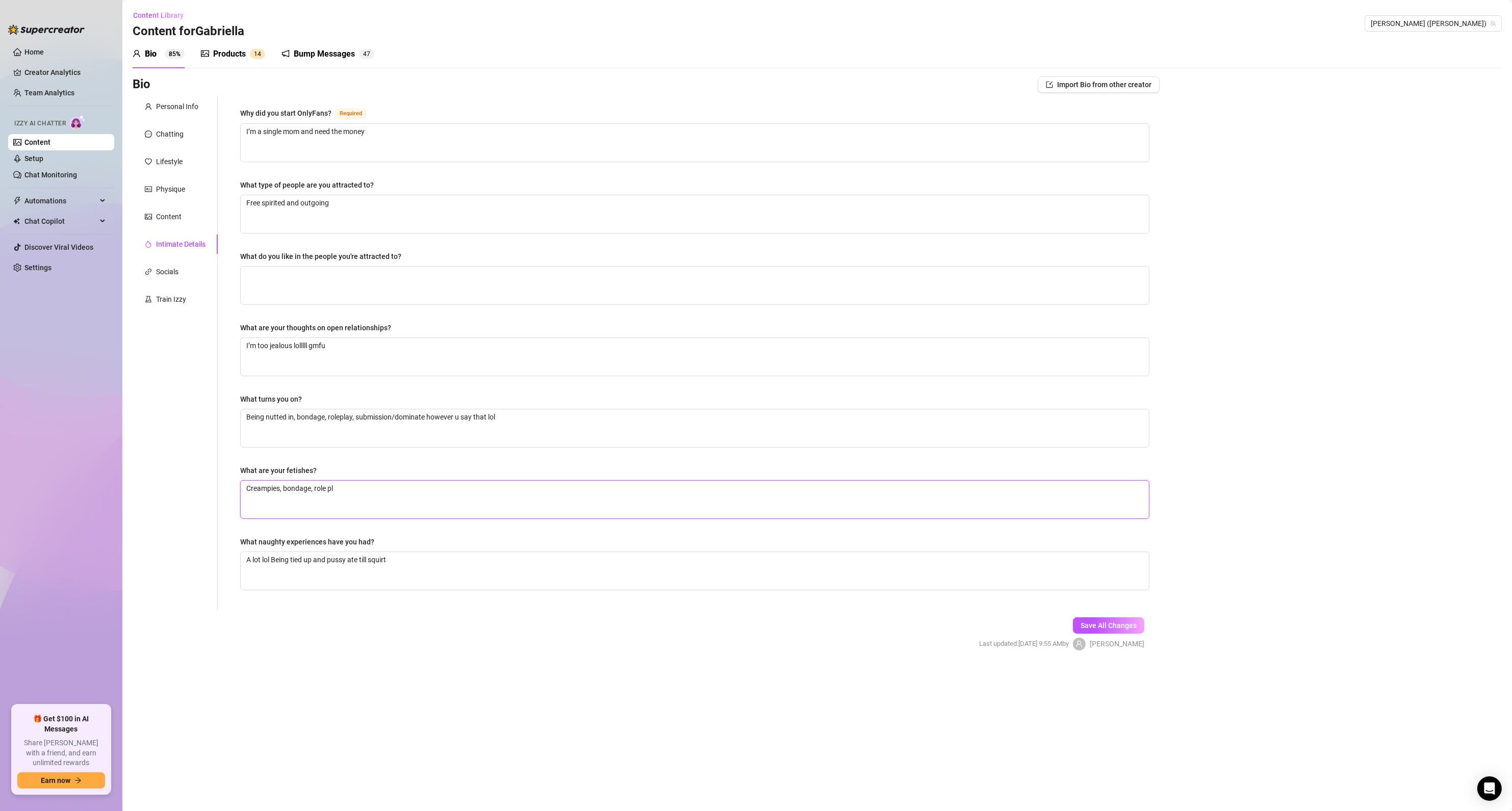
type textarea "Creampies, bondage, role p"
type textarea "Creampies, bondage, role"
type textarea "Creampies, bondage, rolep"
type textarea "Creampies, bondage, rolepo"
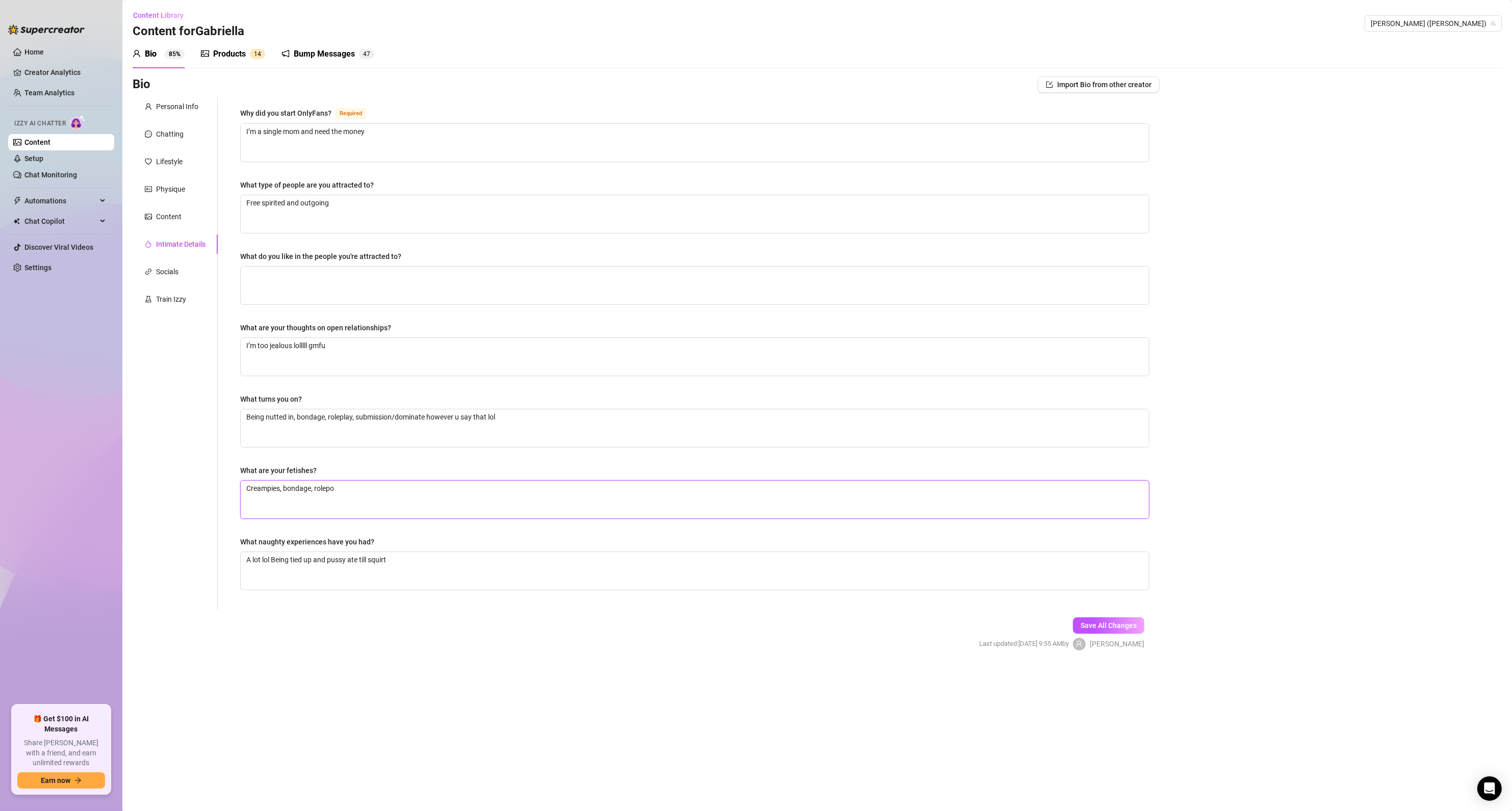
type textarea "Creampies, bondage, rolep"
type textarea "Creampies, bondage, rolepl"
type textarea "Creampies, bondage, rolepla"
type textarea "Creampies, bondage, roleplay"
type textarea "Creampies, bondage, roleplay,"
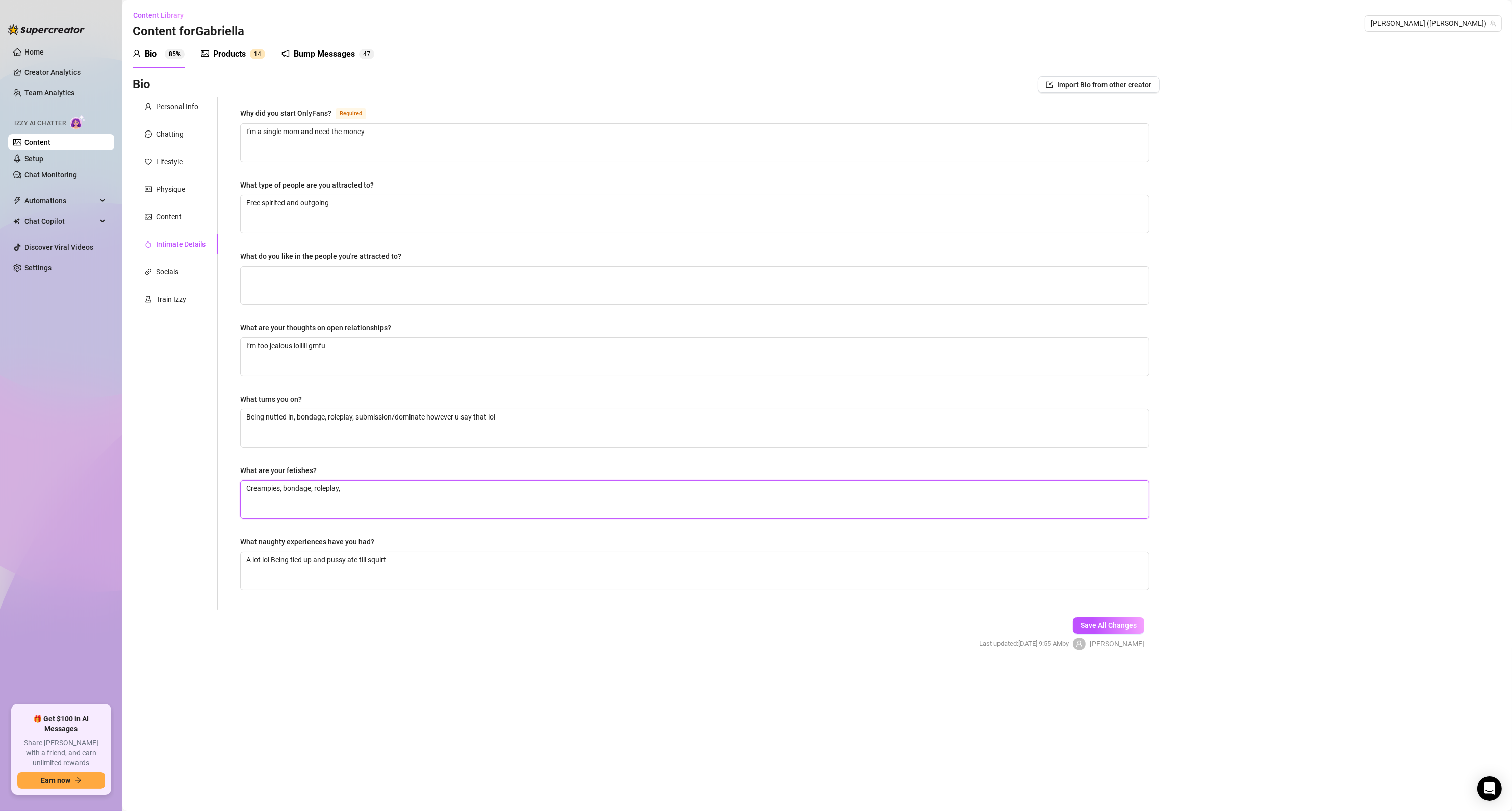
type textarea "Creampies, bondage, roleplay,"
type textarea "Creampies, bondage, roleplay, d"
type textarea "Creampies, bondage, roleplay, do"
type textarea "Creampies, bondage, roleplay, d"
type textarea "Creampies, bondage, roleplay, do"
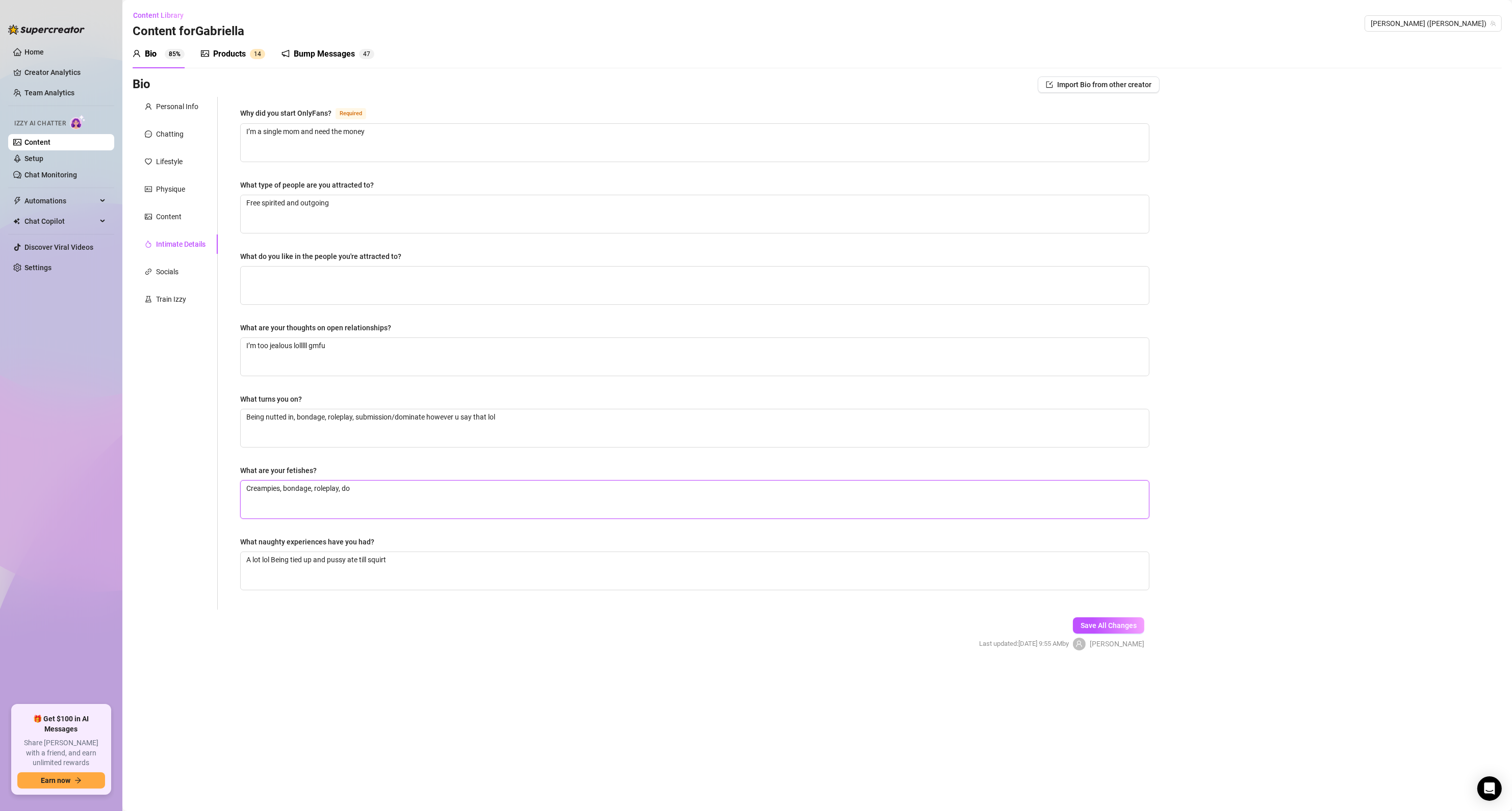
type textarea "Creampies, bondage, roleplay, dom"
type textarea "Creampies, bondage, roleplay, domi"
type textarea "Creampies, bondage, roleplay, [PERSON_NAME]"
type textarea "Creampies, bondage, roleplay, domina"
type textarea "Creampies, bondage, roleplay, dominat"
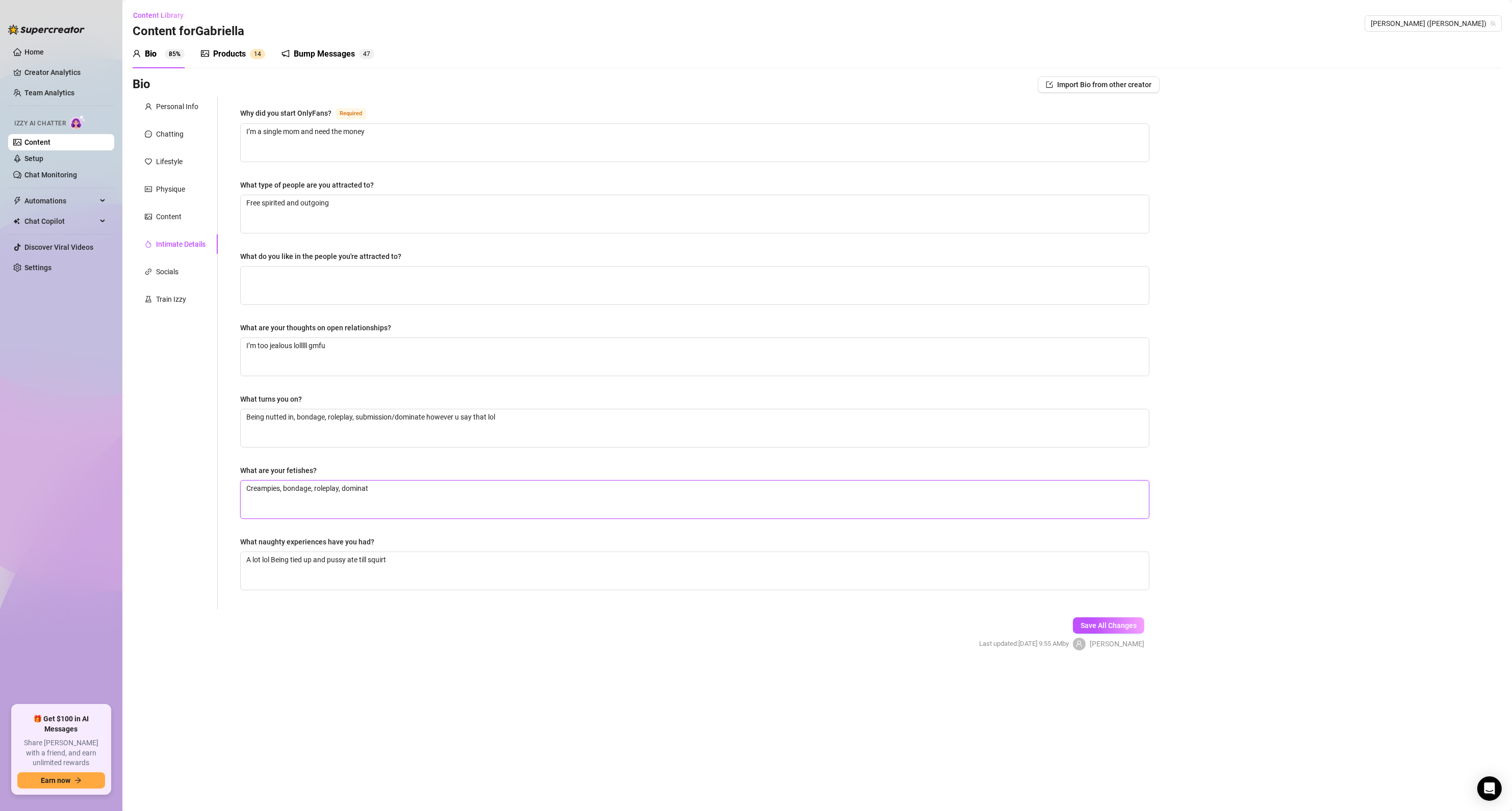
type textarea "Creampies, bondage, roleplay, dominati"
type textarea "Creampies, bondage, roleplay, dominatio"
click at [1100, 624] on span "Save All Changes" at bounding box center [1108, 625] width 56 height 8
click at [317, 291] on textarea "What do you like in the people you're attracted to?" at bounding box center [695, 285] width 908 height 38
click at [405, 292] on textarea "What do you like in the people you're attracted to?" at bounding box center [695, 285] width 908 height 38
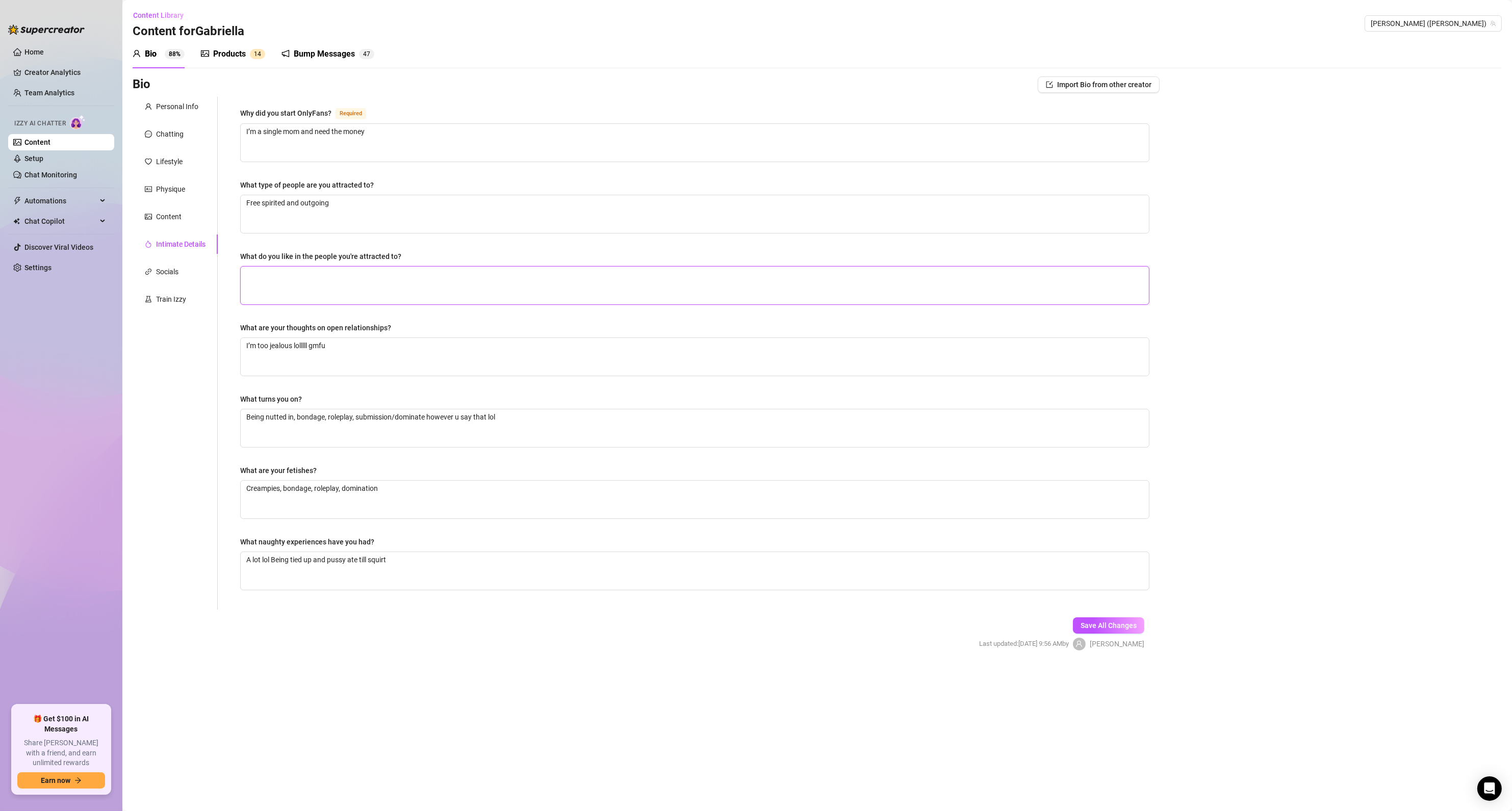
paste textarea "Funny, educated, respectful, protective, family man"
drag, startPoint x: 429, startPoint y: 301, endPoint x: 425, endPoint y: 270, distance: 31.3
click at [425, 270] on textarea "Funny, educated, respectful, protective, family man" at bounding box center [695, 285] width 908 height 38
drag, startPoint x: 425, startPoint y: 270, endPoint x: 235, endPoint y: 268, distance: 190.0
click at [235, 268] on div "Why did you start OnlyFans? Required I’m a single mom and need the money What t…" at bounding box center [695, 353] width 930 height 513
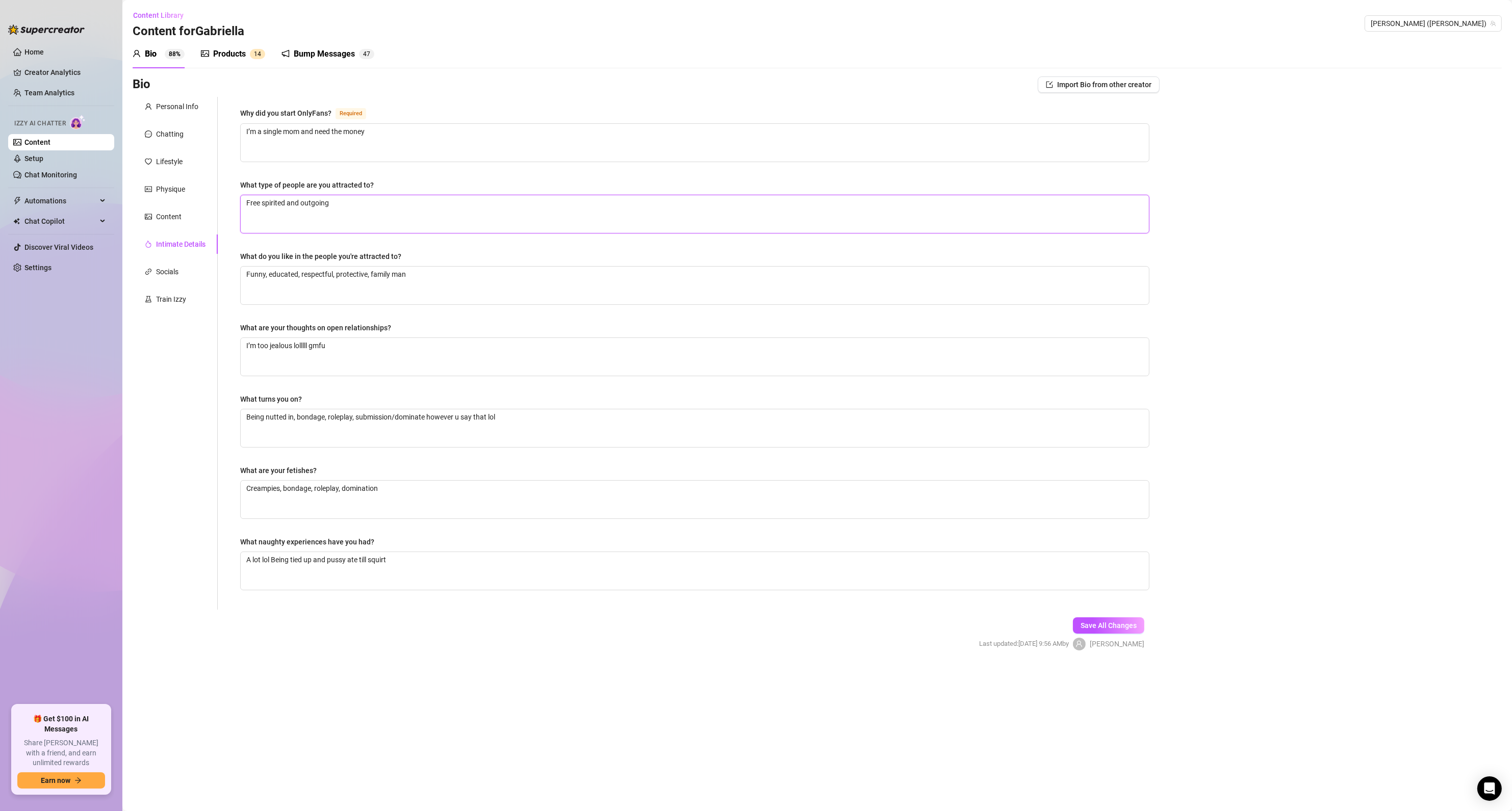
drag, startPoint x: 371, startPoint y: 206, endPoint x: 230, endPoint y: 218, distance: 141.5
click at [230, 218] on div "Why did you start OnlyFans? Required I’m a single mom and need the money What t…" at bounding box center [695, 353] width 930 height 513
drag, startPoint x: 430, startPoint y: 280, endPoint x: 208, endPoint y: 285, distance: 222.1
click at [208, 285] on div "Personal Info Chatting Lifestyle Physique Content Intimate Details Socials Trai…" at bounding box center [646, 353] width 1027 height 513
drag, startPoint x: 357, startPoint y: 209, endPoint x: 166, endPoint y: 213, distance: 191.0
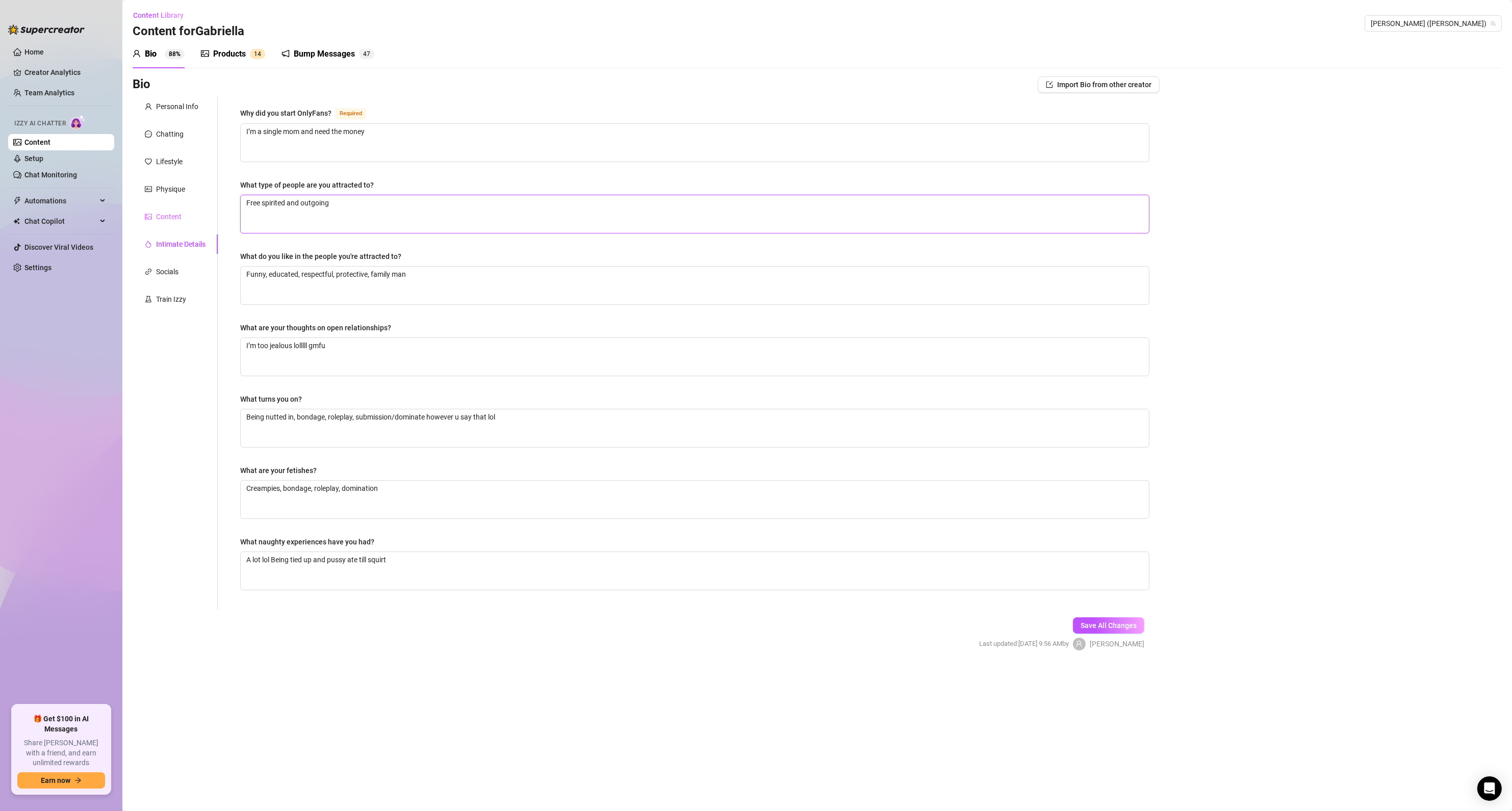
click at [166, 213] on div "Personal Info Chatting Lifestyle Physique Content Intimate Details Socials Trai…" at bounding box center [646, 353] width 1027 height 513
paste textarea "unny, educated, respectful, protective, family man"
drag, startPoint x: 420, startPoint y: 279, endPoint x: -45, endPoint y: 304, distance: 465.7
click at [0, 304] on html "Home Creator Analytics Team Analytics Izzy AI Chatter Content Setup Chat Monito…" at bounding box center [756, 405] width 1512 height 811
click at [1115, 624] on span "Save All Changes" at bounding box center [1108, 625] width 56 height 8
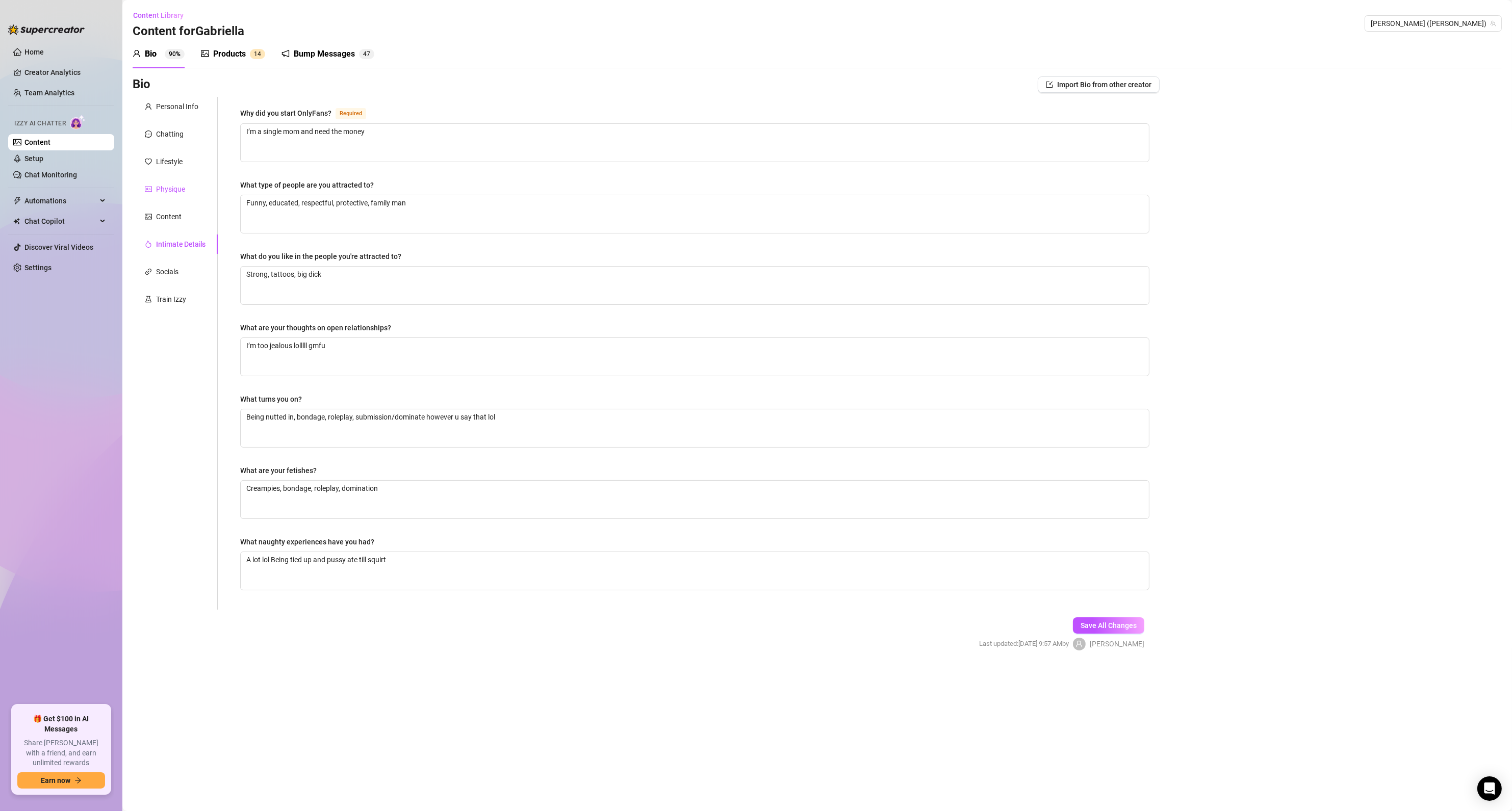
click at [173, 193] on div "Physique" at bounding box center [171, 189] width 29 height 11
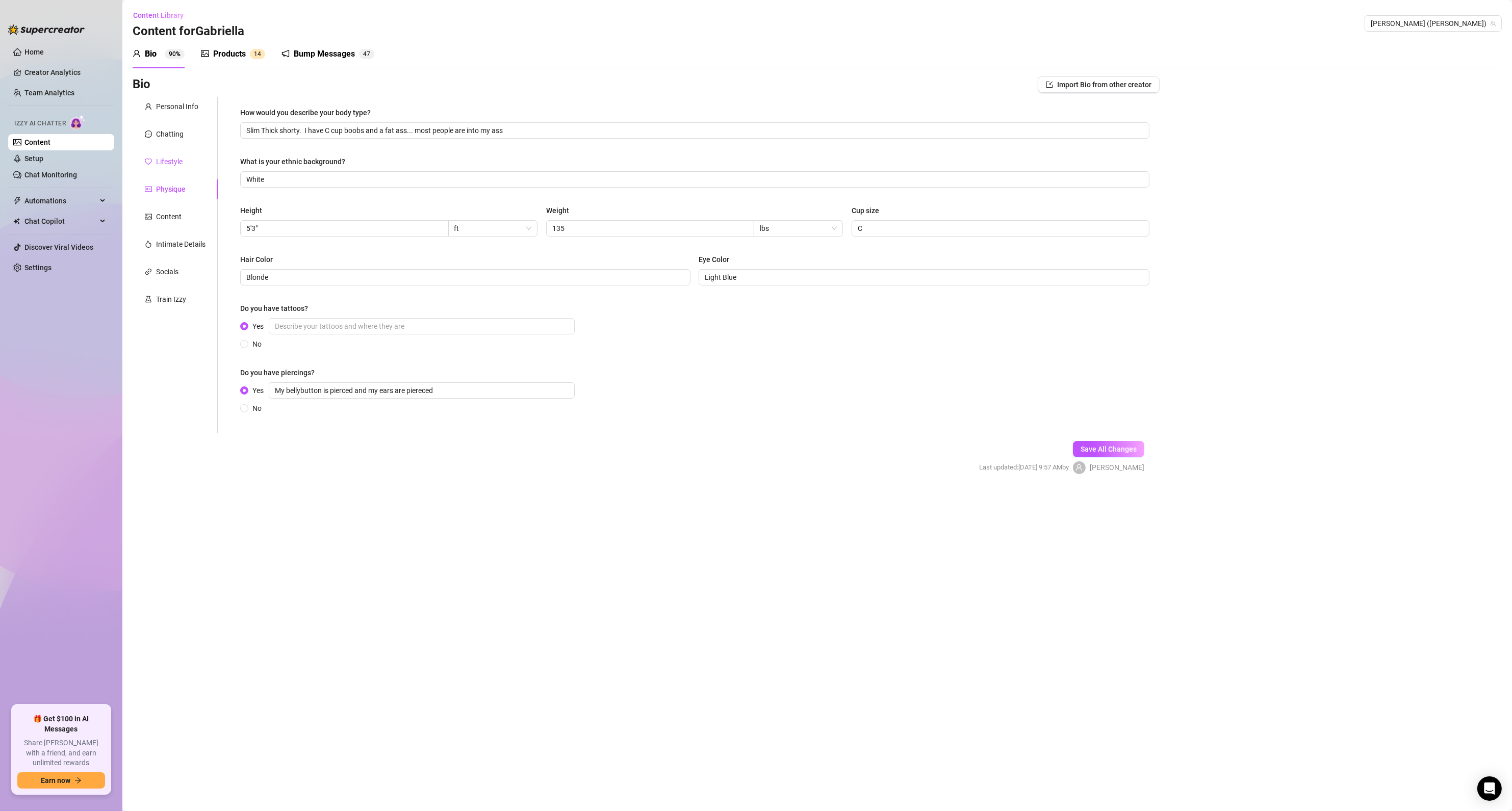
click at [178, 162] on div "Lifestyle" at bounding box center [169, 162] width 26 height 11
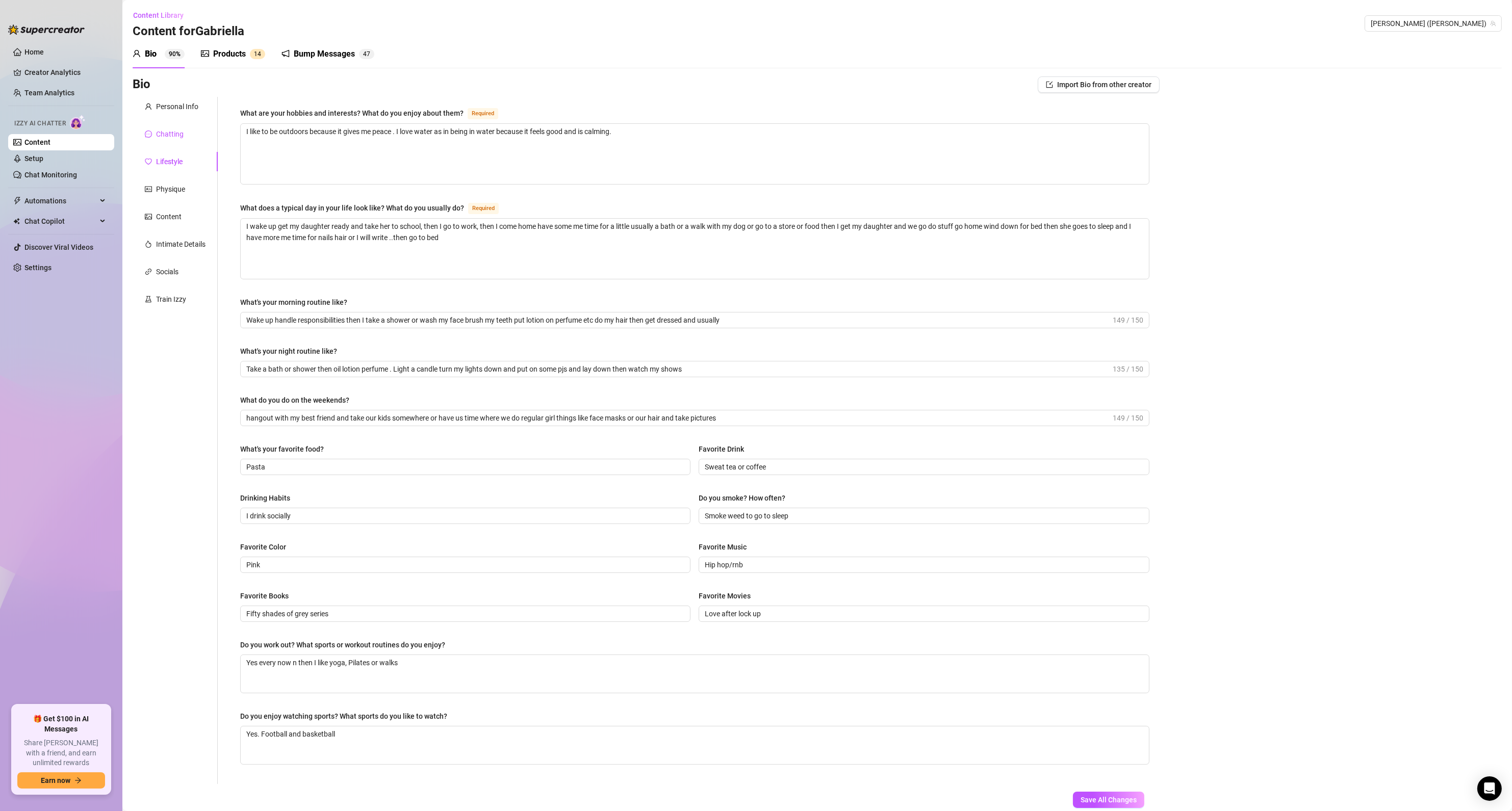
click at [166, 135] on div "Chatting" at bounding box center [170, 134] width 28 height 11
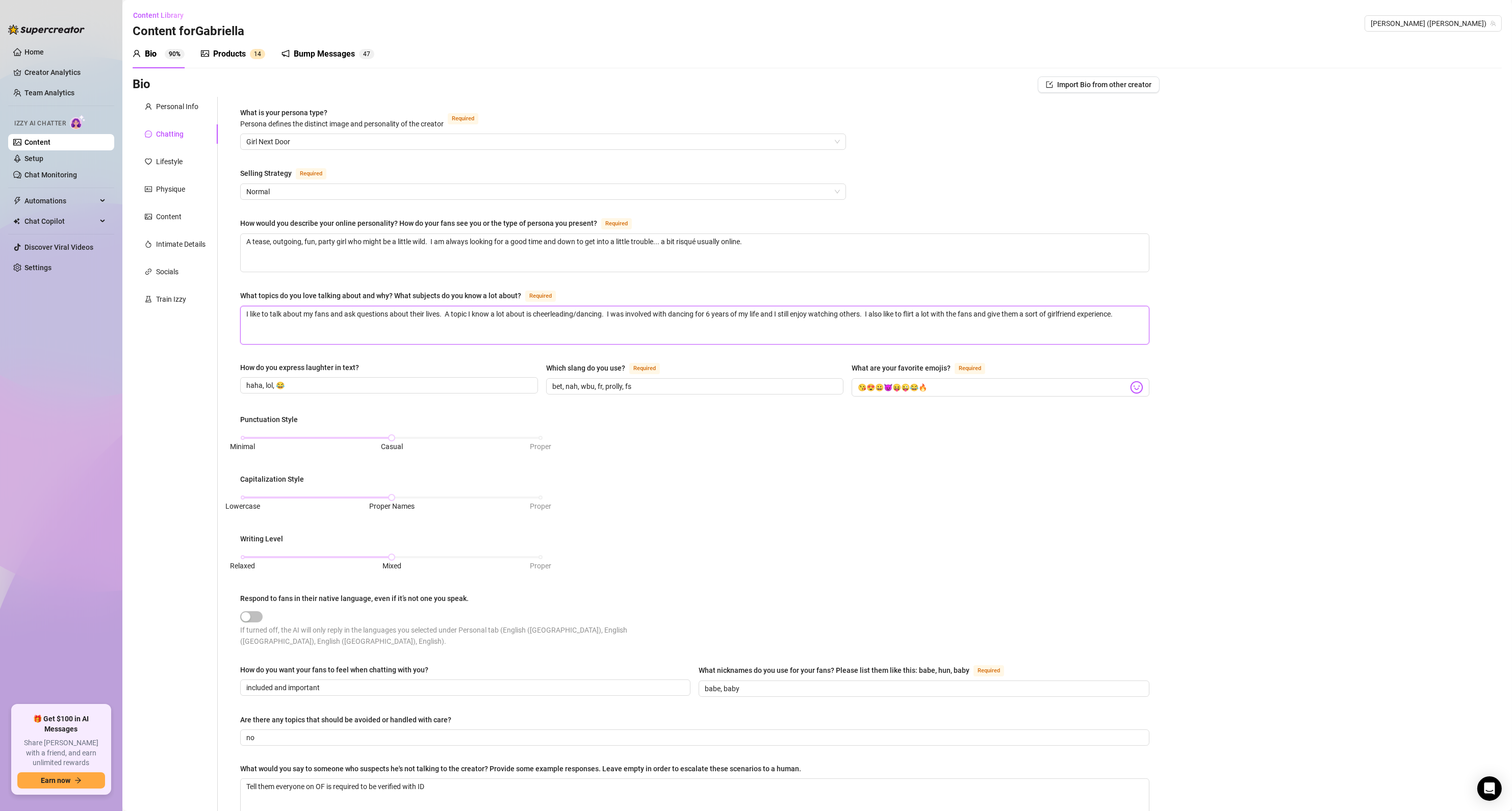
click at [714, 315] on textarea "I like to talk about my fans and ask questions about their lives. A topic I kno…" at bounding box center [695, 325] width 908 height 38
drag, startPoint x: 698, startPoint y: 312, endPoint x: 672, endPoint y: 315, distance: 26.2
click at [672, 315] on textarea "I like to talk about my fans and ask questions about their lives. A topic I kno…" at bounding box center [695, 325] width 908 height 38
click at [696, 314] on textarea "I like to talk about my fans and ask questions about their lives. A topic I kno…" at bounding box center [695, 325] width 908 height 38
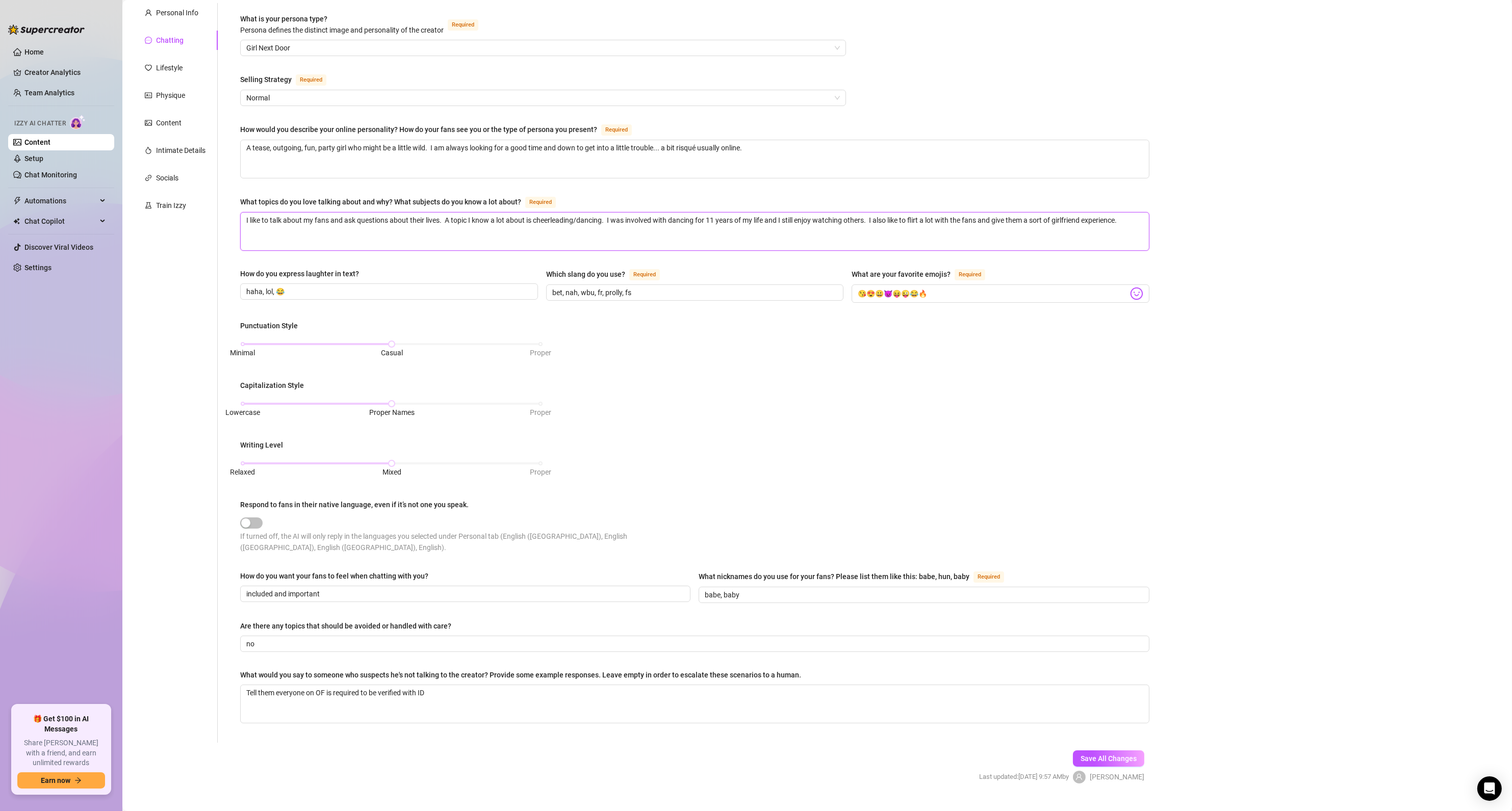
scroll to position [105, 0]
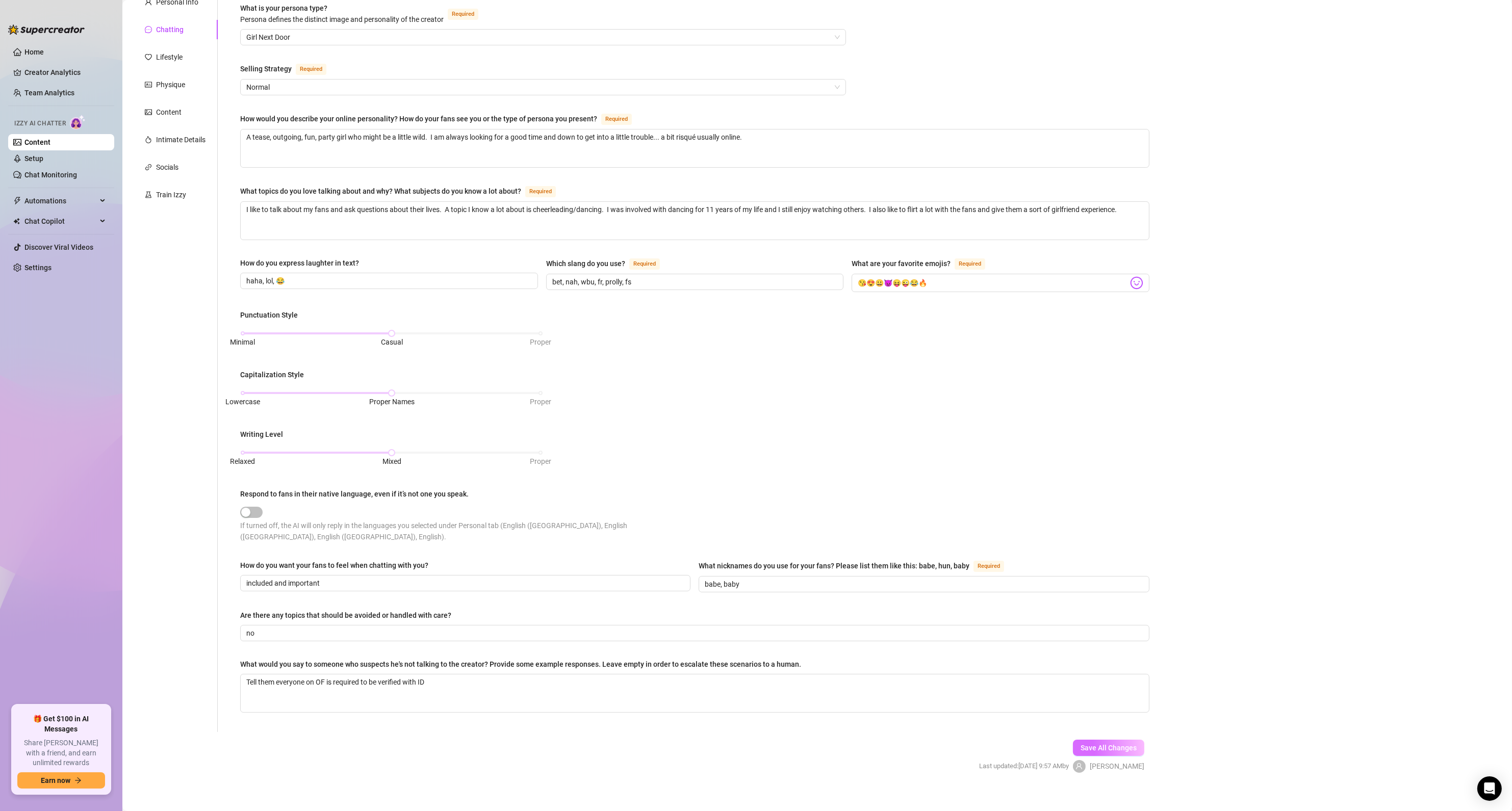
click at [1080, 744] on span "Save All Changes" at bounding box center [1108, 748] width 56 height 8
click at [165, 200] on div "Train Izzy" at bounding box center [171, 195] width 30 height 11
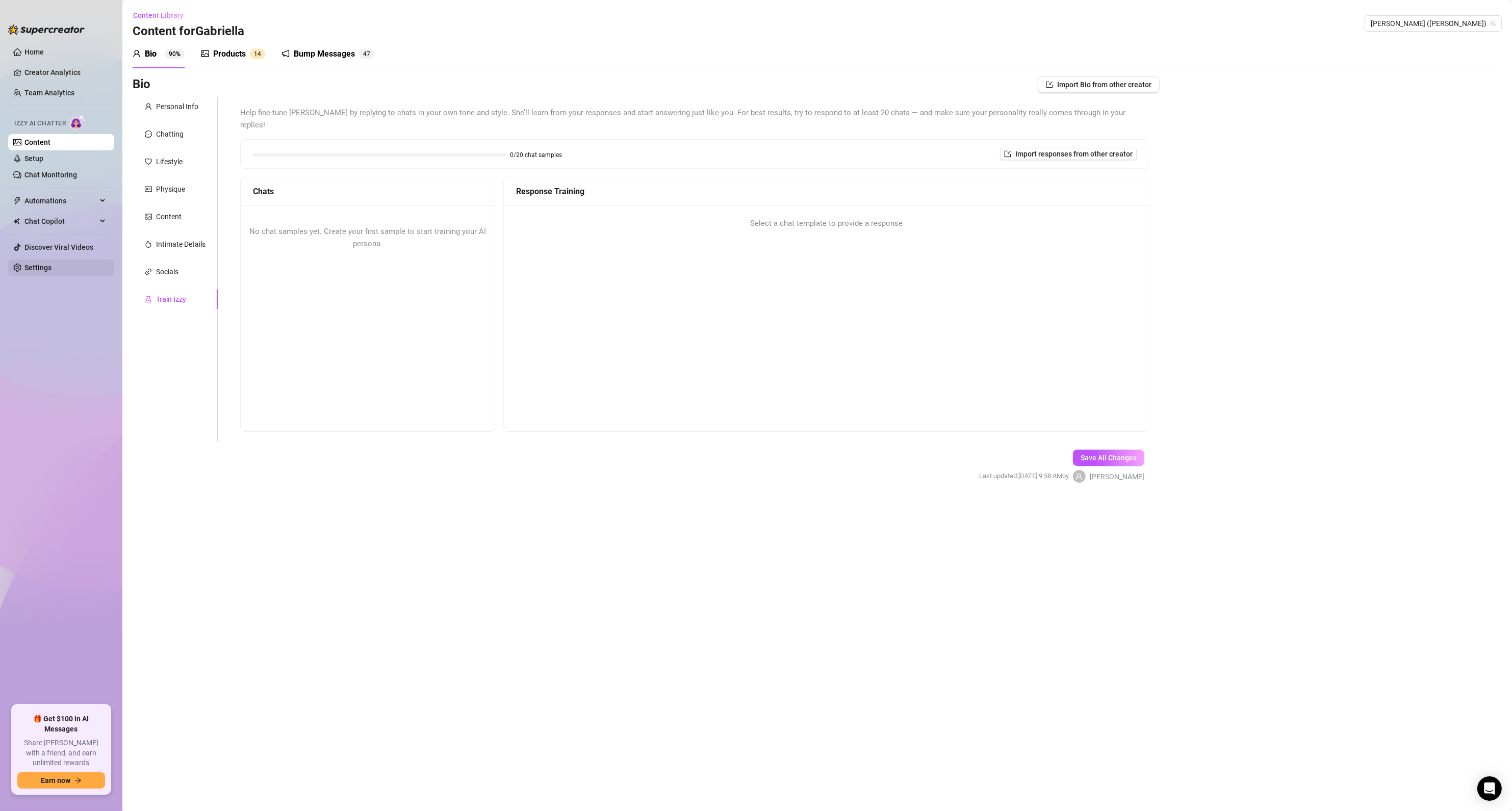
scroll to position [0, 0]
click at [1063, 150] on span "Import responses from other creator" at bounding box center [1073, 154] width 117 height 8
click at [1048, 174] on input "search" at bounding box center [1064, 169] width 80 height 15
click at [1055, 193] on span "Jtit$" at bounding box center [1050, 189] width 15 height 11
click at [1102, 194] on div "Jtit$ (lovejtits) Jtit$ (lovejtits) Import" at bounding box center [1068, 177] width 114 height 45
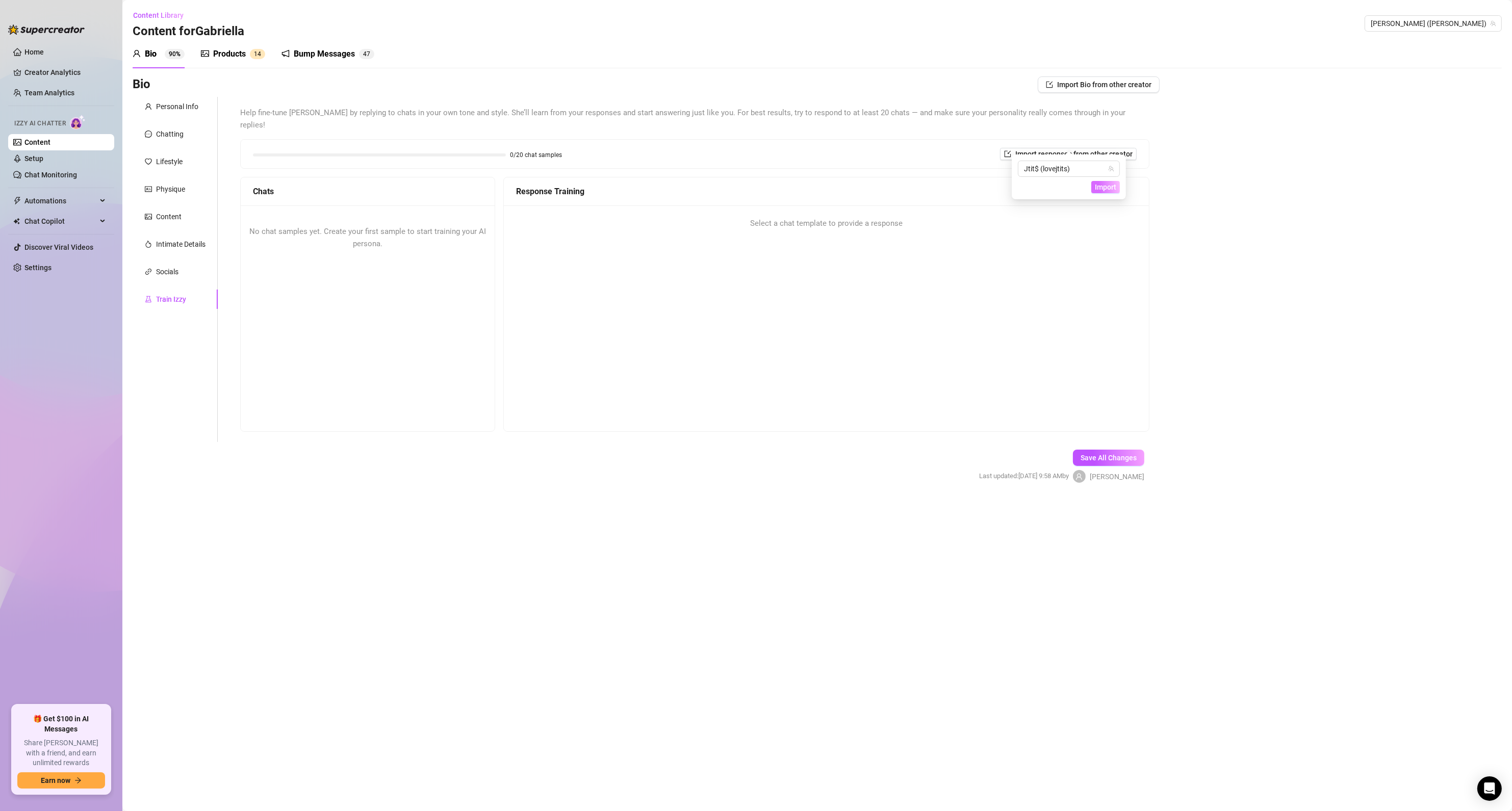
click at [1106, 189] on span "Import" at bounding box center [1105, 187] width 21 height 8
click at [1023, 231] on div "Response Training Select a chat template to provide a response" at bounding box center [826, 304] width 646 height 255
click at [1090, 150] on span "Import responses from other creator" at bounding box center [1073, 154] width 117 height 8
click at [1103, 188] on span "Import" at bounding box center [1105, 187] width 21 height 8
click at [1063, 284] on div "Response Training Select a chat template to provide a response" at bounding box center [826, 304] width 646 height 255
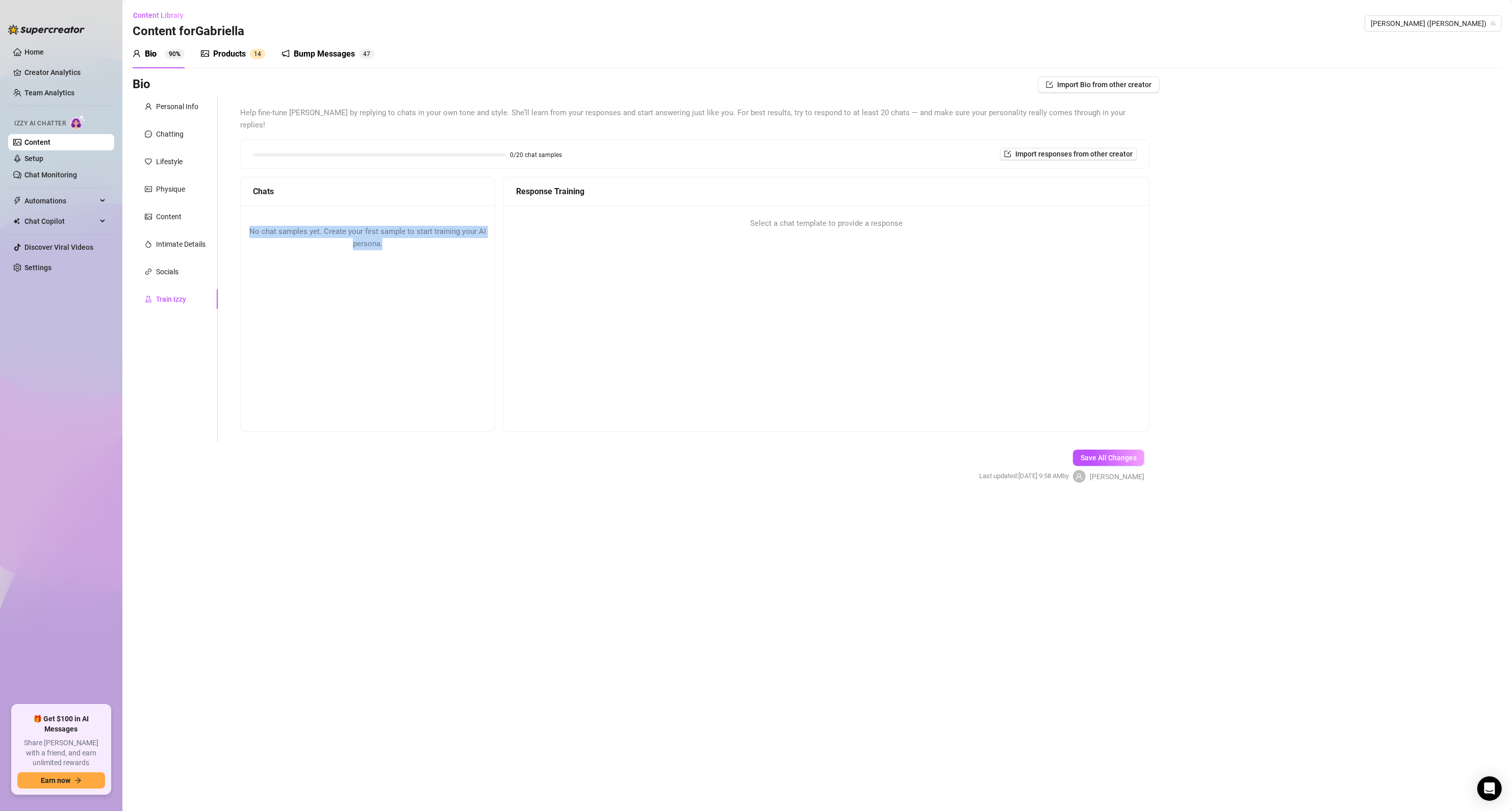
drag, startPoint x: 243, startPoint y: 215, endPoint x: 452, endPoint y: 245, distance: 211.1
click at [452, 245] on div "No chat samples yet. Create your first sample to start training your AI persona." at bounding box center [368, 238] width 254 height 65
click at [444, 246] on div "No chat samples yet. Create your first sample to start training your AI persona." at bounding box center [368, 238] width 254 height 65
click at [435, 248] on div "No chat samples yet. Create your first sample to start training your AI persona." at bounding box center [368, 238] width 254 height 65
click at [178, 277] on div "Socials" at bounding box center [168, 272] width 23 height 11
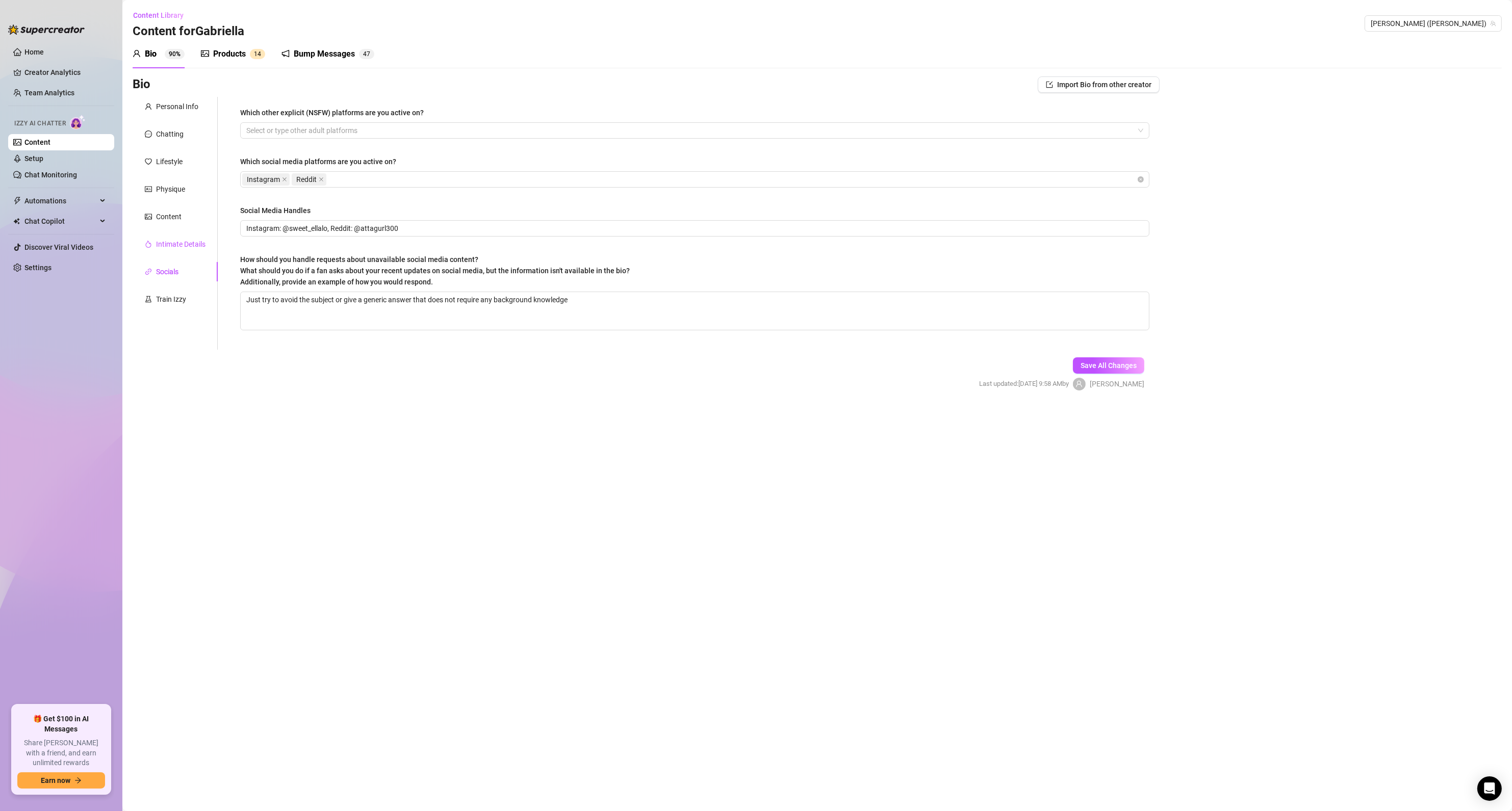
click at [184, 246] on div "Intimate Details" at bounding box center [181, 244] width 50 height 11
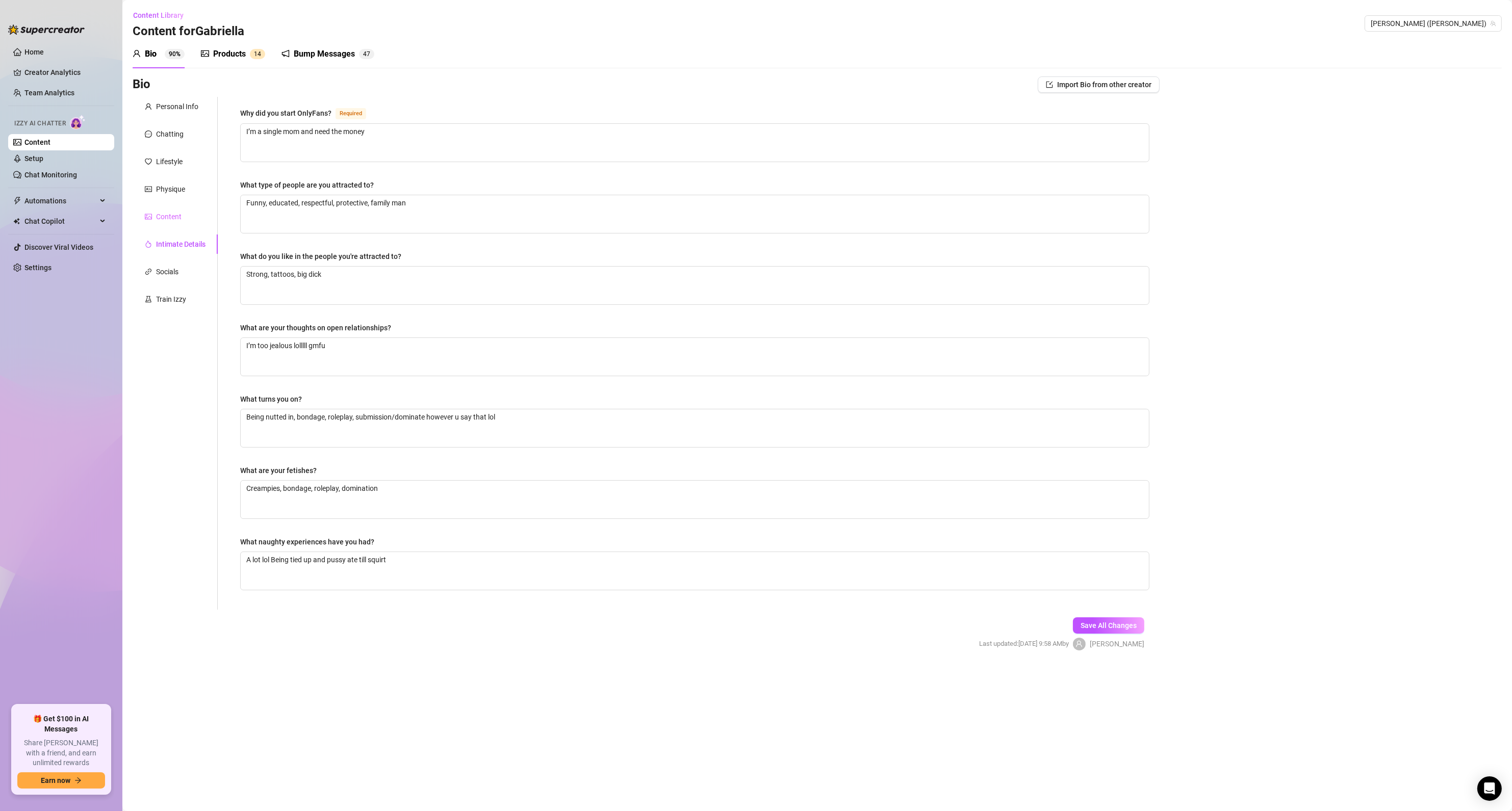
click at [181, 218] on div "Content" at bounding box center [175, 216] width 85 height 19
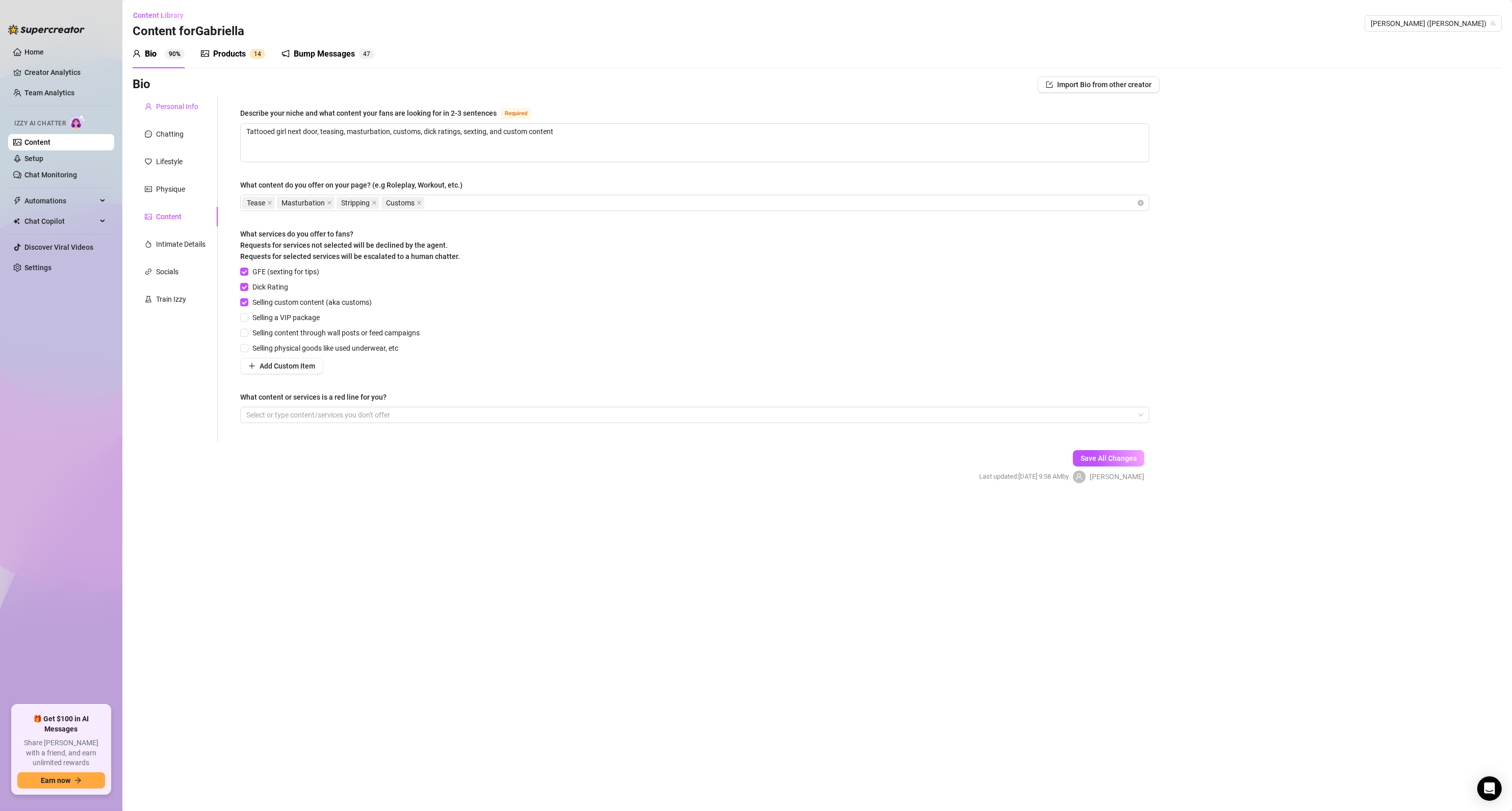
click at [178, 107] on div "Personal Info" at bounding box center [177, 107] width 42 height 11
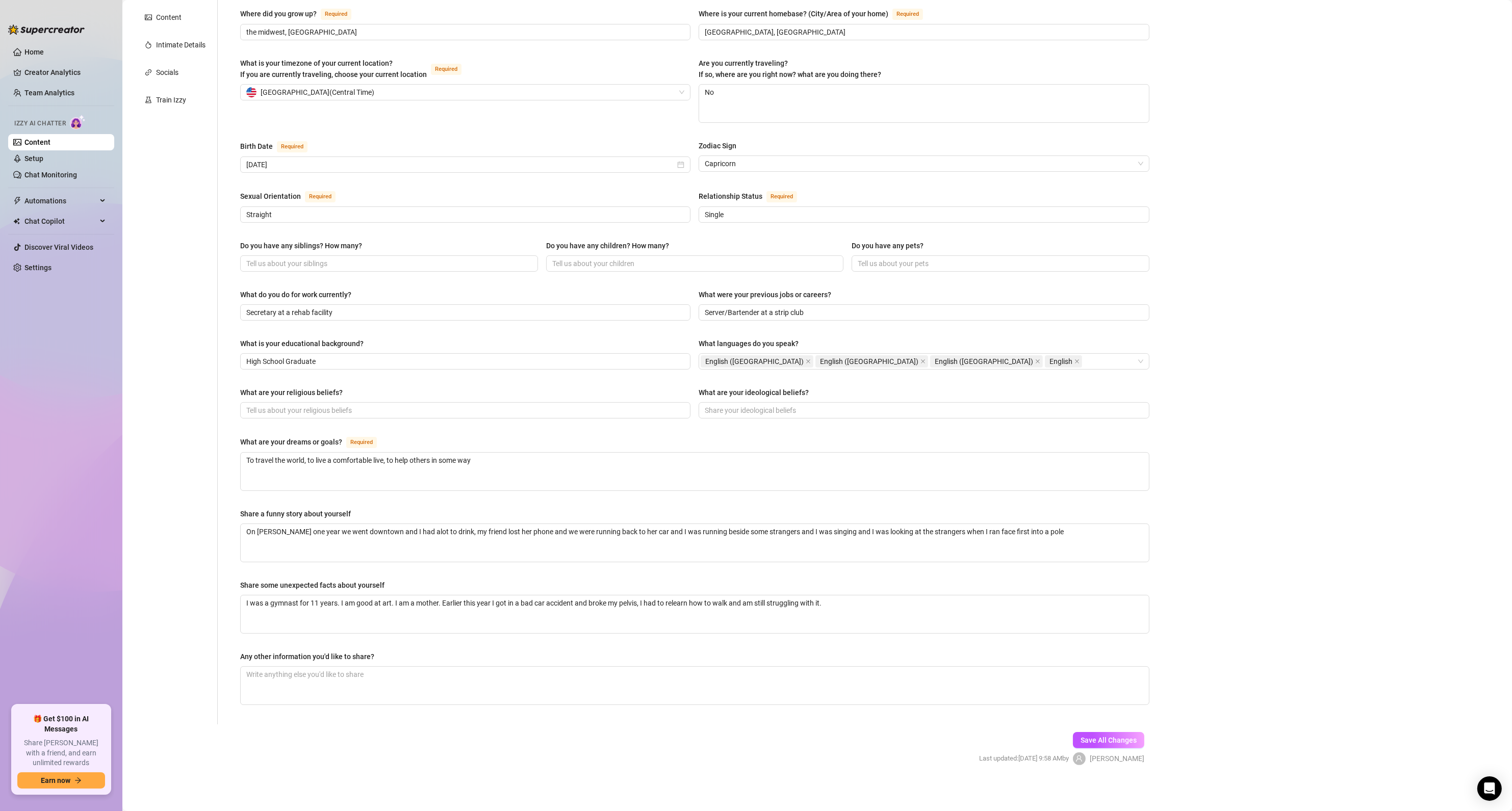
scroll to position [203, 0]
click at [1099, 739] on span "Save All Changes" at bounding box center [1108, 738] width 56 height 8
click at [578, 261] on input "Do you have any children? How many?" at bounding box center [694, 261] width 284 height 11
click at [883, 255] on input "Do you have any pets?" at bounding box center [999, 261] width 284 height 11
click at [349, 263] on input "Do you have any siblings? How many?" at bounding box center [388, 261] width 284 height 11
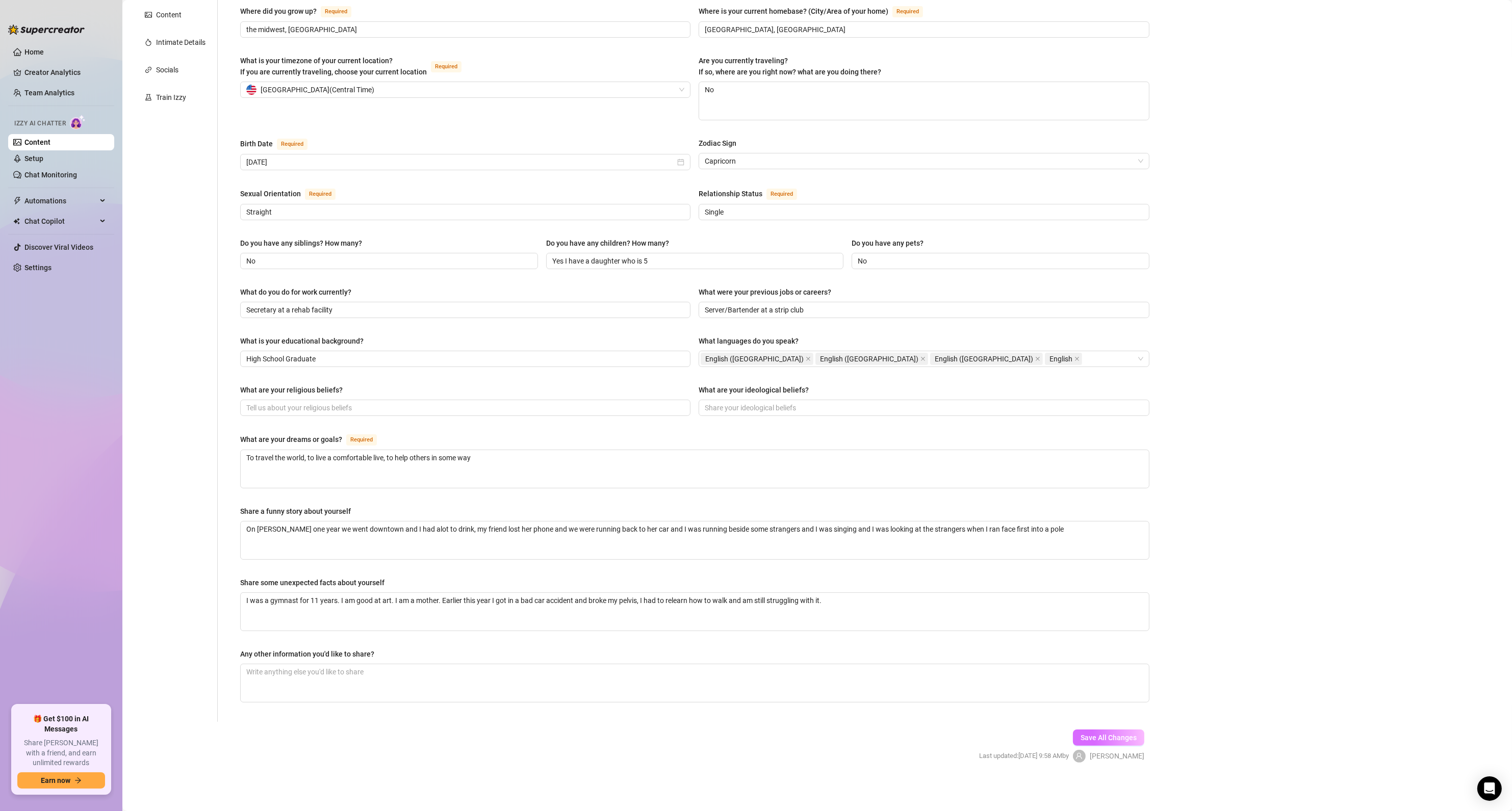
click at [1083, 738] on span "Save All Changes" at bounding box center [1108, 738] width 56 height 8
click at [277, 527] on textarea "On [PERSON_NAME] one year we went downtown and I had alot to drink, my friend l…" at bounding box center [695, 540] width 908 height 38
click at [1093, 734] on span "Save All Changes" at bounding box center [1108, 738] width 56 height 8
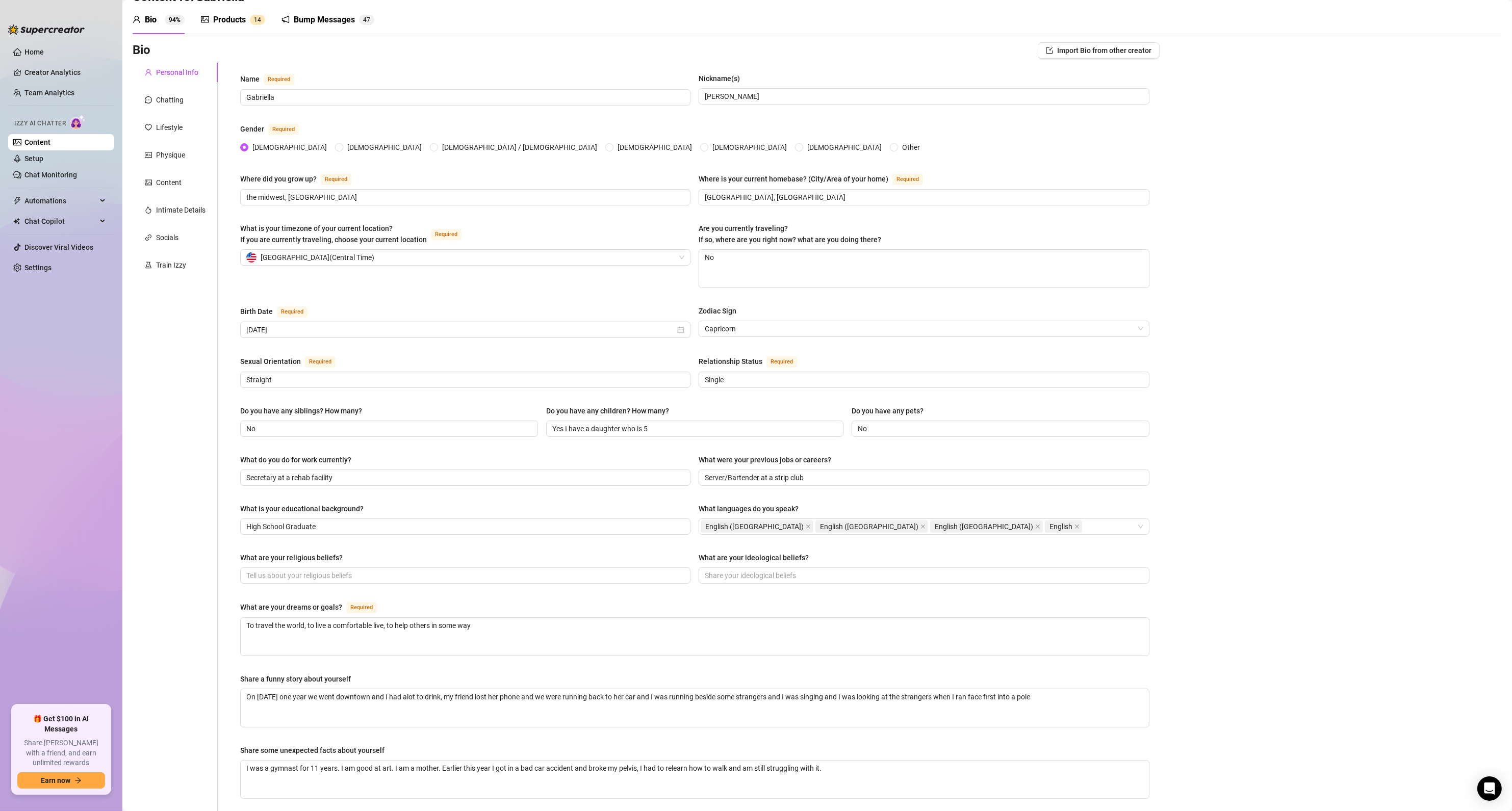
scroll to position [0, 0]
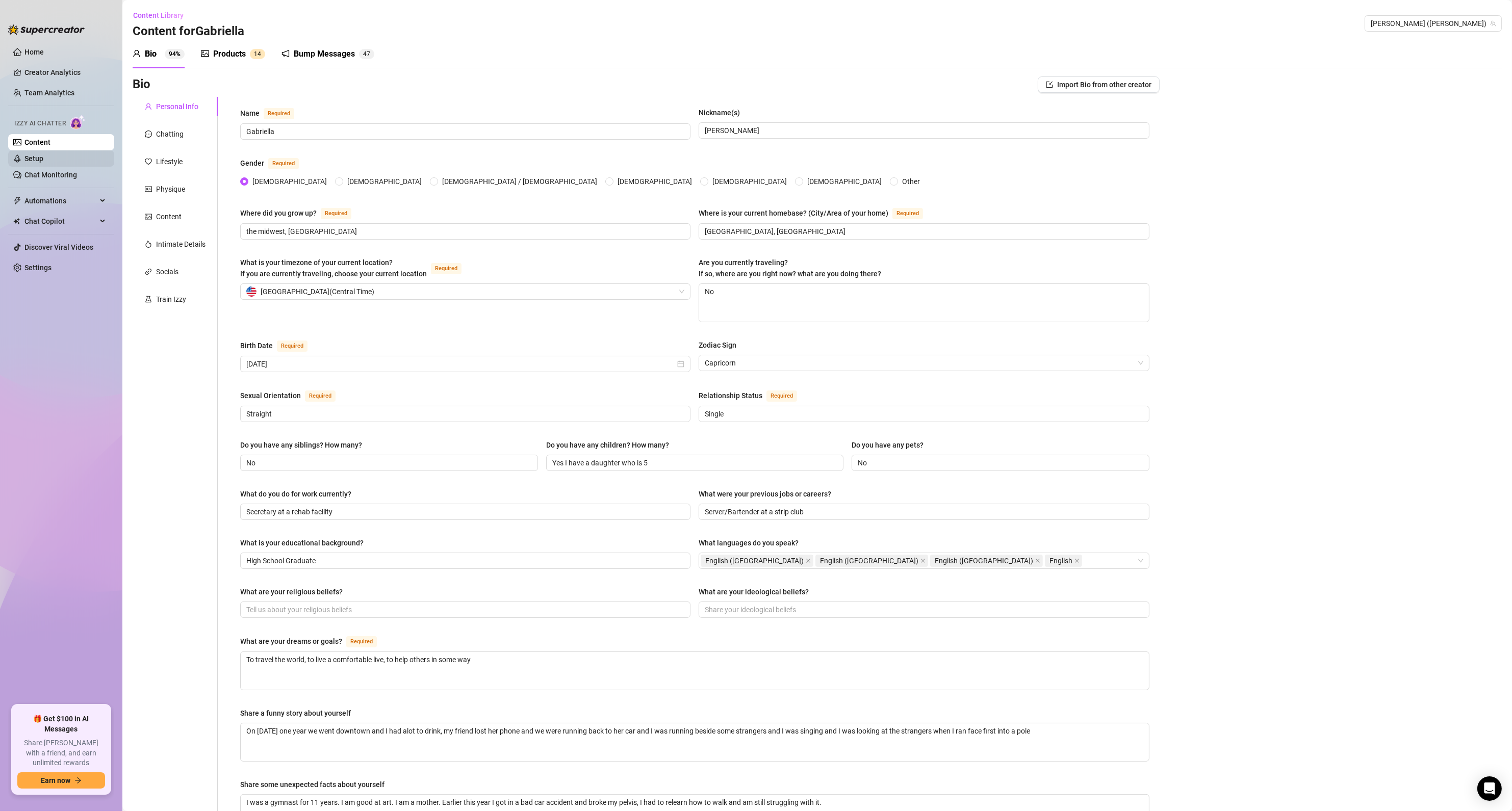
click at [43, 159] on link "Setup" at bounding box center [34, 158] width 19 height 8
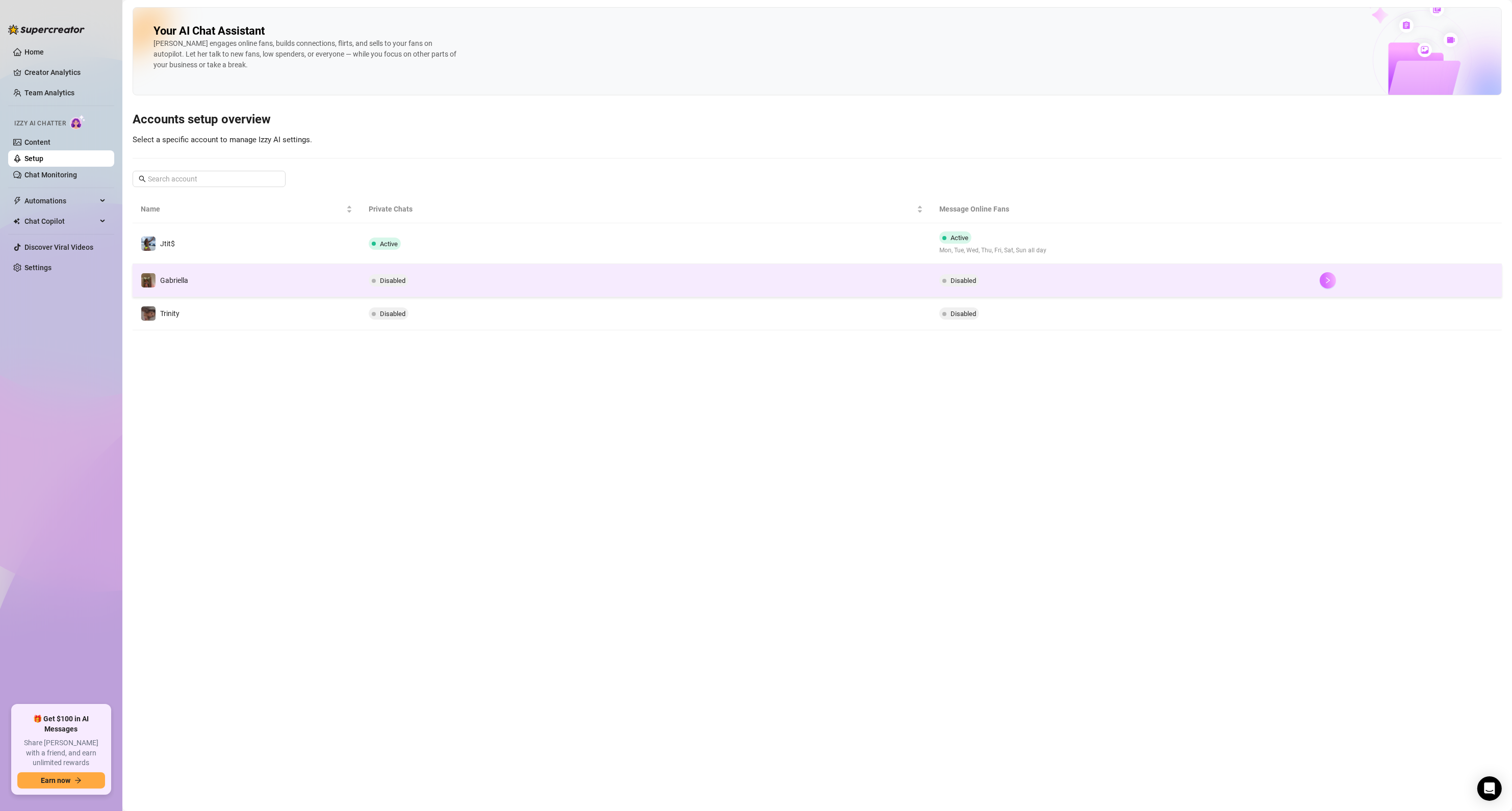
click at [1329, 283] on icon "right" at bounding box center [1328, 280] width 7 height 7
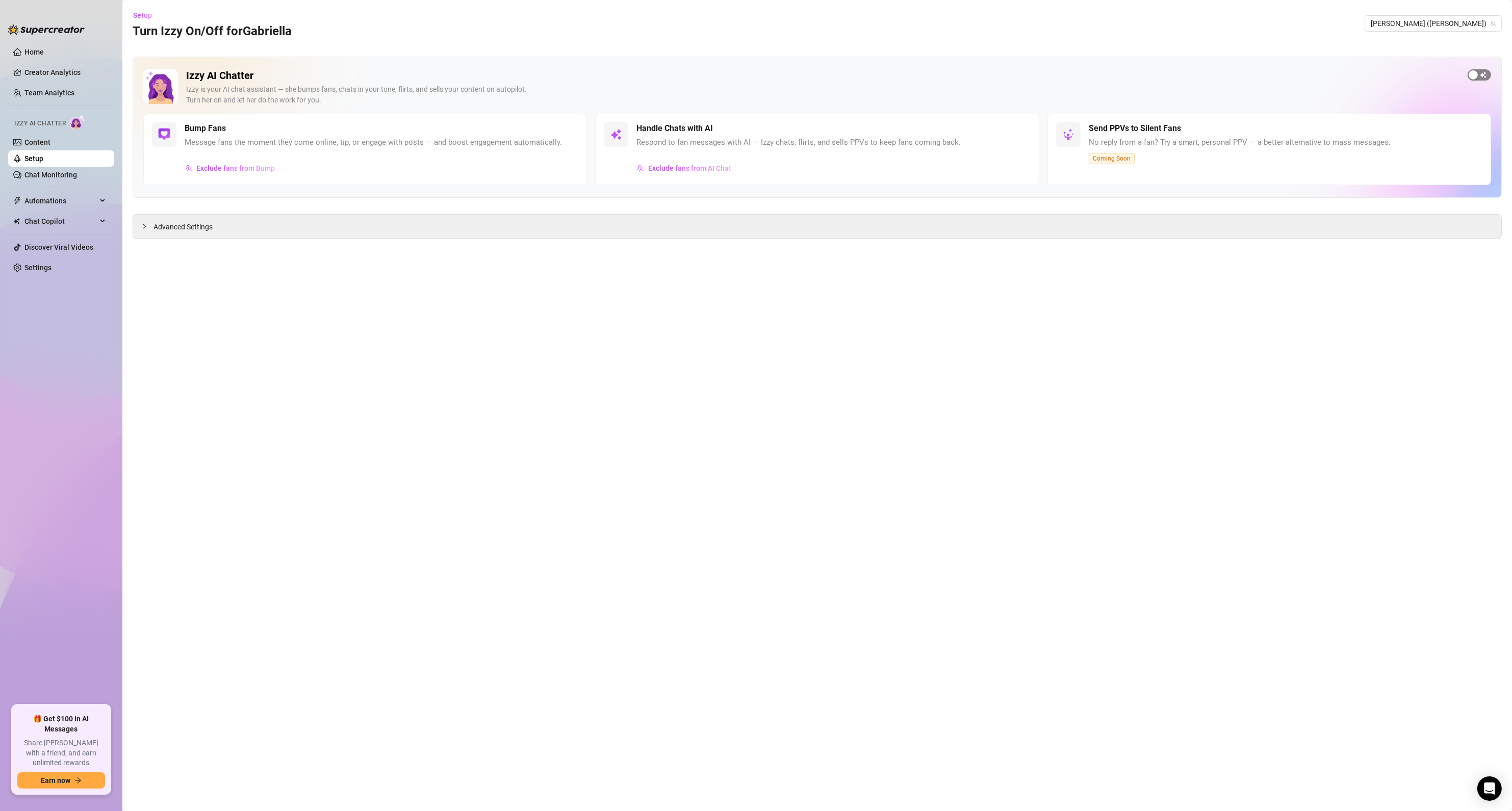
click at [1476, 74] on div "button" at bounding box center [1473, 75] width 9 height 9
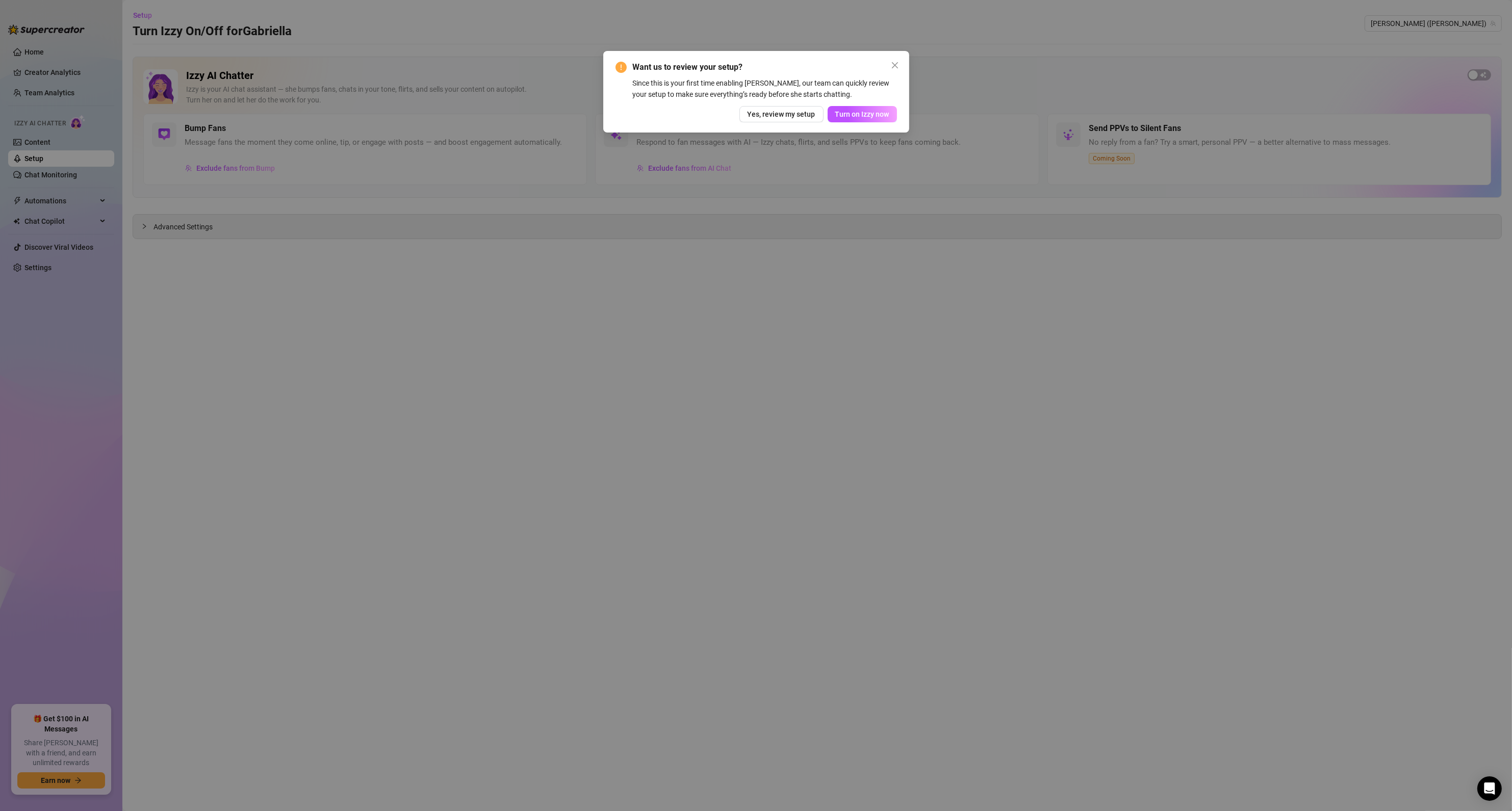
drag, startPoint x: 1056, startPoint y: 121, endPoint x: 779, endPoint y: 54, distance: 285.0
click at [779, 54] on div "Want us to review your setup? Since this is your first time enabling [PERSON_NA…" at bounding box center [756, 92] width 306 height 82
click at [848, 114] on span "Turn on Izzy now" at bounding box center [862, 114] width 54 height 8
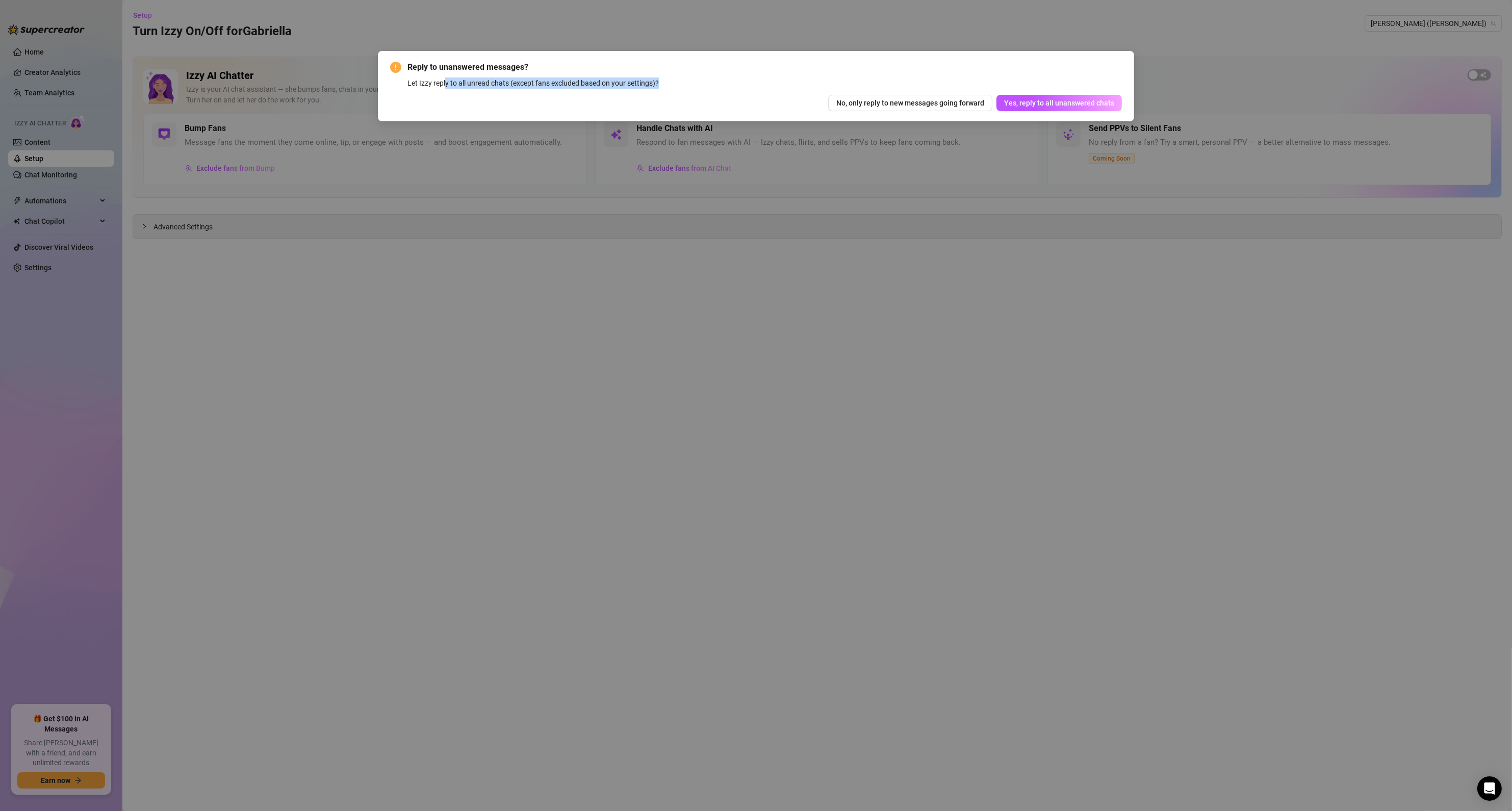
drag, startPoint x: 474, startPoint y: 80, endPoint x: 742, endPoint y: 80, distance: 268.0
click at [742, 80] on div "Let Izzy reply to all unread chats (except fans excluded based on your settings…" at bounding box center [764, 83] width 715 height 11
click at [1034, 102] on span "Yes, reply to all unanswered chats" at bounding box center [1059, 103] width 110 height 8
